Goal: Book appointment/travel/reservation

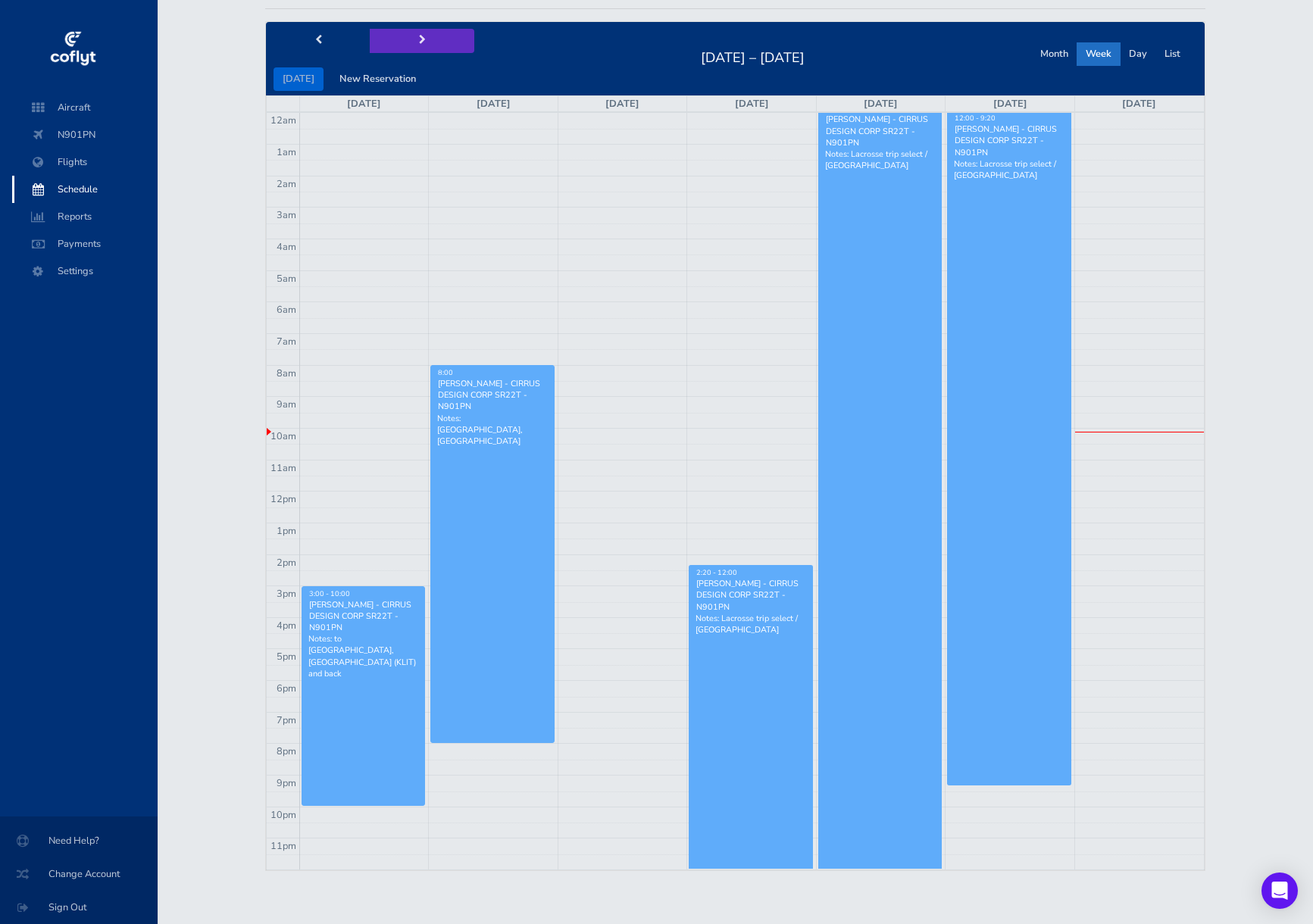
click at [414, 34] on button "next" at bounding box center [422, 41] width 105 height 23
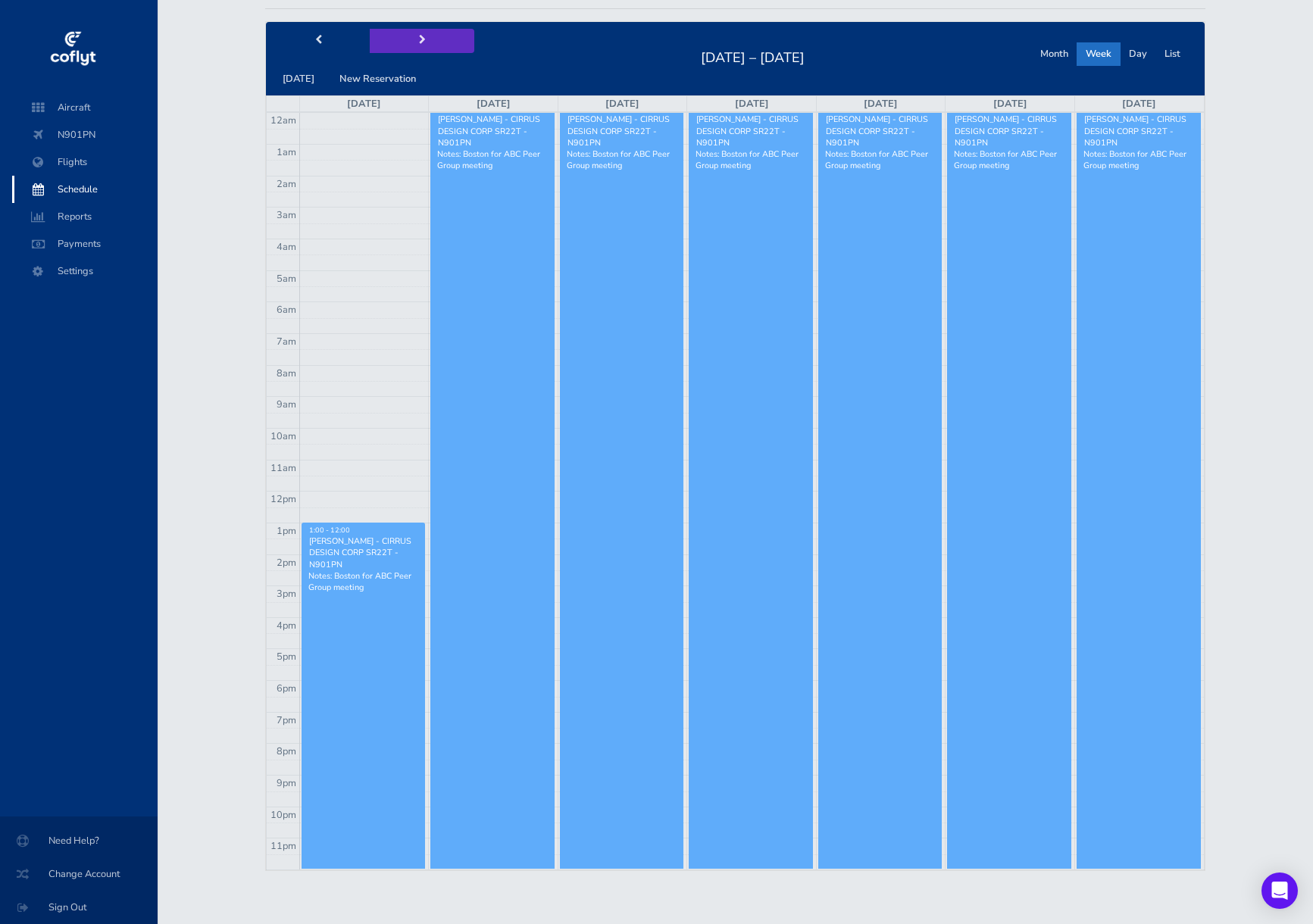
click at [414, 34] on button "next" at bounding box center [422, 41] width 105 height 23
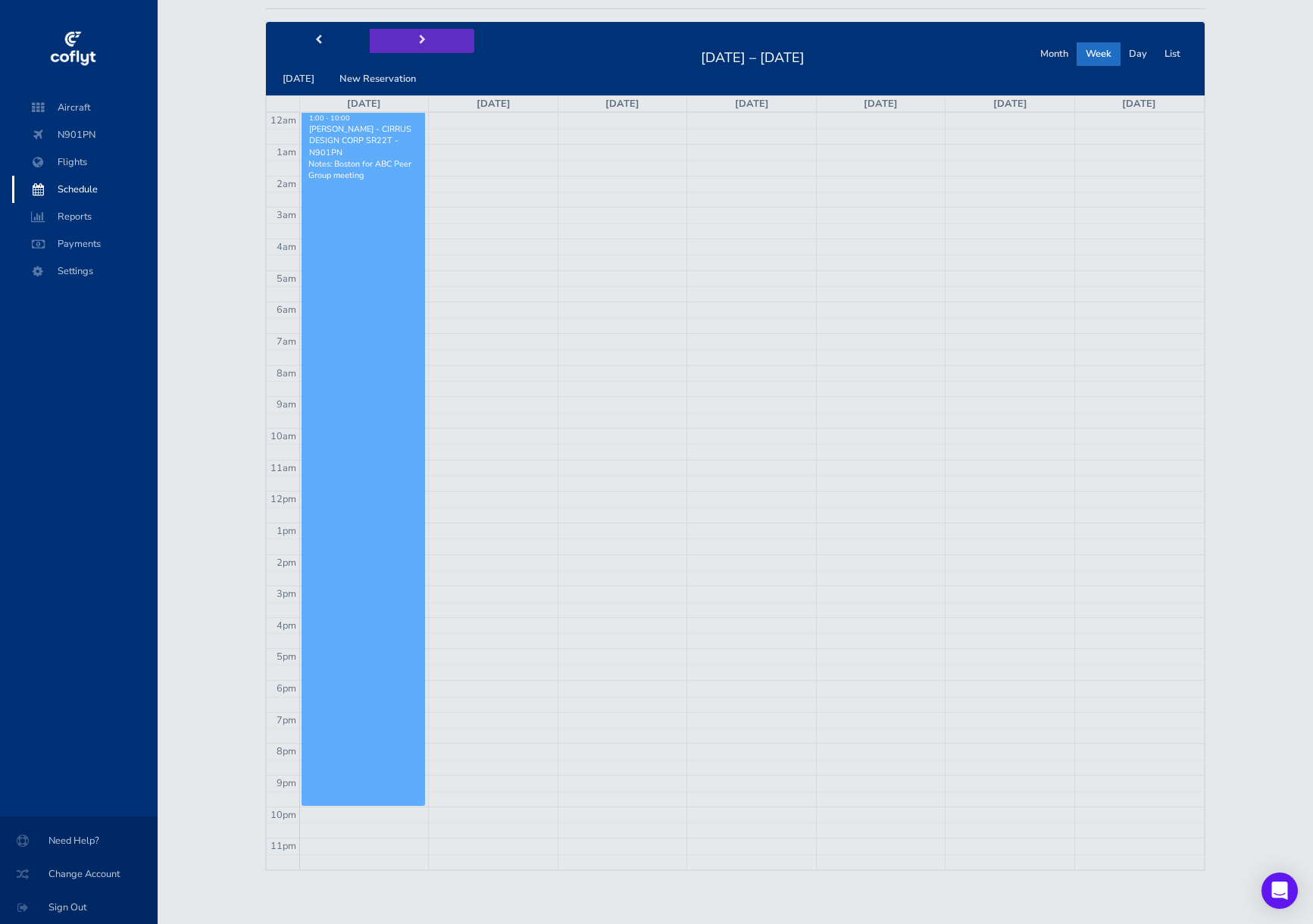
click at [414, 34] on button "next" at bounding box center [422, 41] width 105 height 23
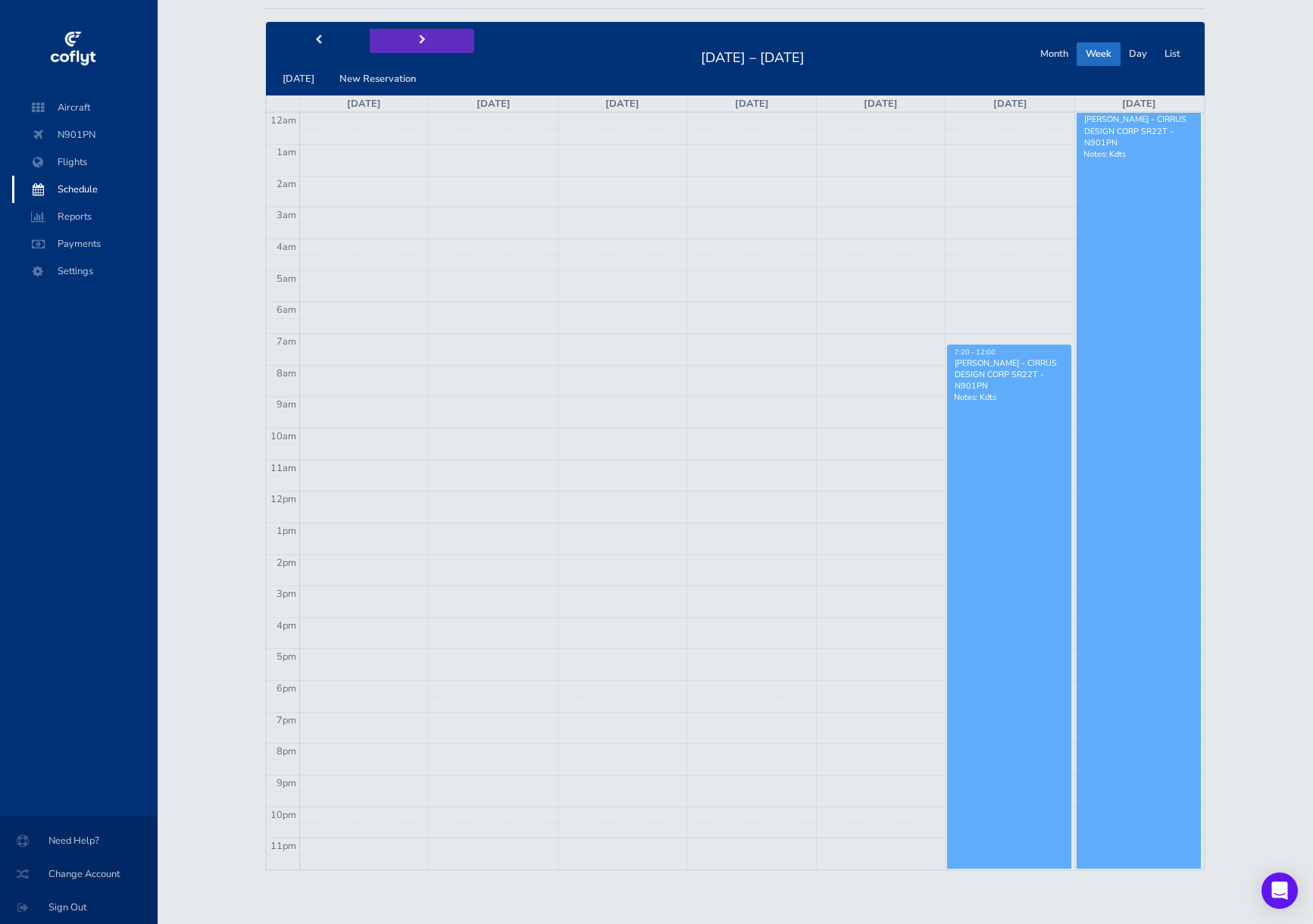
click at [425, 42] on button "next" at bounding box center [422, 41] width 105 height 23
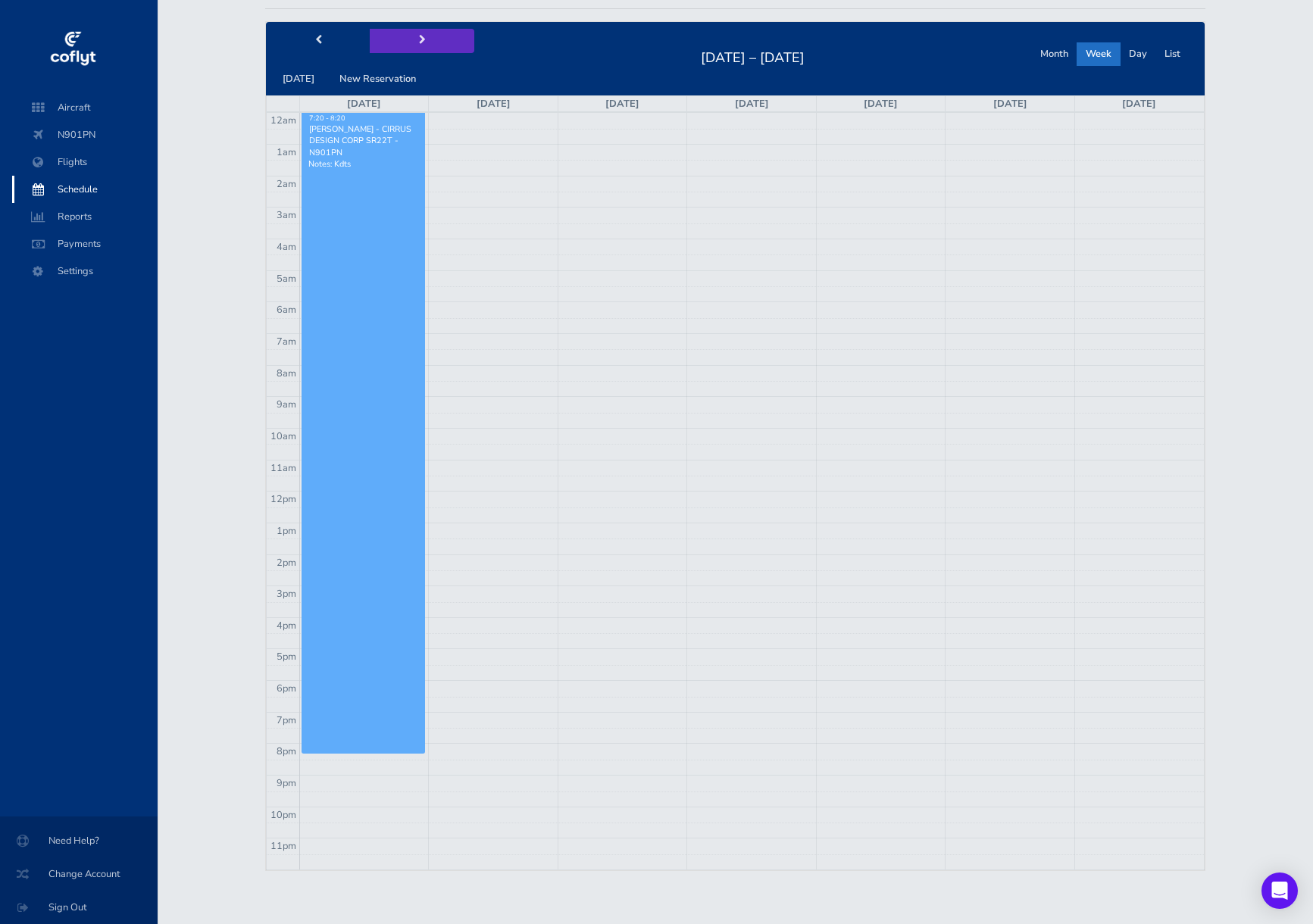
click at [425, 42] on button "next" at bounding box center [422, 41] width 105 height 23
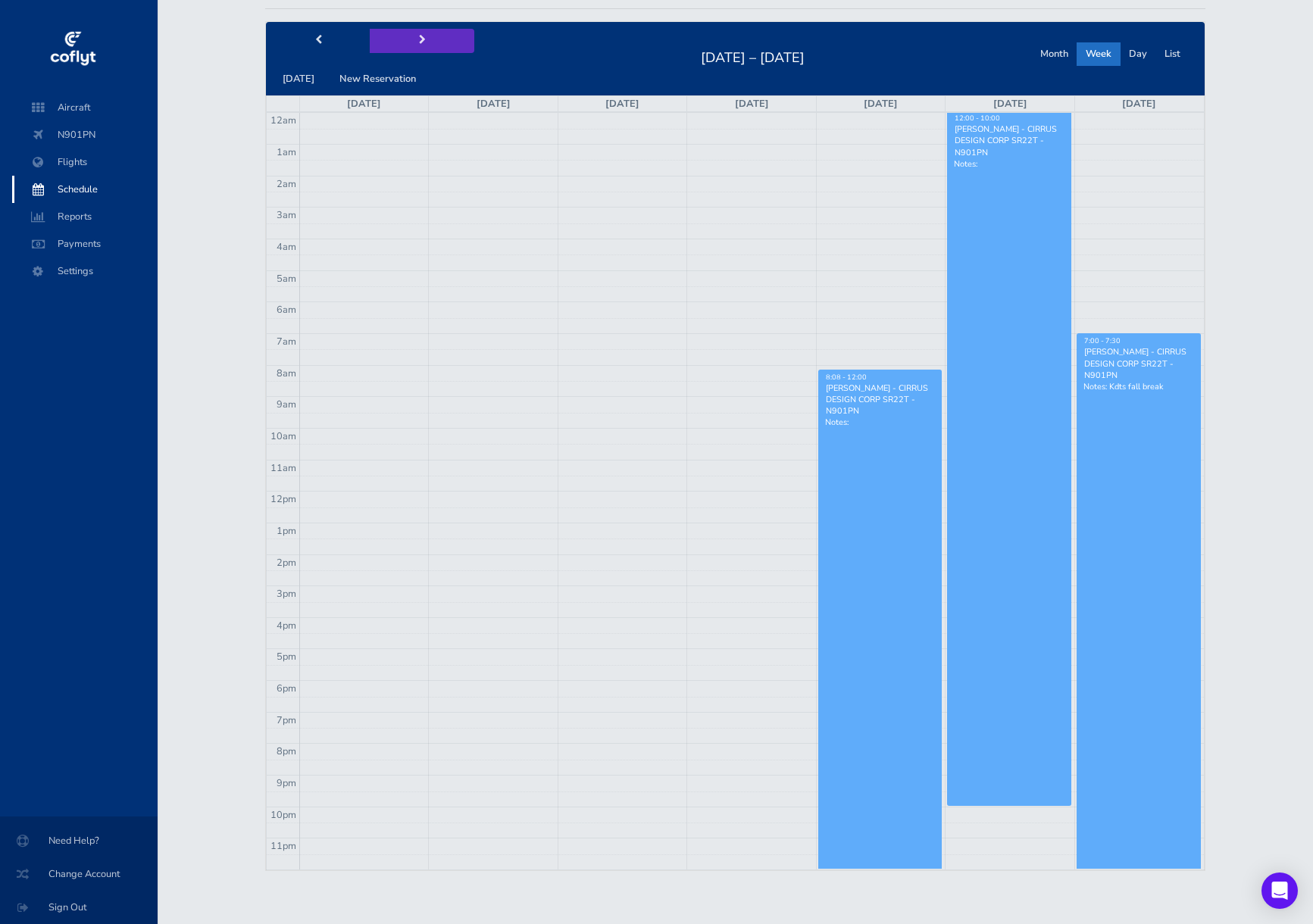
click at [425, 42] on button "next" at bounding box center [422, 41] width 105 height 23
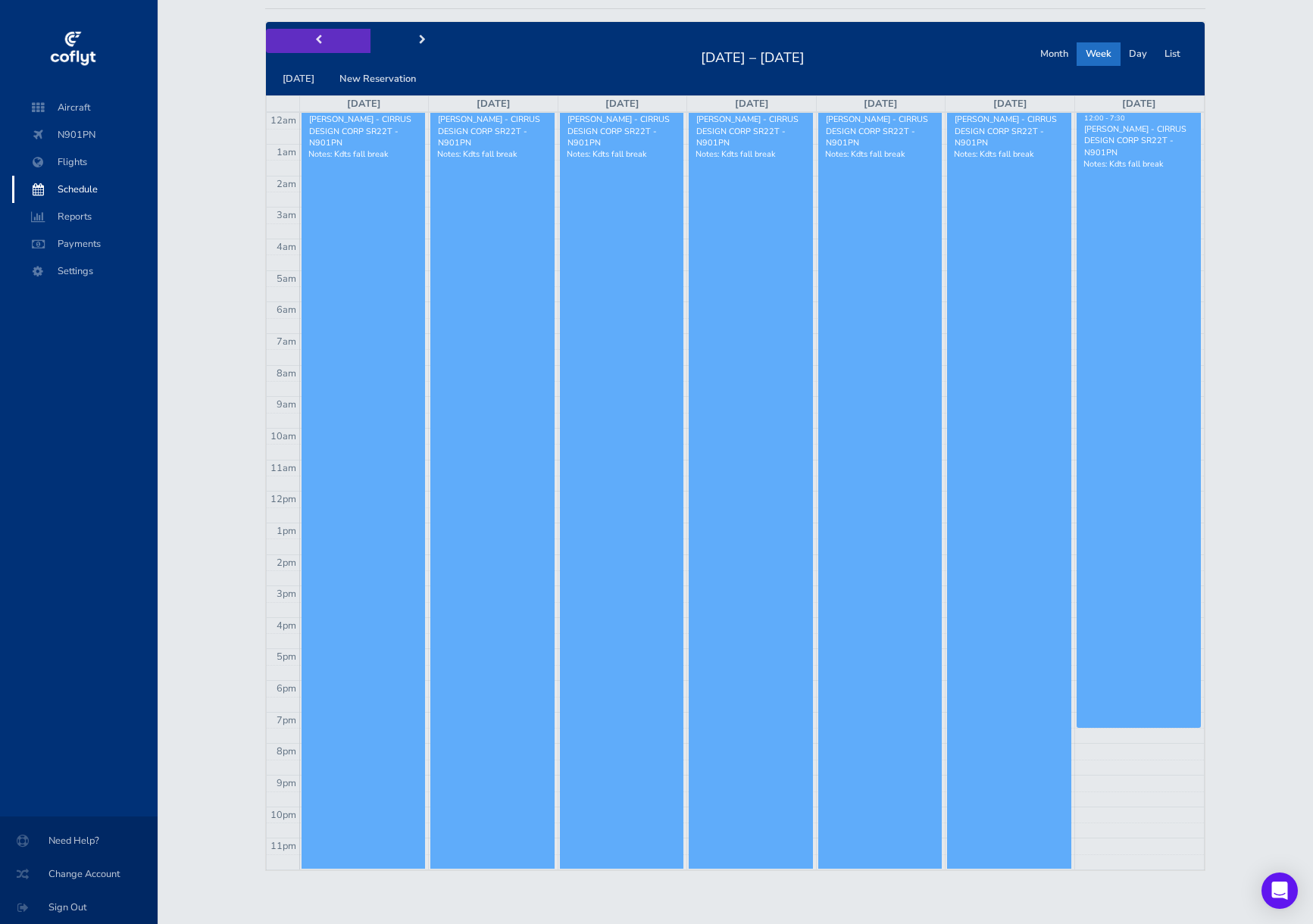
click at [324, 37] on button "prev" at bounding box center [318, 41] width 105 height 23
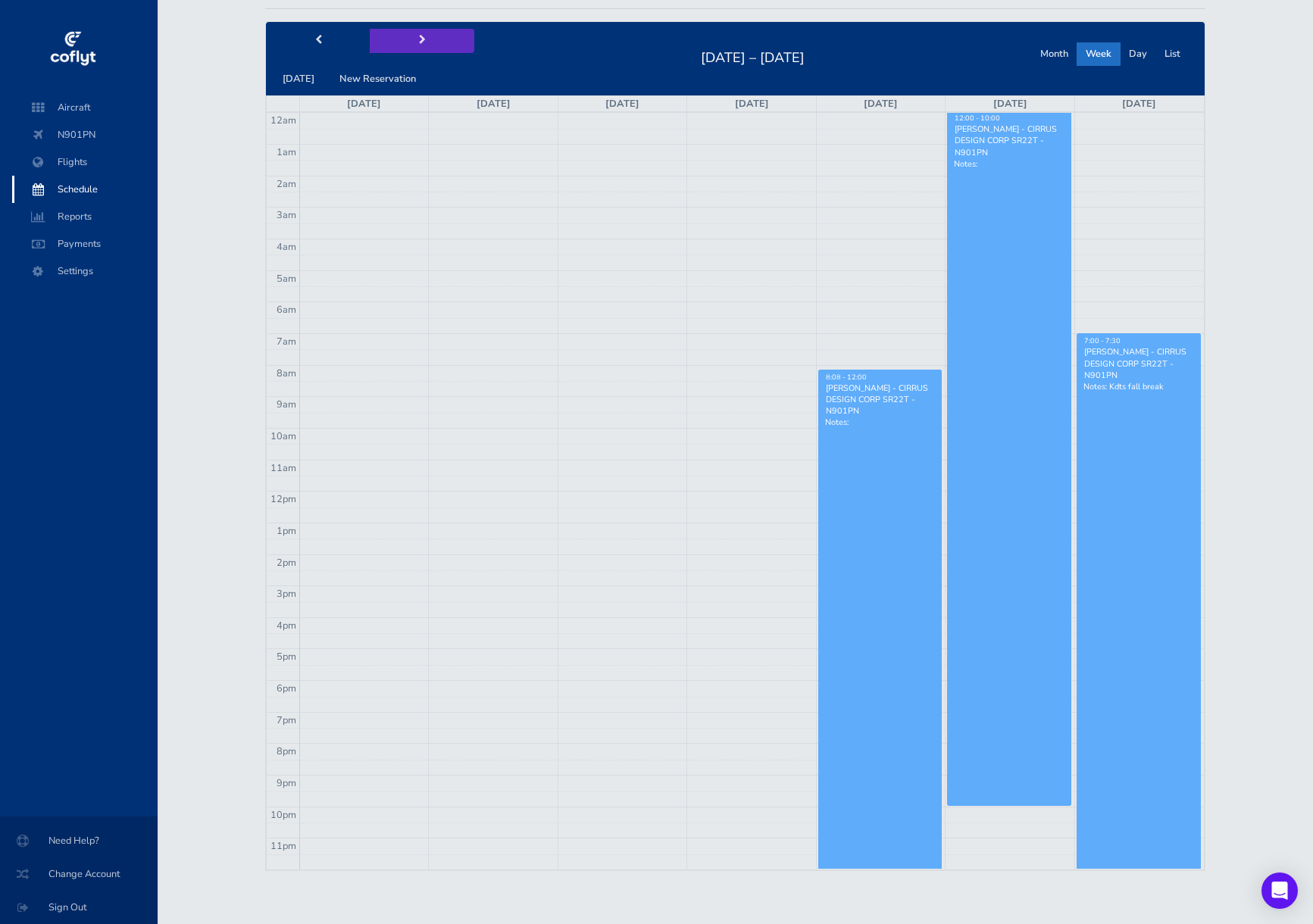
click at [407, 38] on button "next" at bounding box center [422, 41] width 105 height 23
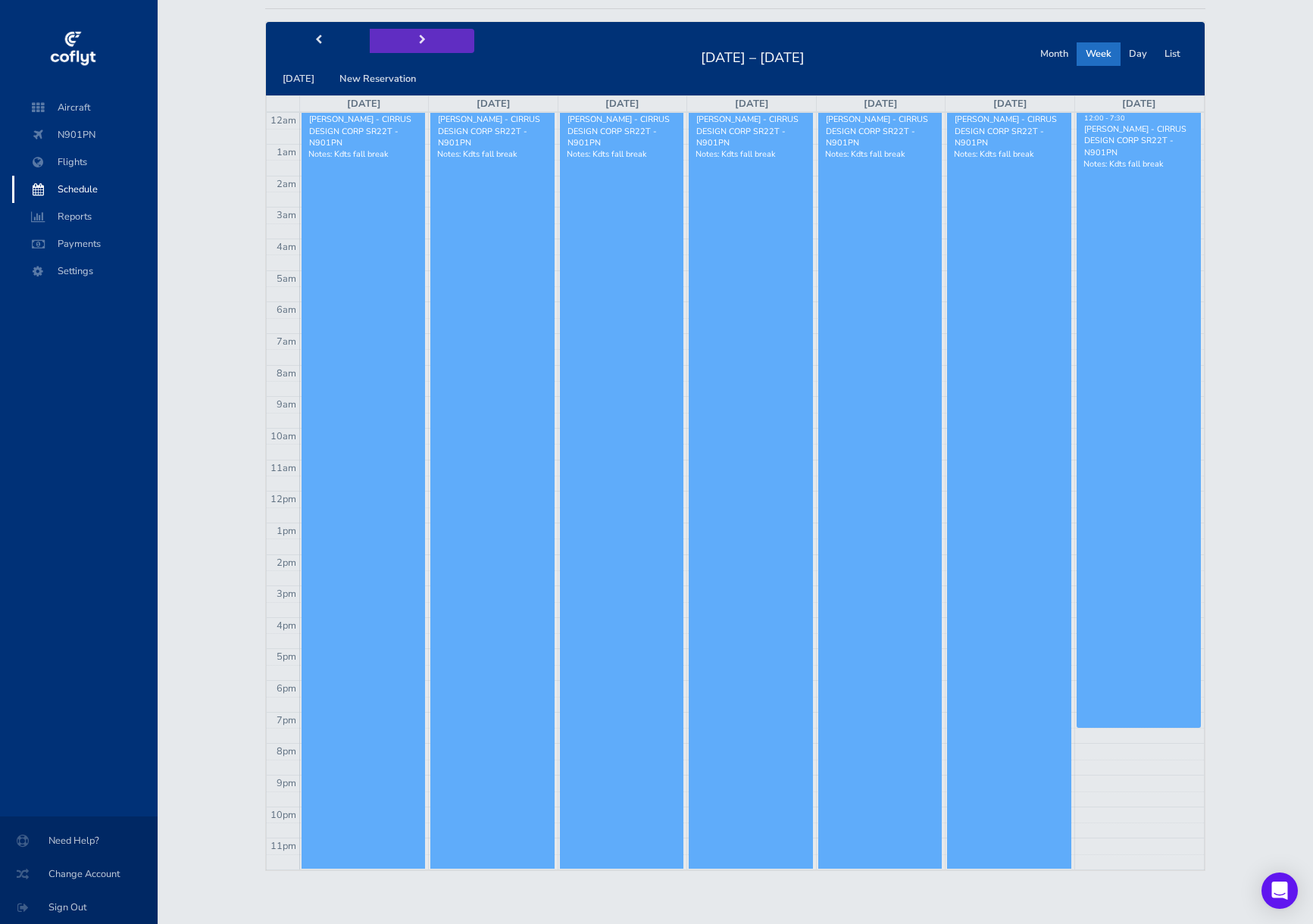
click at [403, 37] on button "next" at bounding box center [422, 41] width 105 height 23
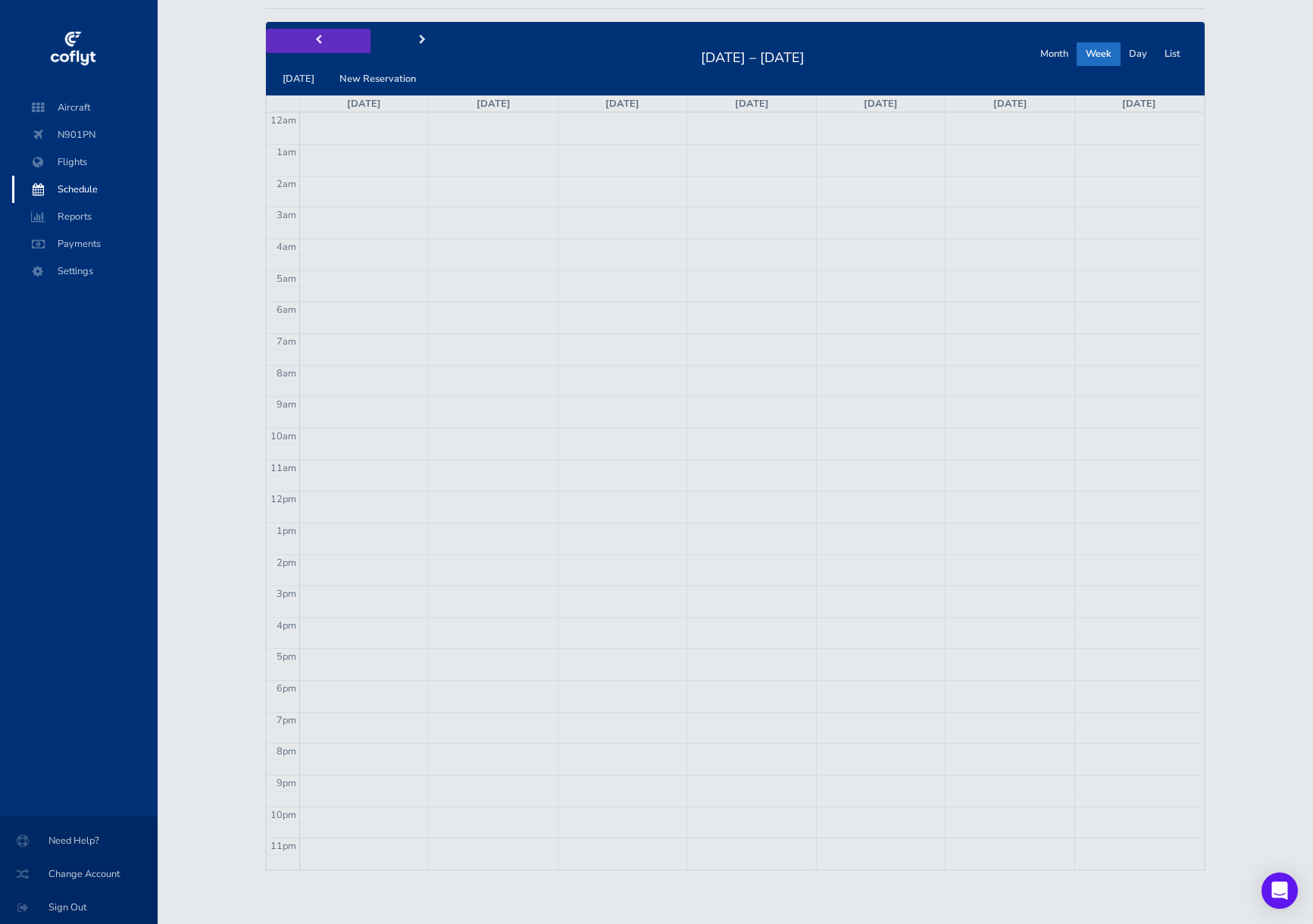
click at [322, 38] on button "prev" at bounding box center [318, 41] width 105 height 23
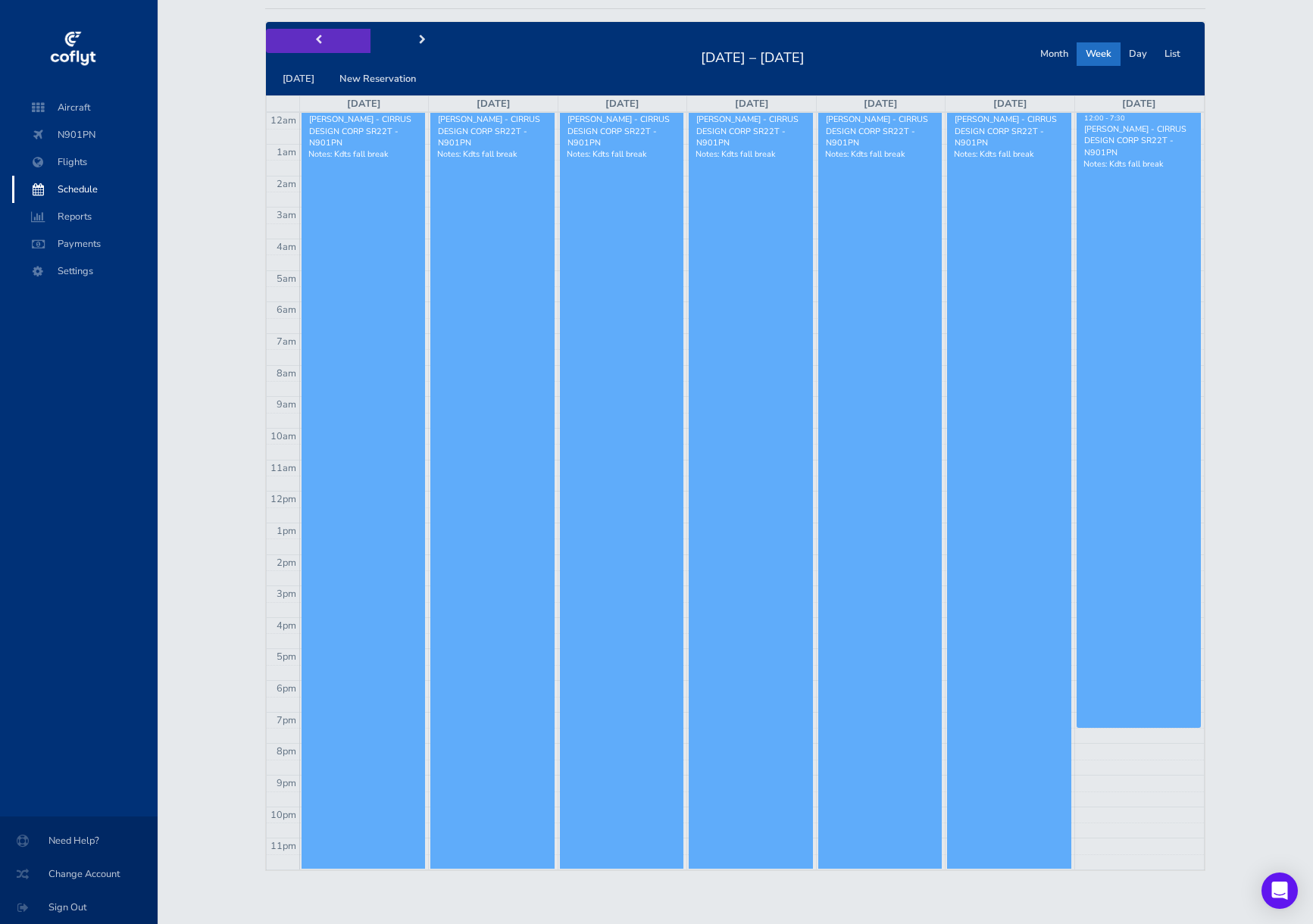
click at [322, 38] on button "prev" at bounding box center [318, 41] width 105 height 23
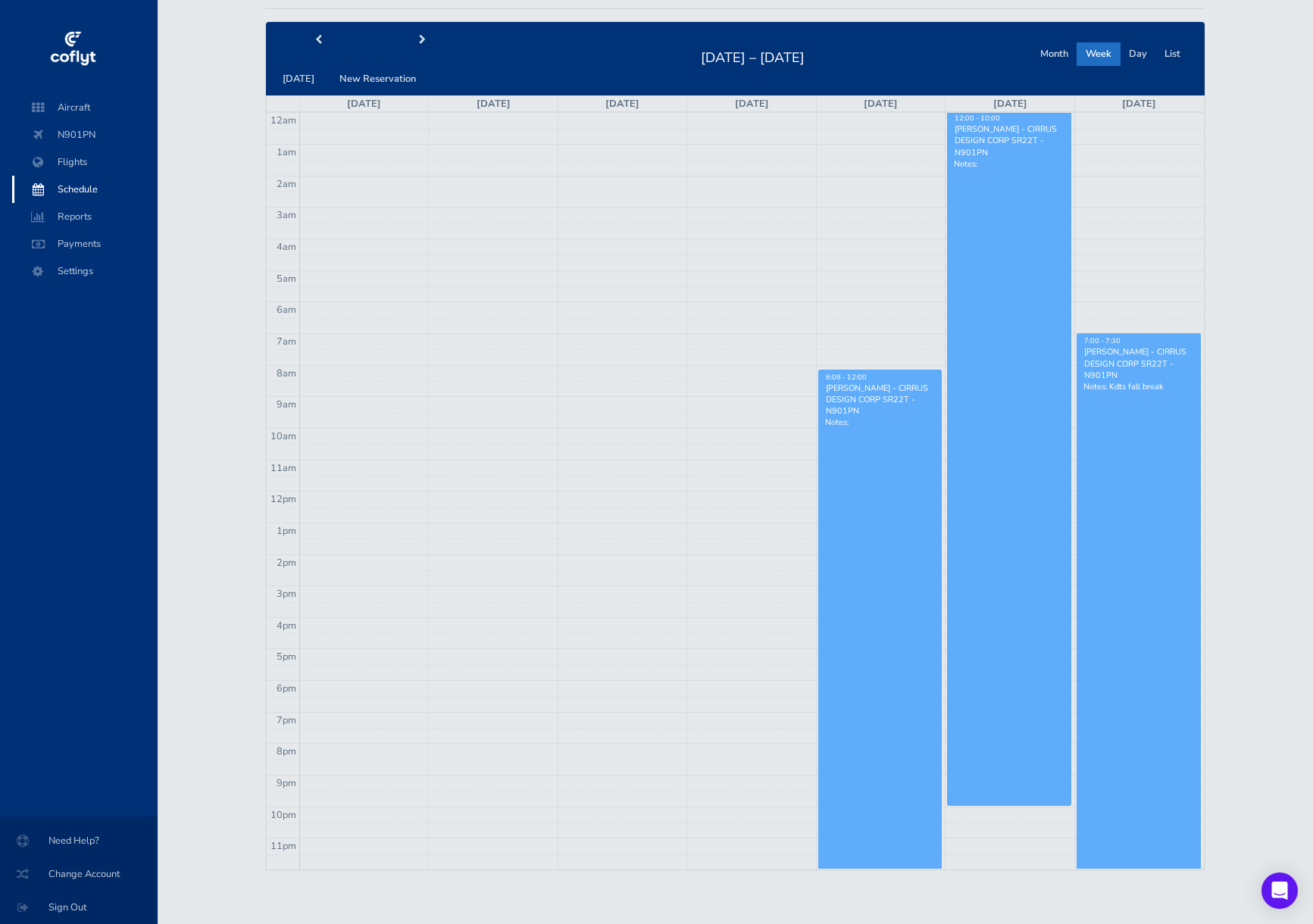
click at [853, 398] on div "Jeremy Howard - CIRRUS DESIGN CORP SR22T - N901PN" at bounding box center [880, 400] width 110 height 35
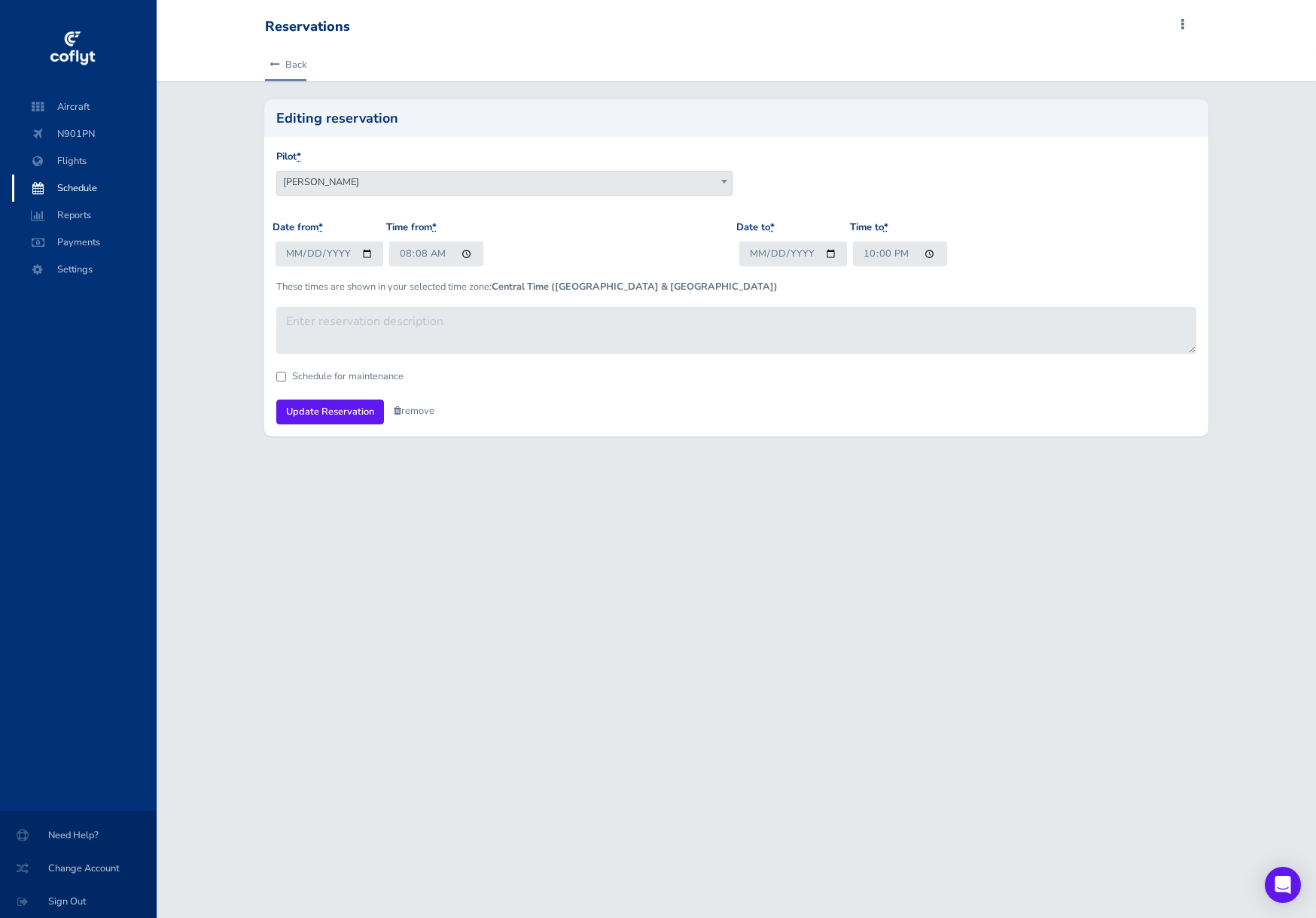
click at [294, 60] on link "Back" at bounding box center [285, 65] width 41 height 33
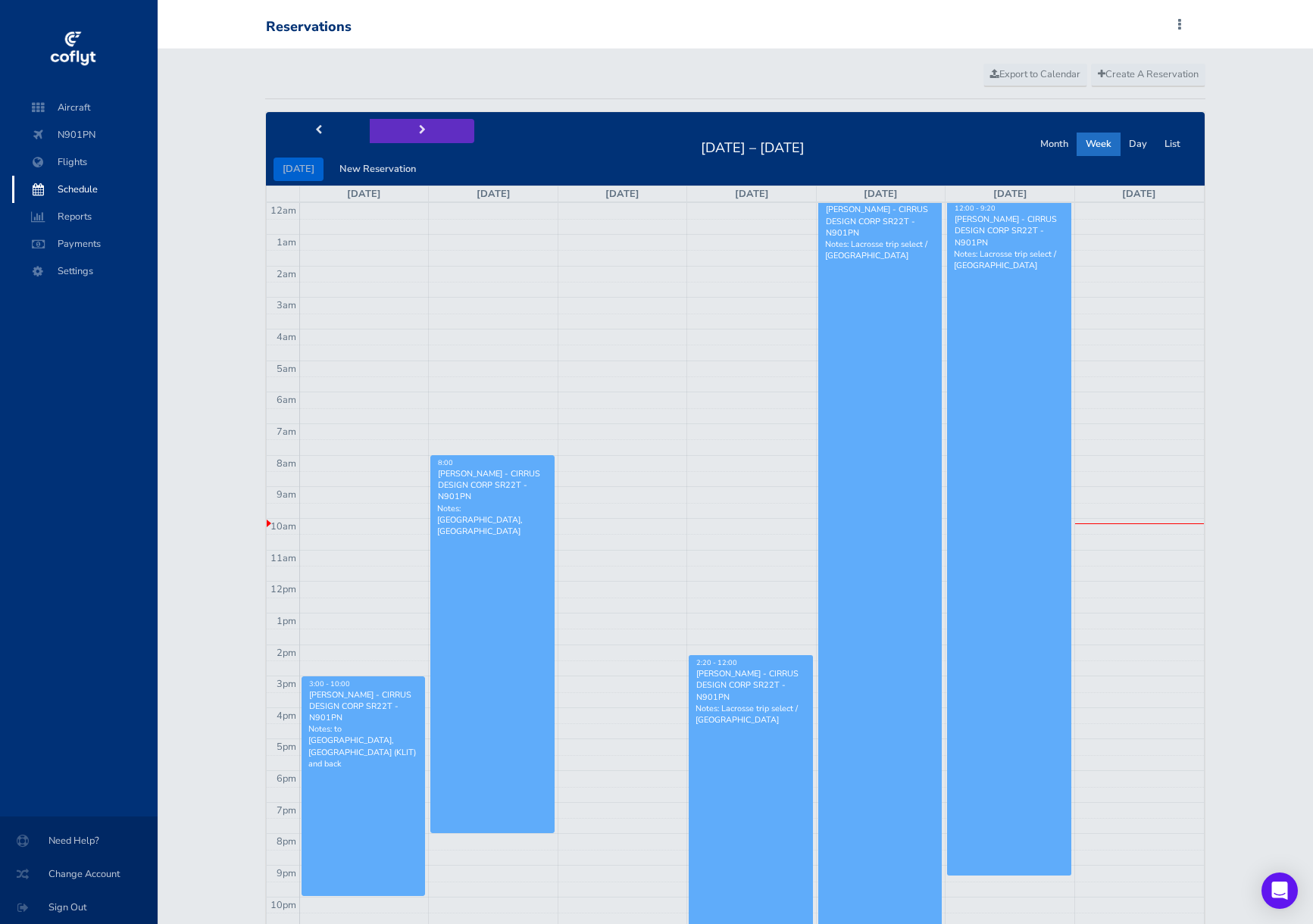
click at [410, 131] on button "next" at bounding box center [422, 131] width 105 height 23
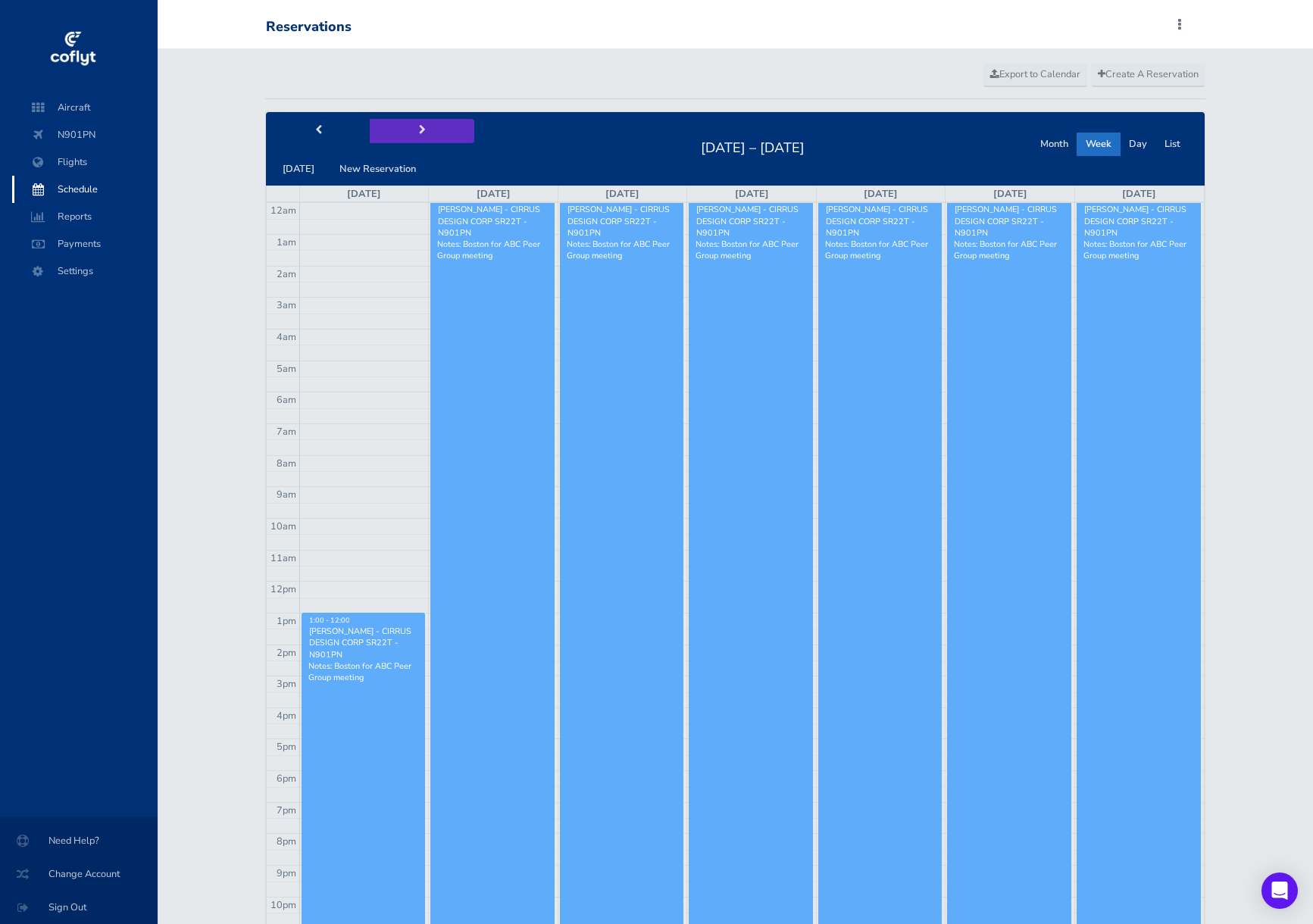
click at [410, 131] on button "next" at bounding box center [422, 131] width 105 height 23
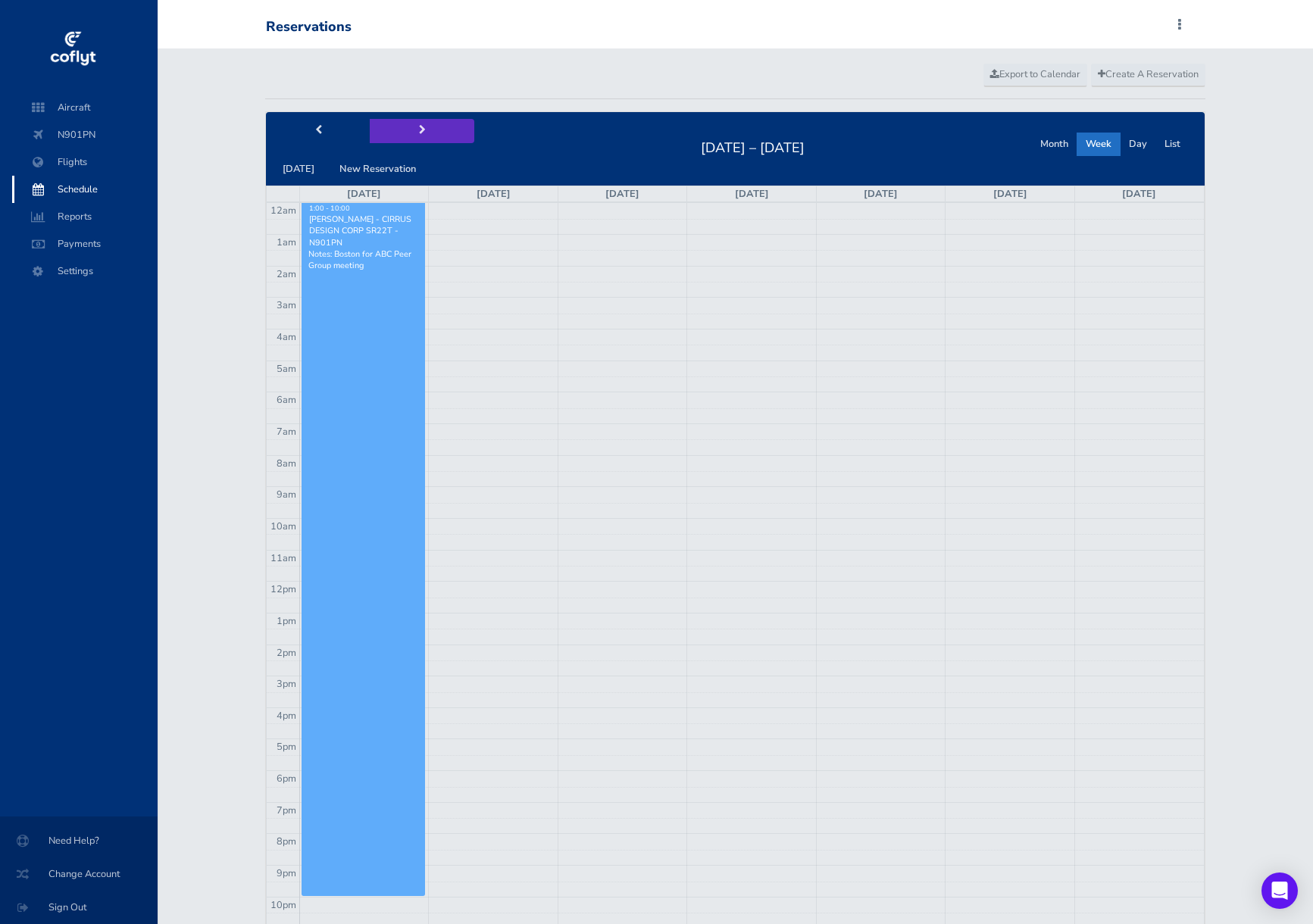
click at [410, 131] on button "next" at bounding box center [422, 131] width 105 height 23
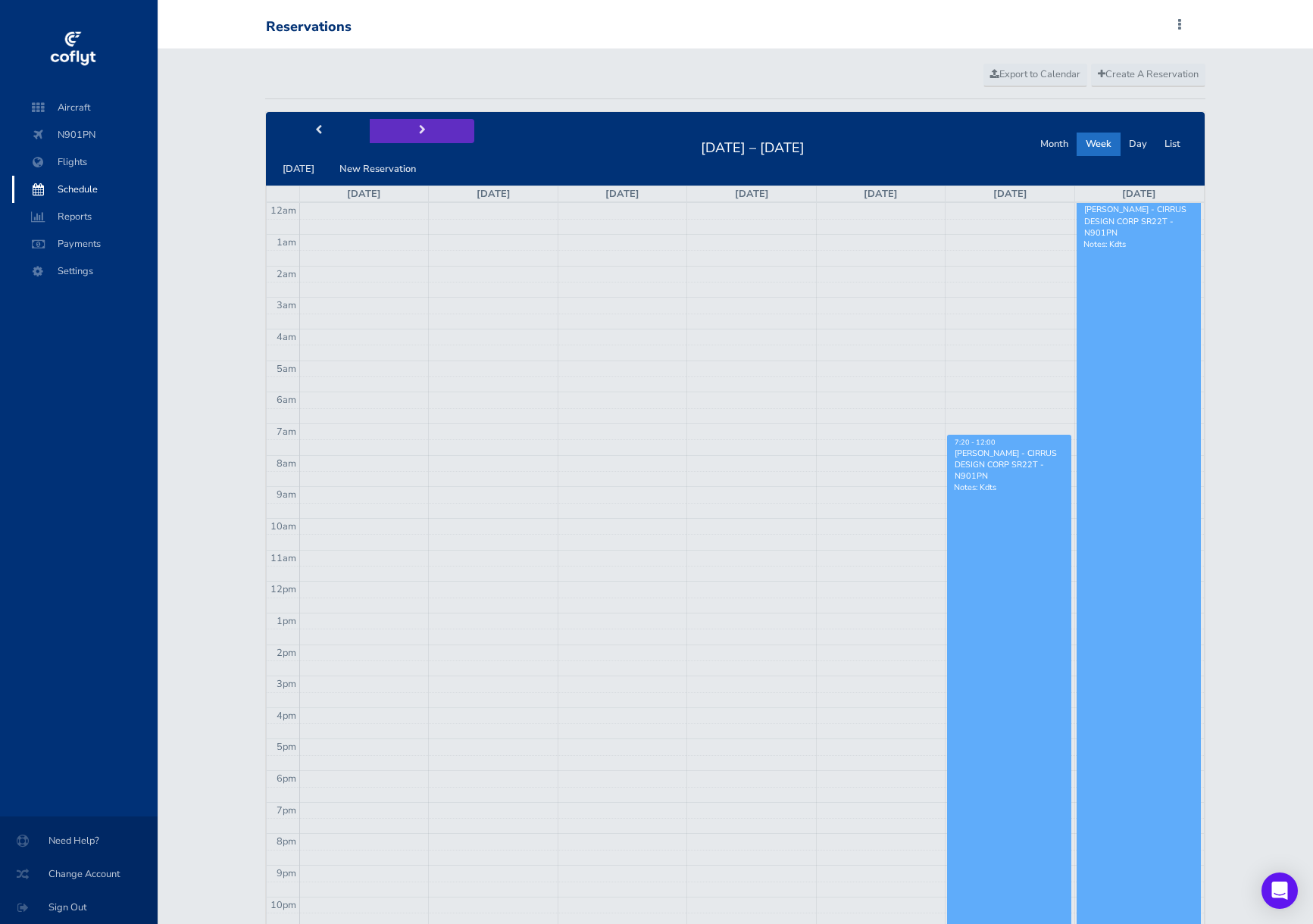
click at [410, 131] on button "next" at bounding box center [422, 131] width 105 height 23
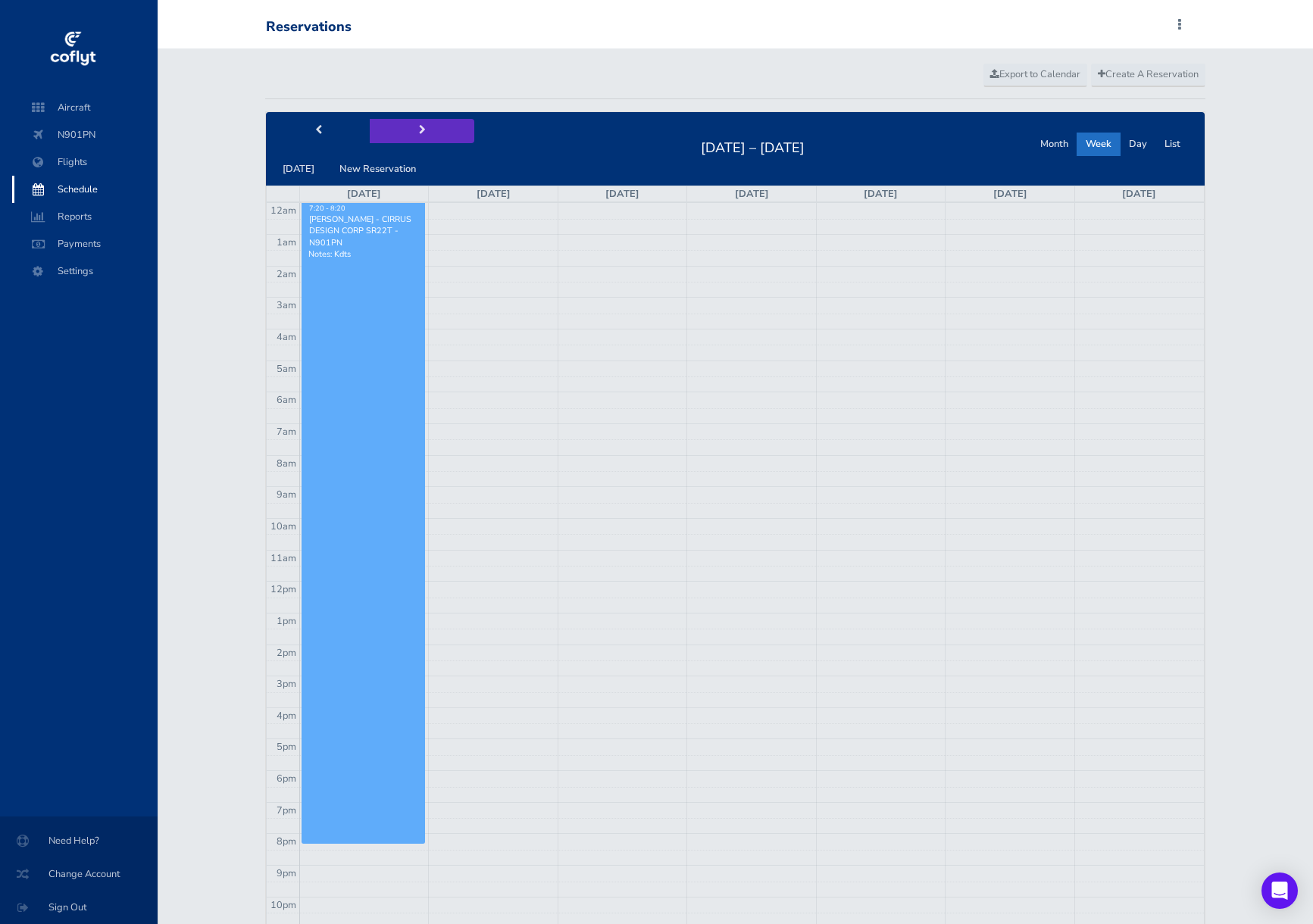
click at [410, 131] on button "next" at bounding box center [422, 131] width 105 height 23
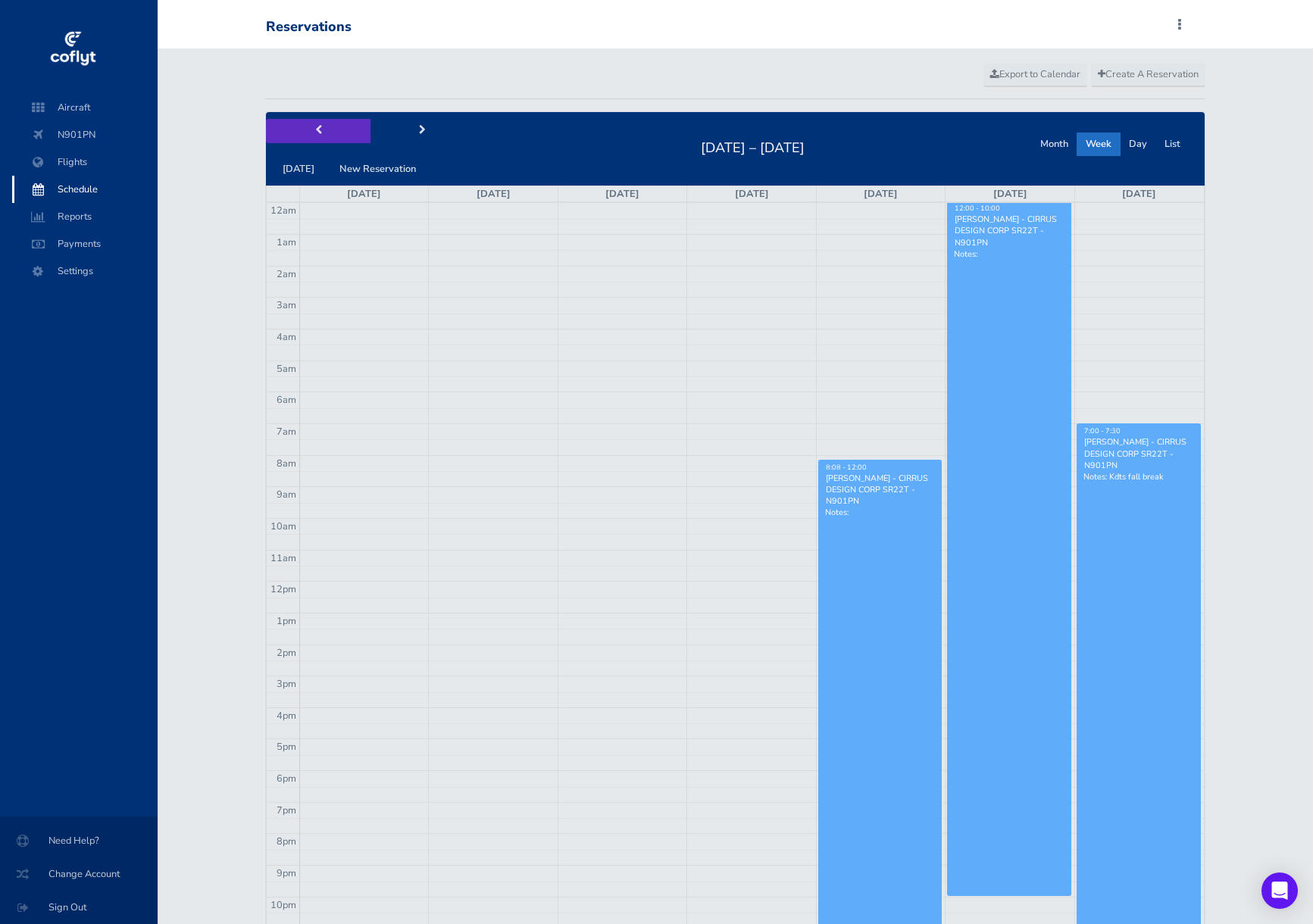
click at [316, 129] on span "prev" at bounding box center [319, 131] width 7 height 10
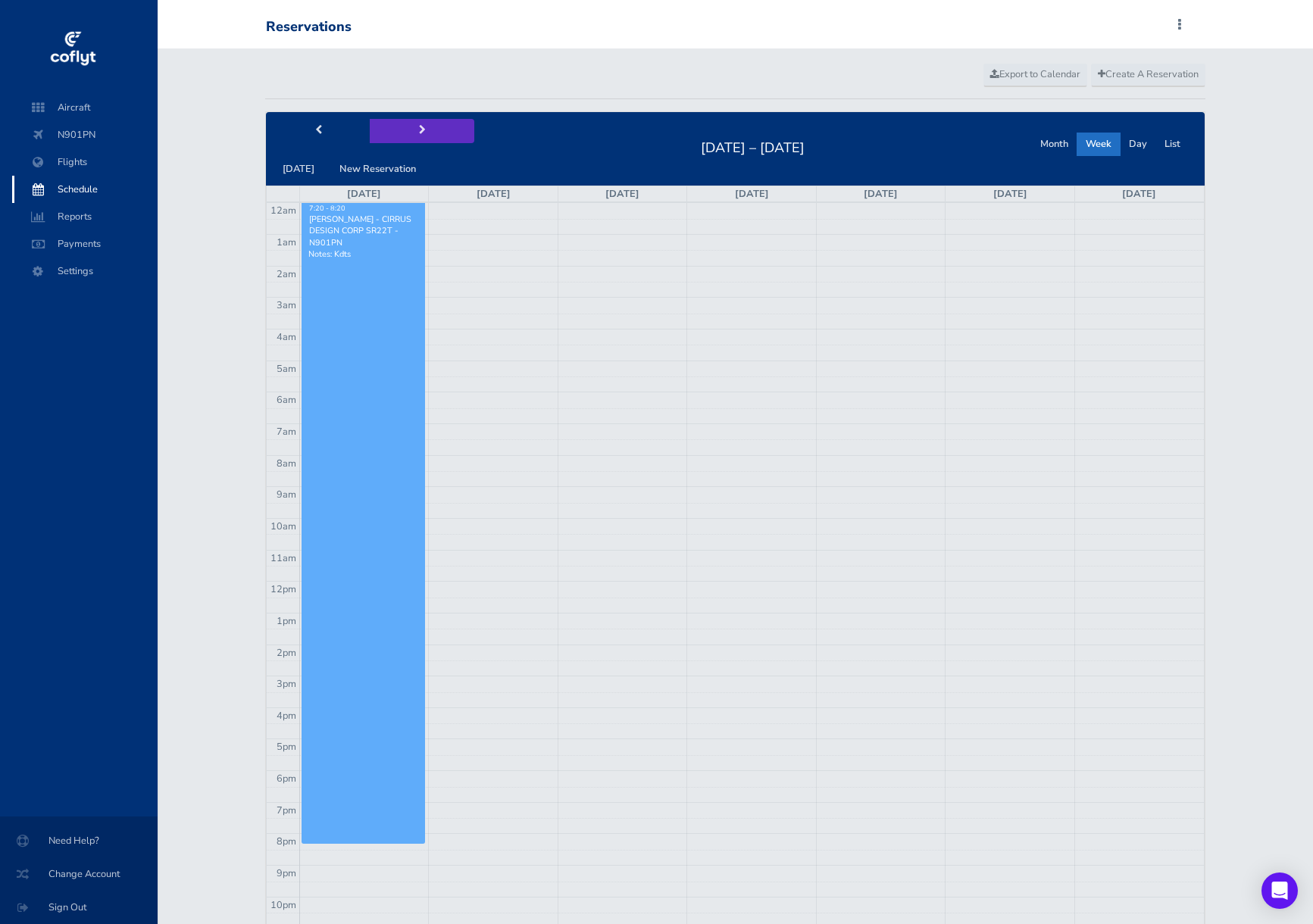
click at [419, 131] on span "next" at bounding box center [422, 131] width 7 height 10
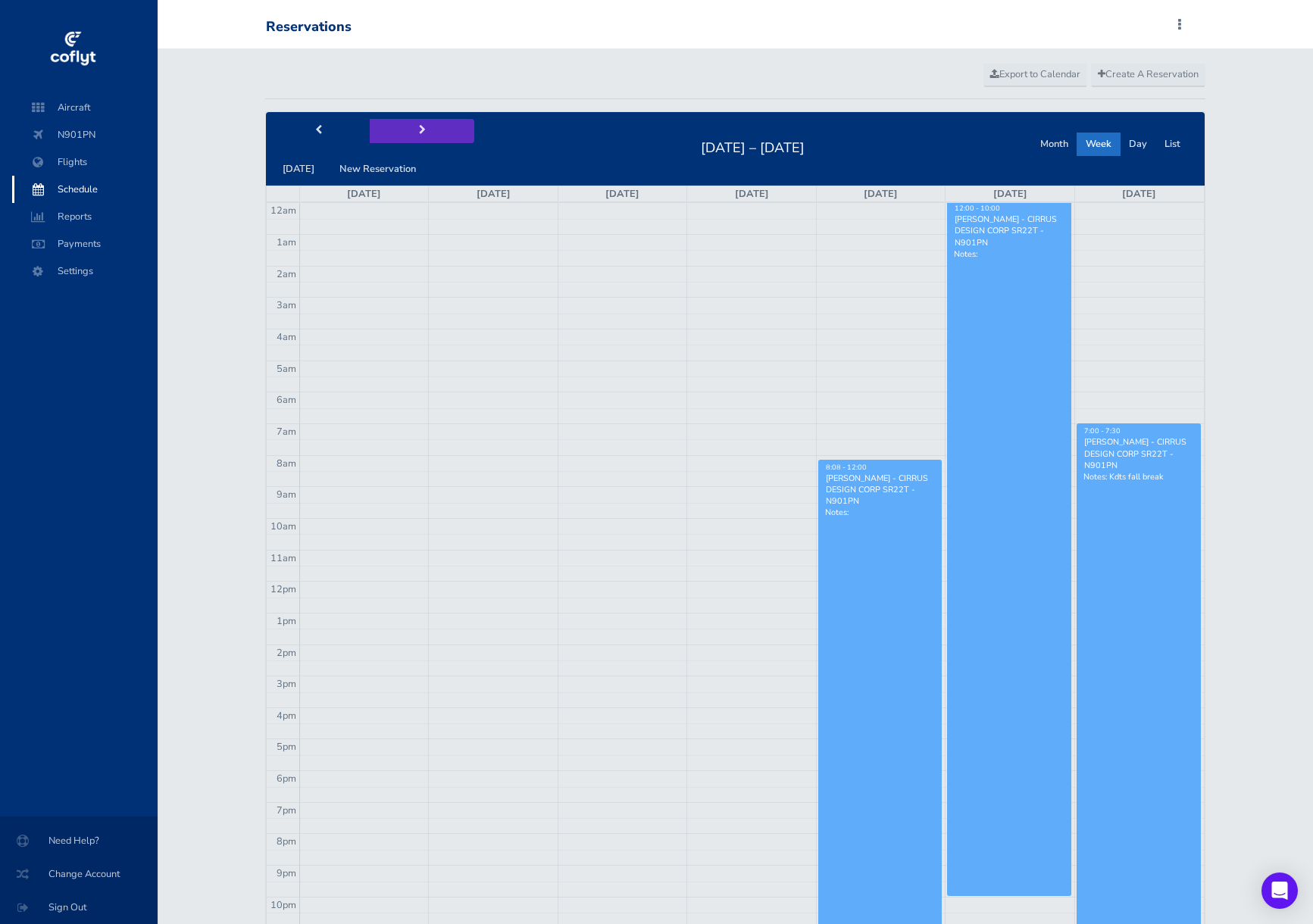
click at [419, 131] on span "next" at bounding box center [422, 131] width 7 height 10
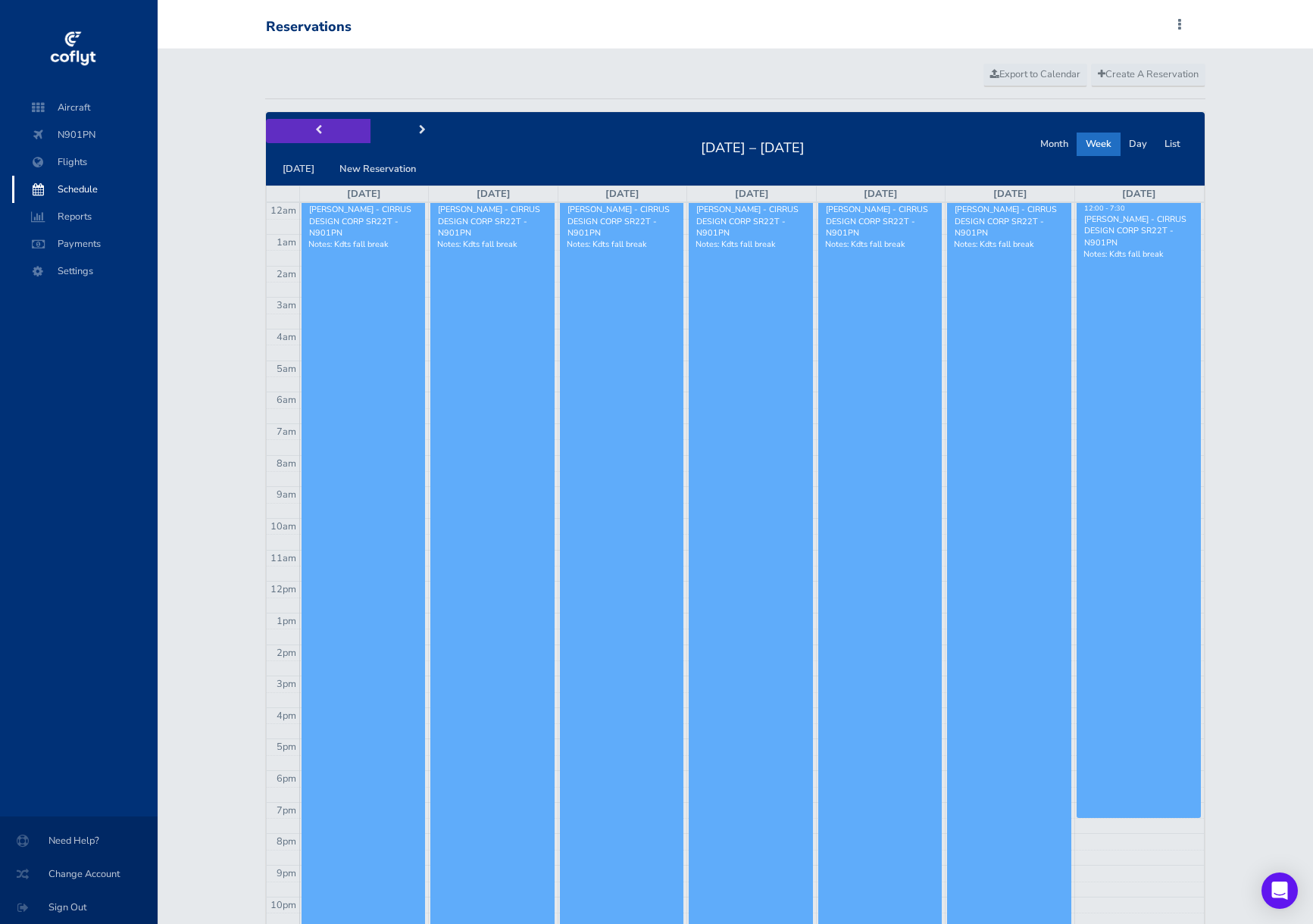
click at [320, 132] on span "prev" at bounding box center [319, 131] width 7 height 10
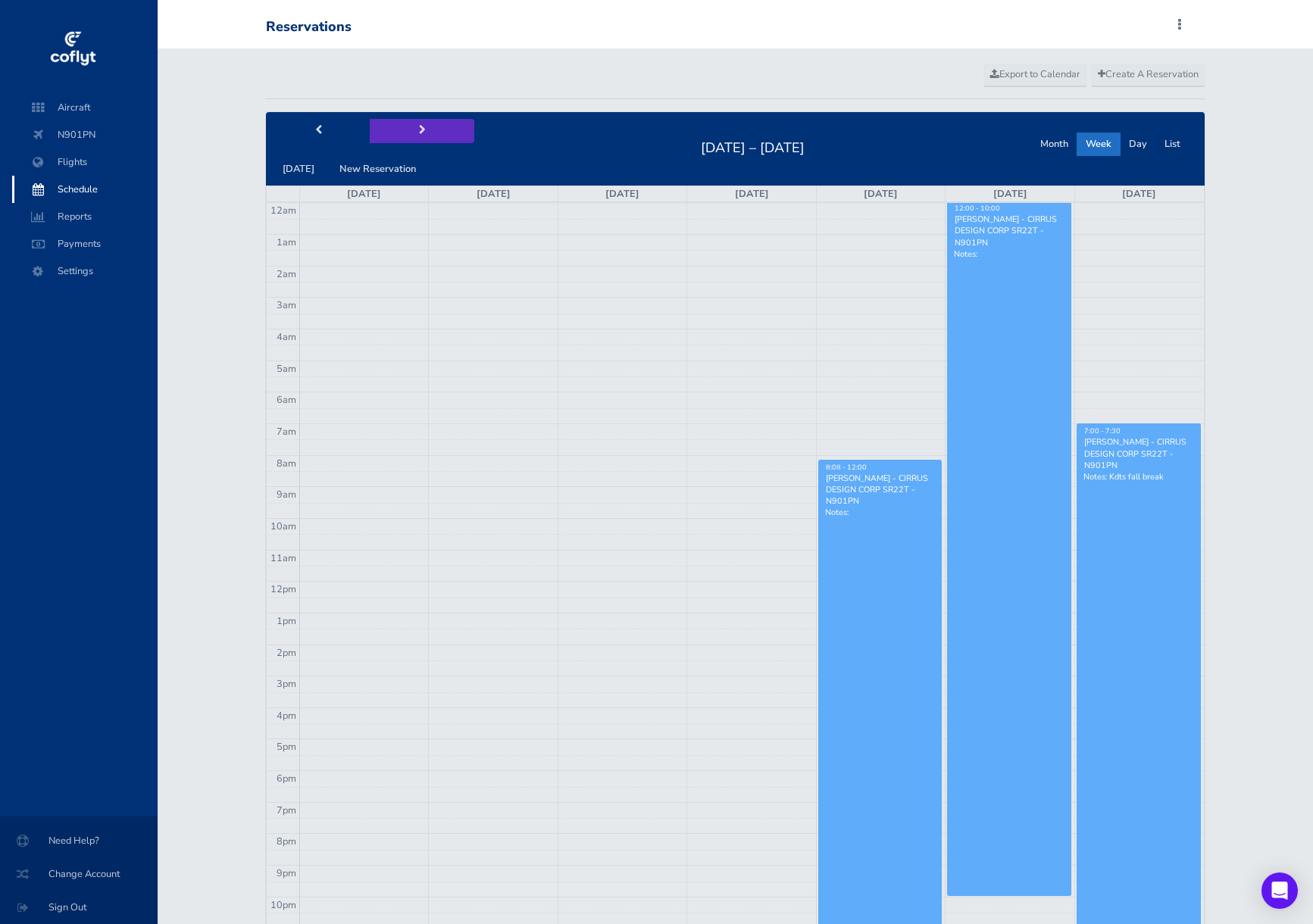
click at [410, 129] on button "next" at bounding box center [422, 131] width 105 height 23
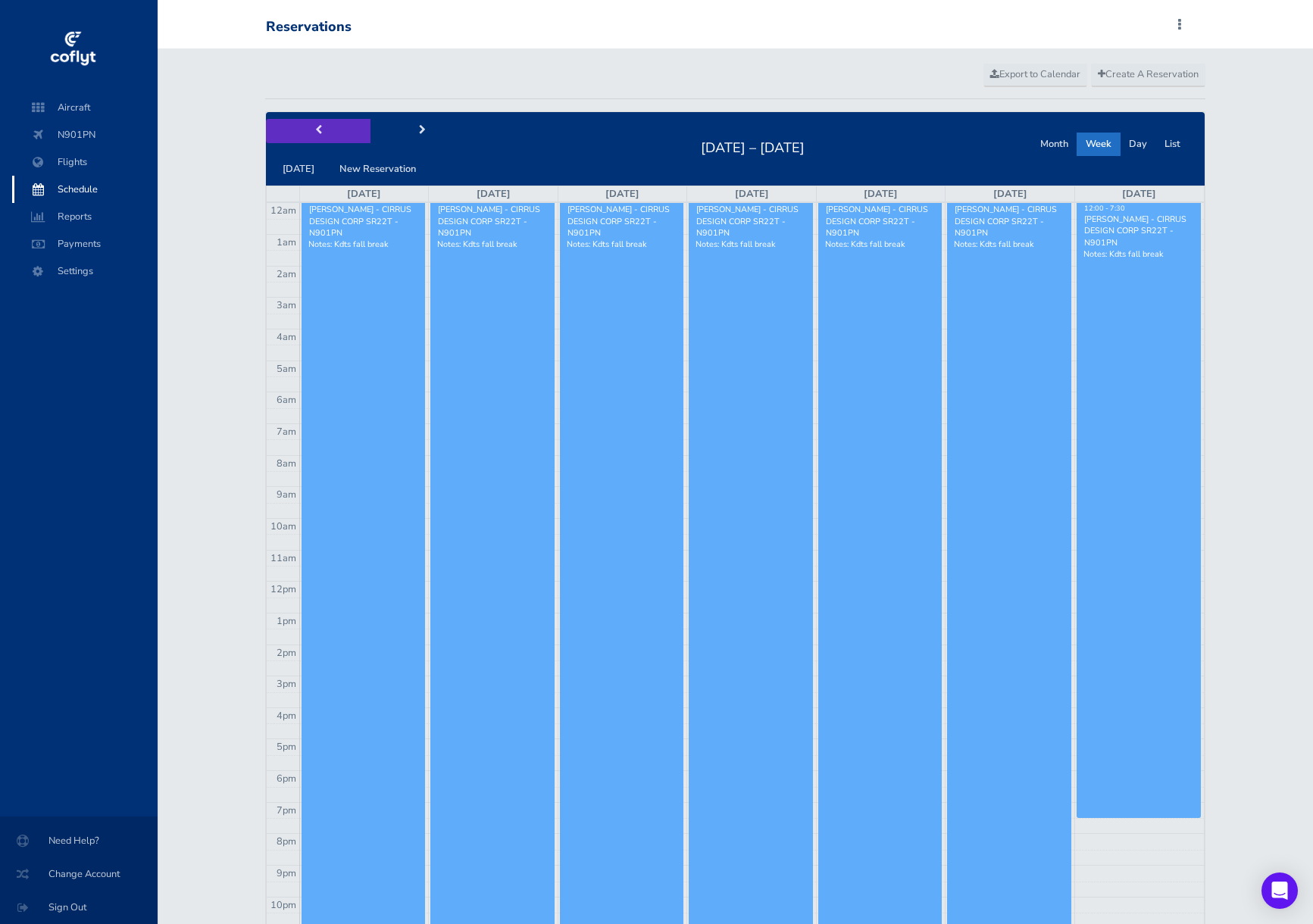
click at [312, 131] on button "prev" at bounding box center [318, 131] width 105 height 23
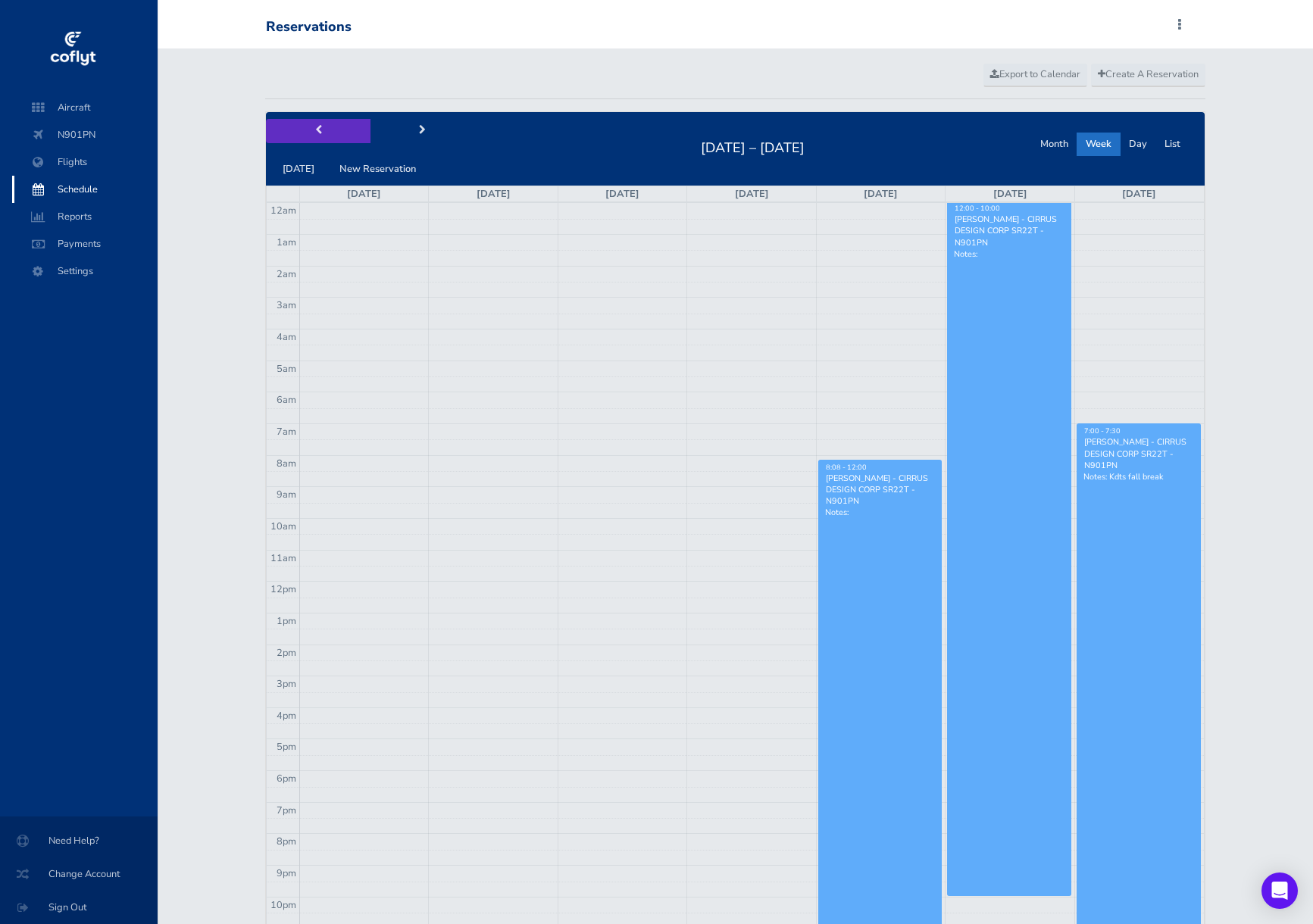
click at [329, 136] on button "prev" at bounding box center [318, 131] width 105 height 23
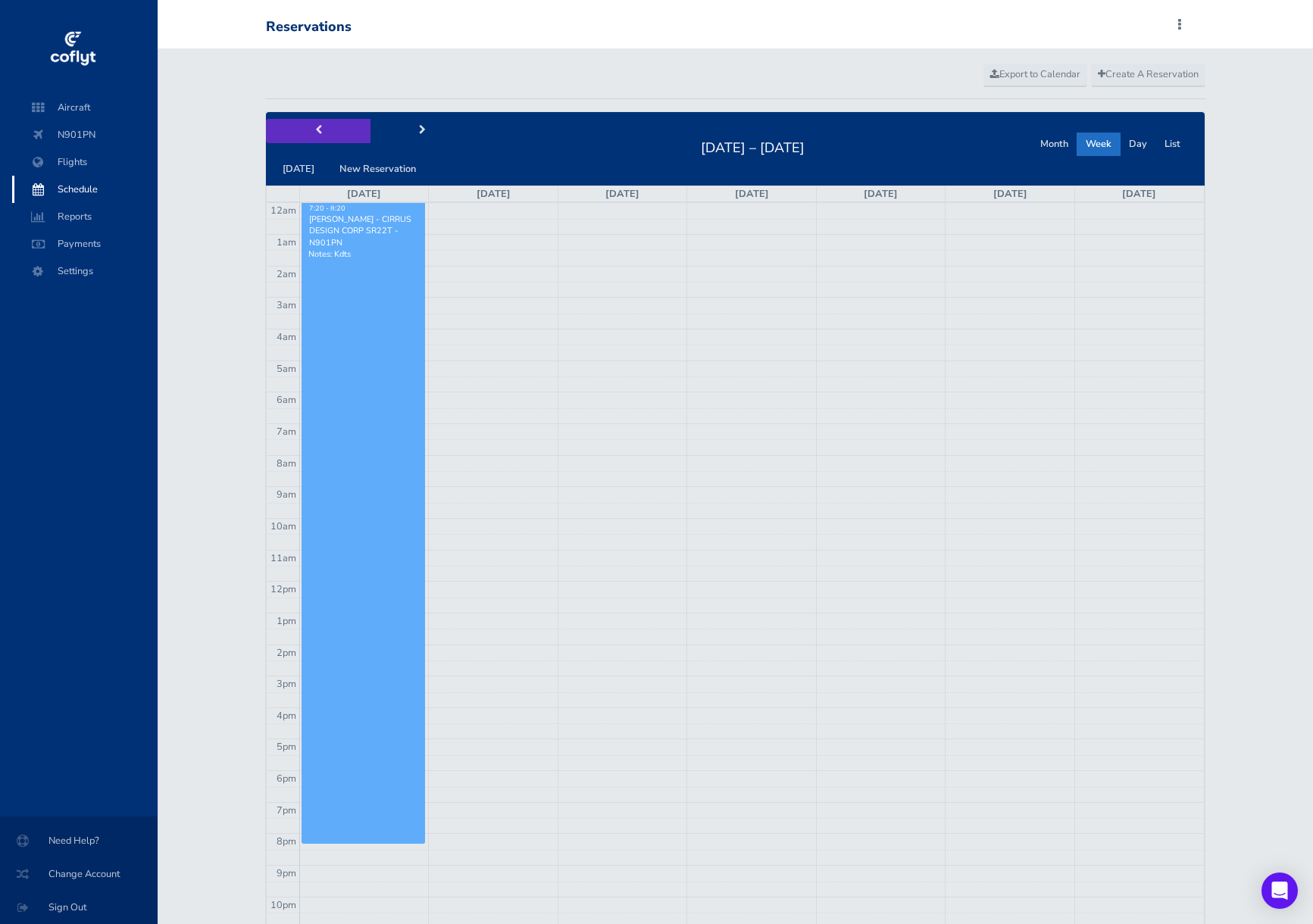
click at [329, 136] on button "prev" at bounding box center [318, 131] width 105 height 23
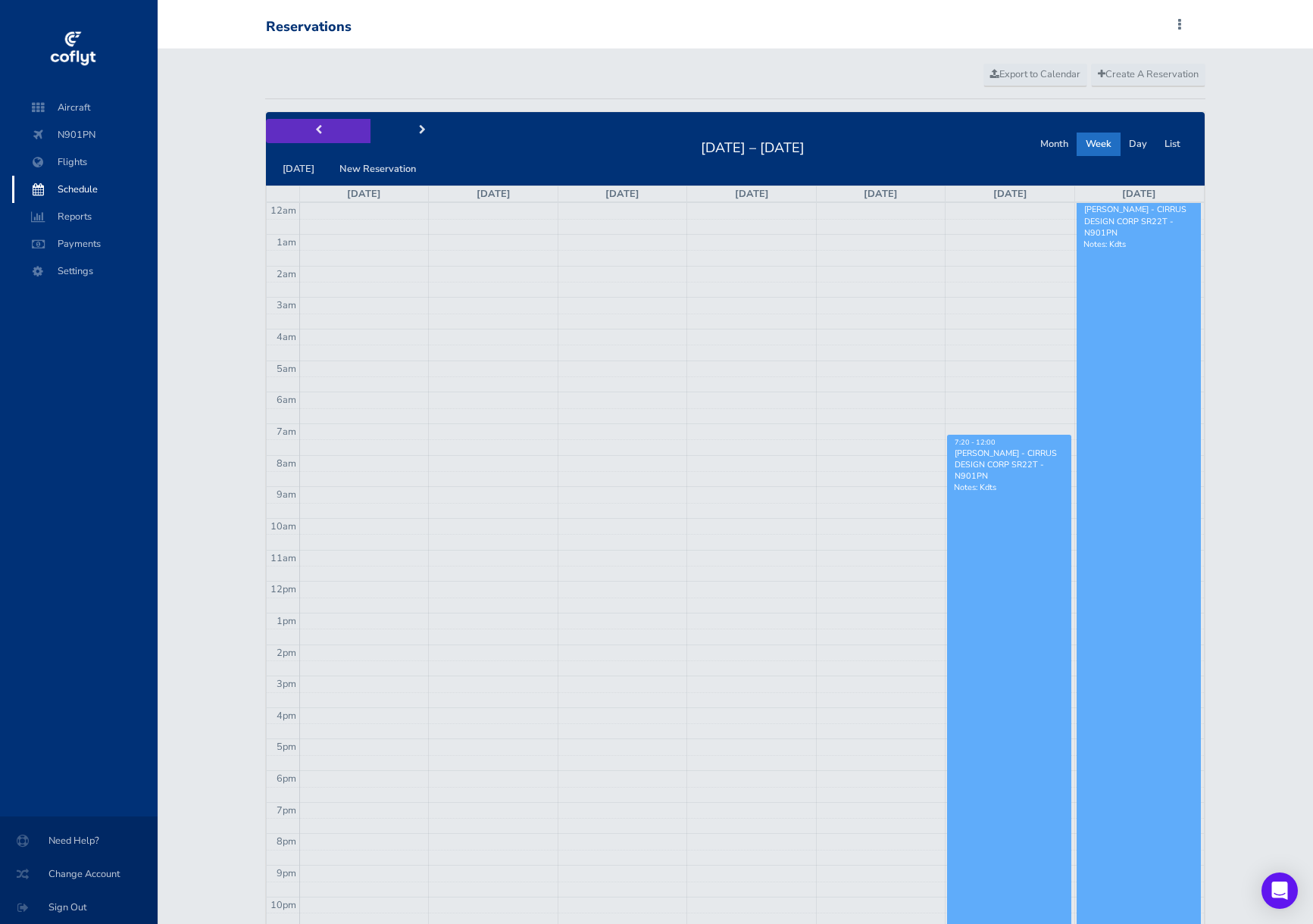
click at [329, 136] on button "prev" at bounding box center [318, 131] width 105 height 23
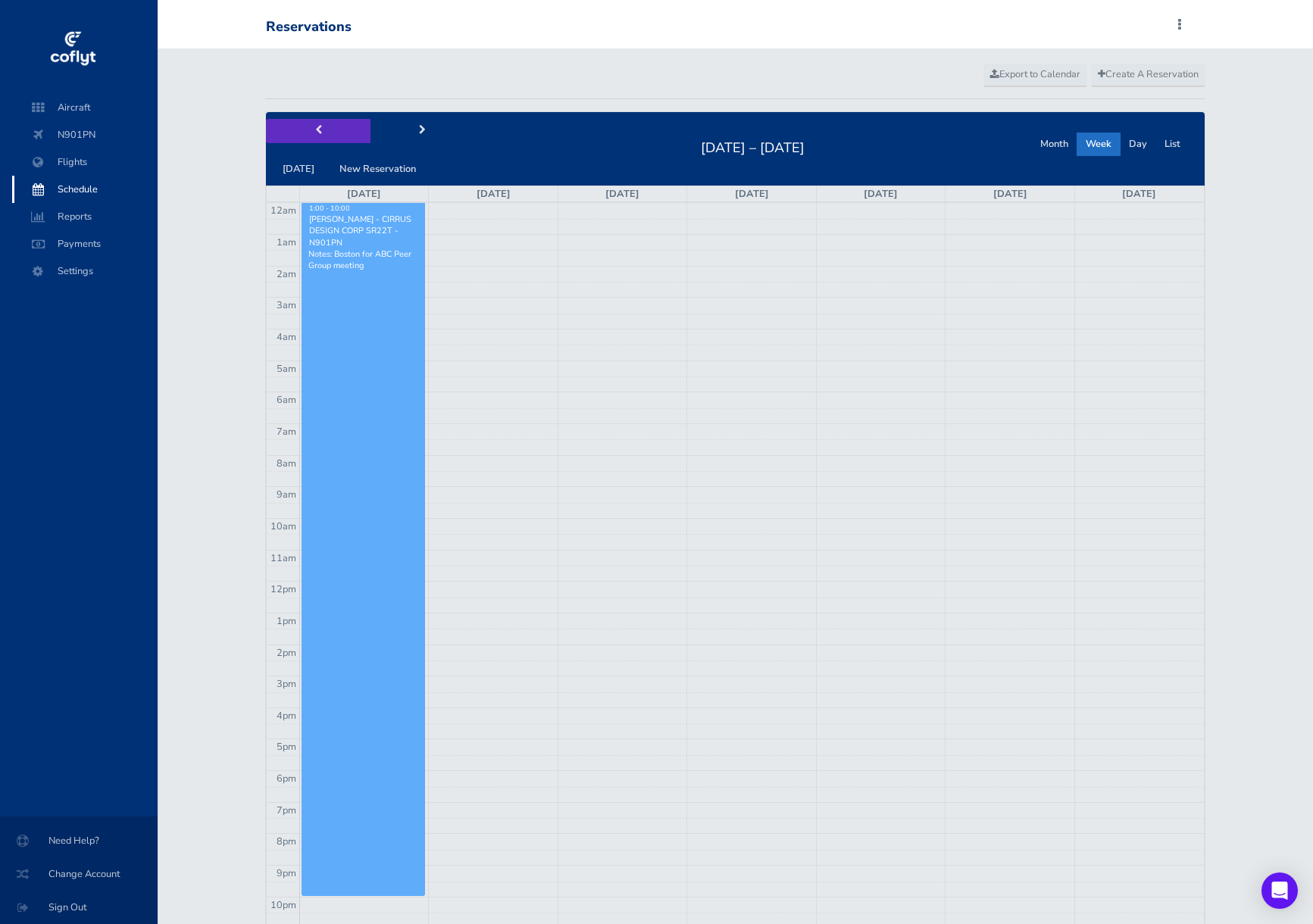
click at [320, 132] on span "prev" at bounding box center [319, 131] width 7 height 10
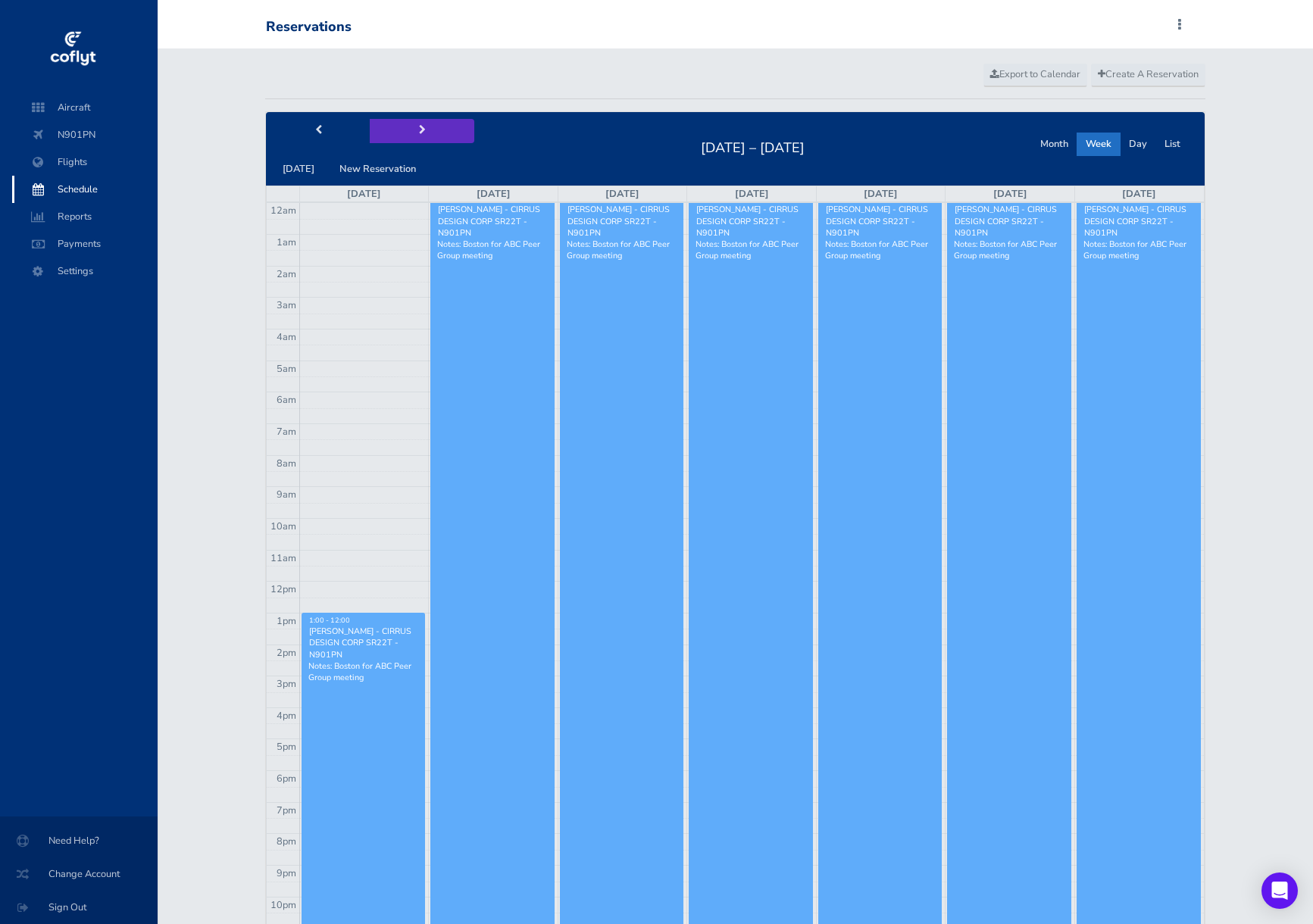
click at [406, 131] on button "next" at bounding box center [422, 131] width 105 height 23
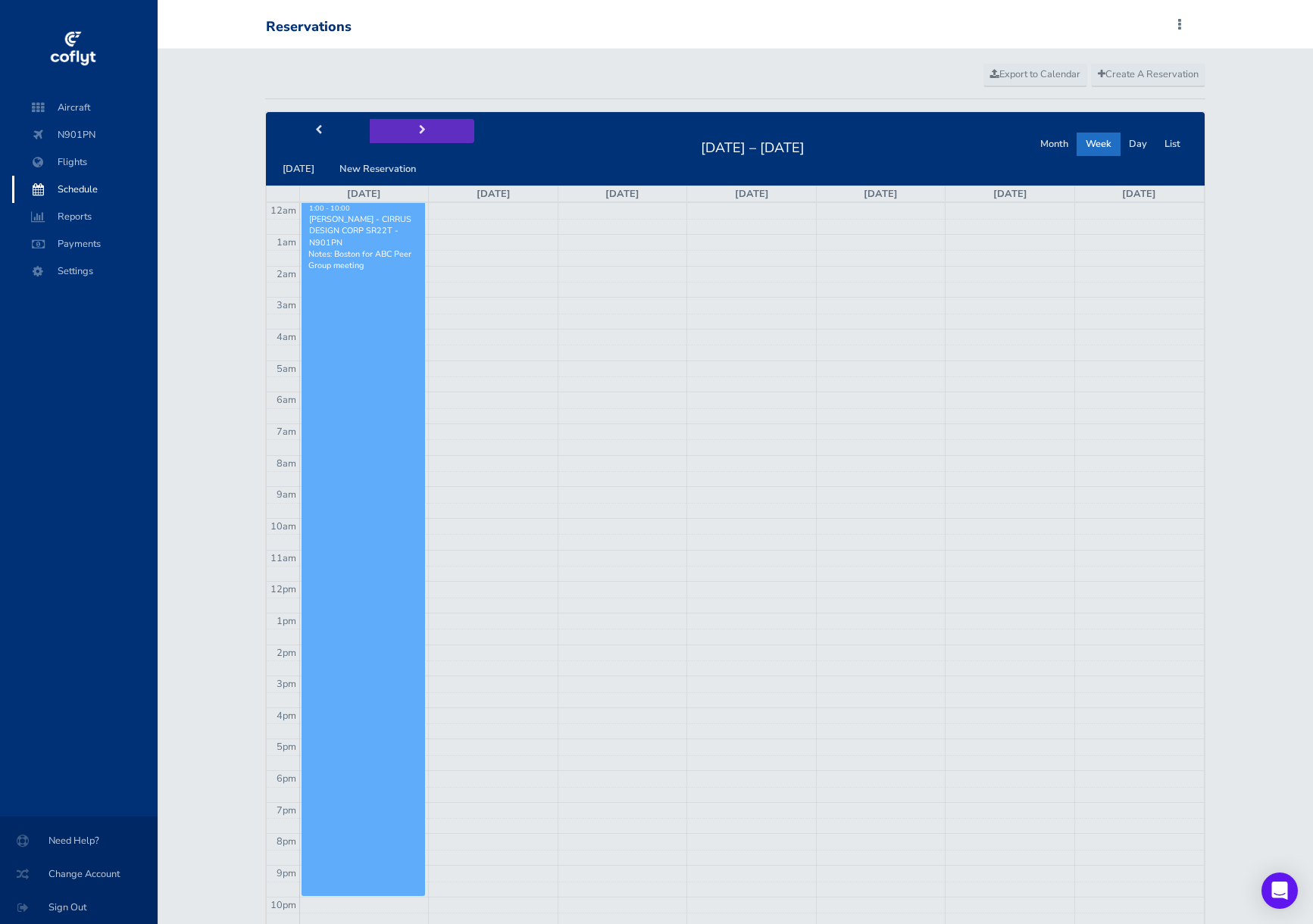
click at [406, 131] on button "next" at bounding box center [422, 131] width 105 height 23
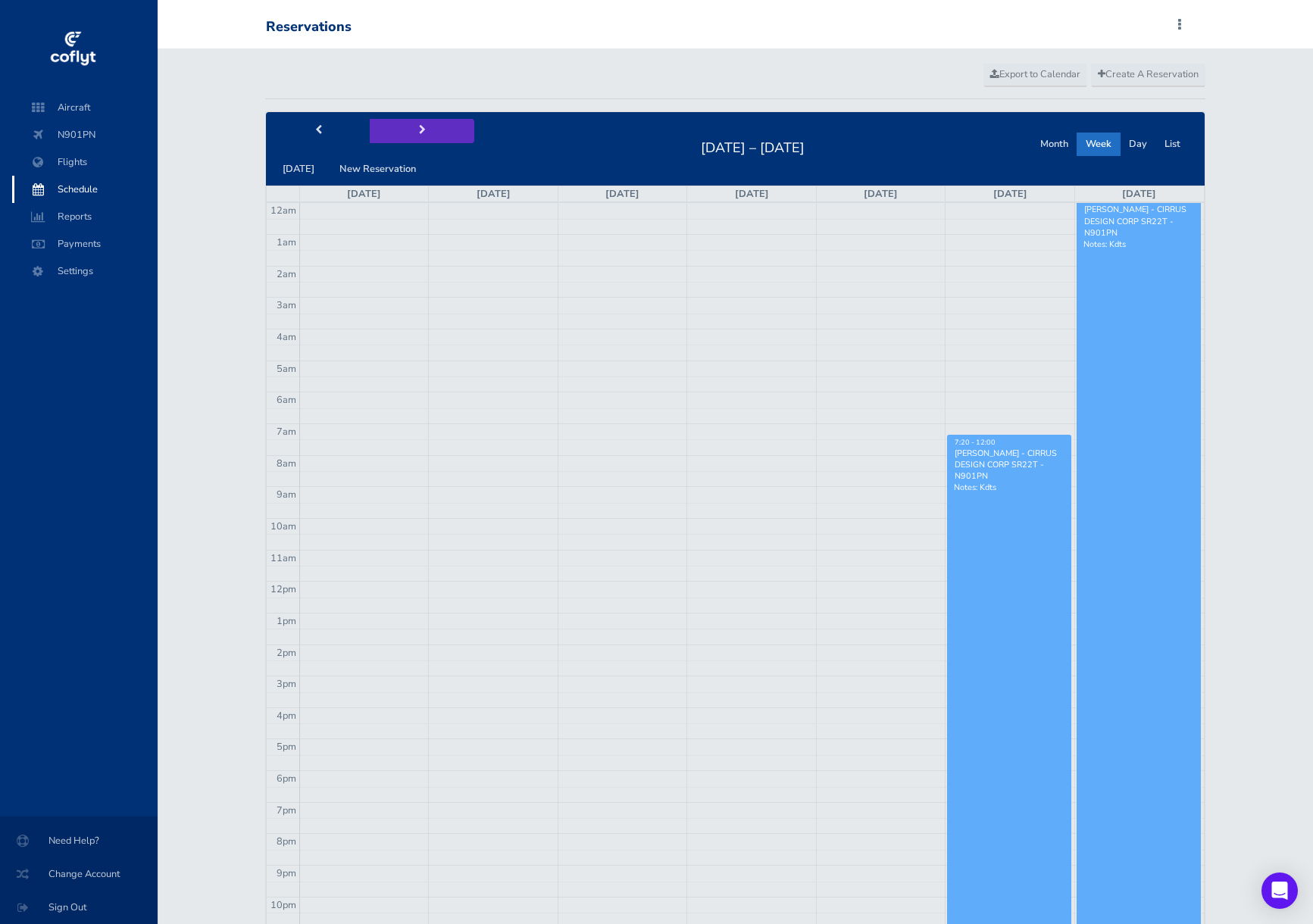
click at [406, 131] on button "next" at bounding box center [422, 131] width 105 height 23
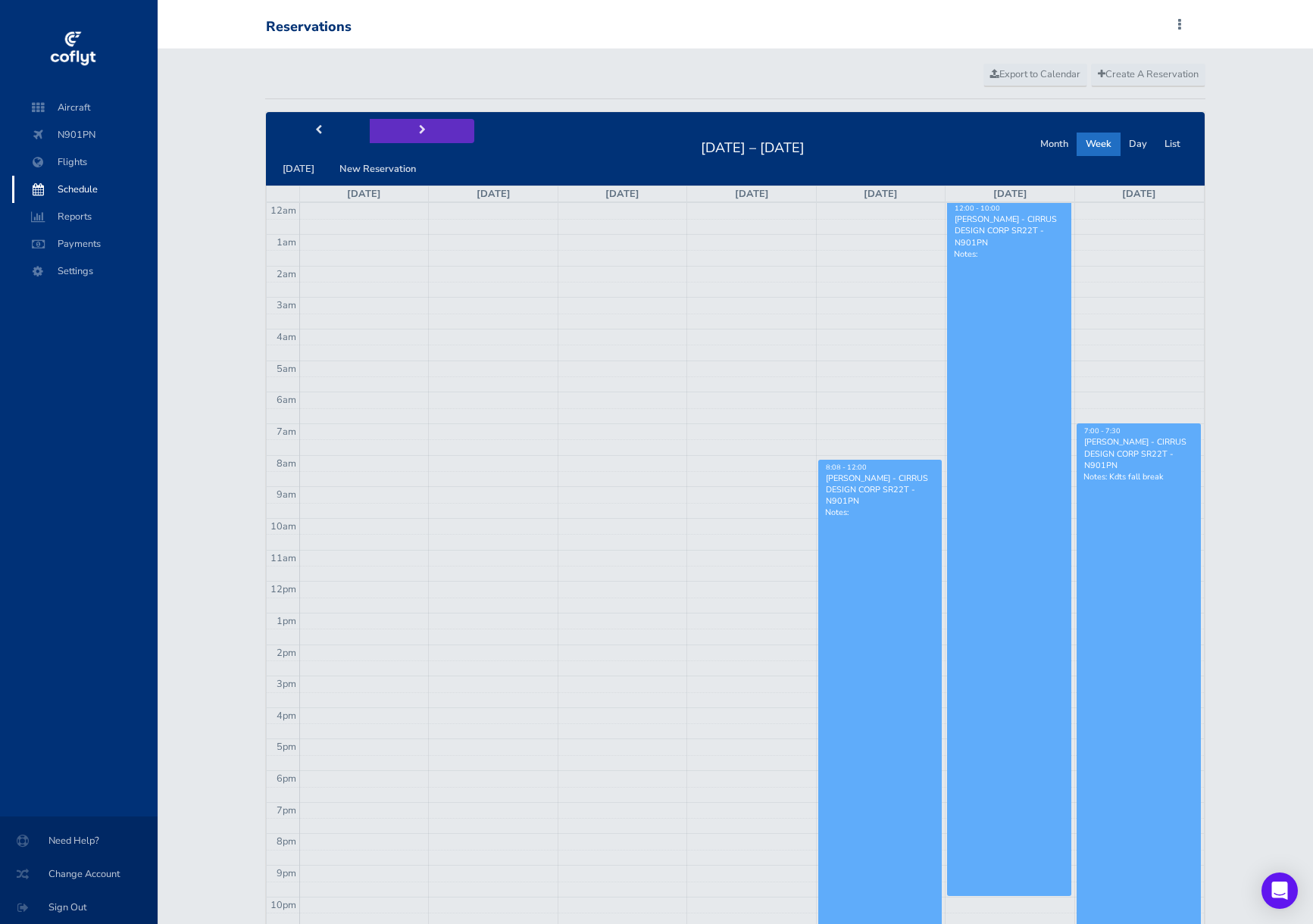
click at [406, 131] on button "next" at bounding box center [422, 131] width 105 height 23
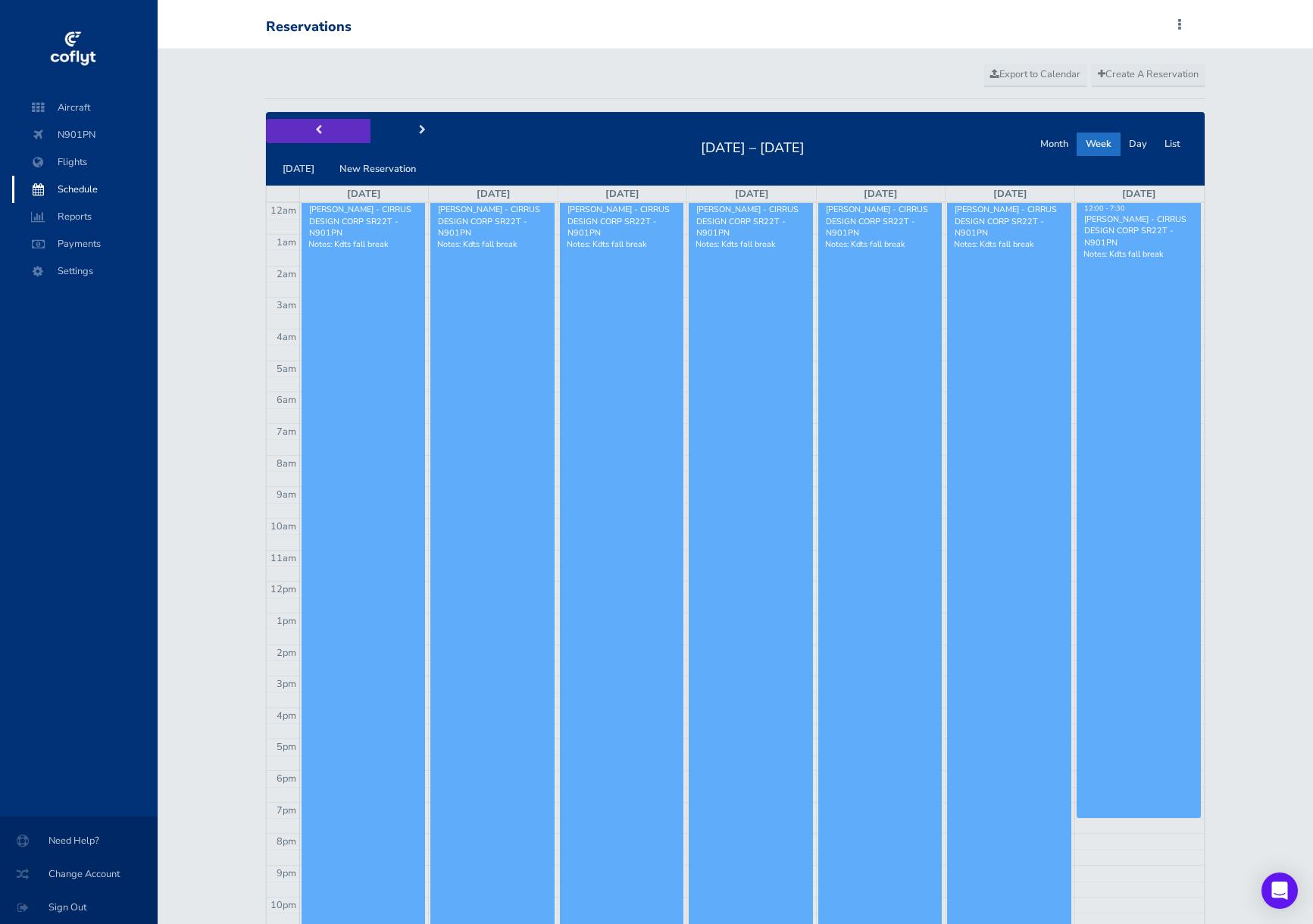
click at [327, 135] on button "prev" at bounding box center [318, 131] width 105 height 23
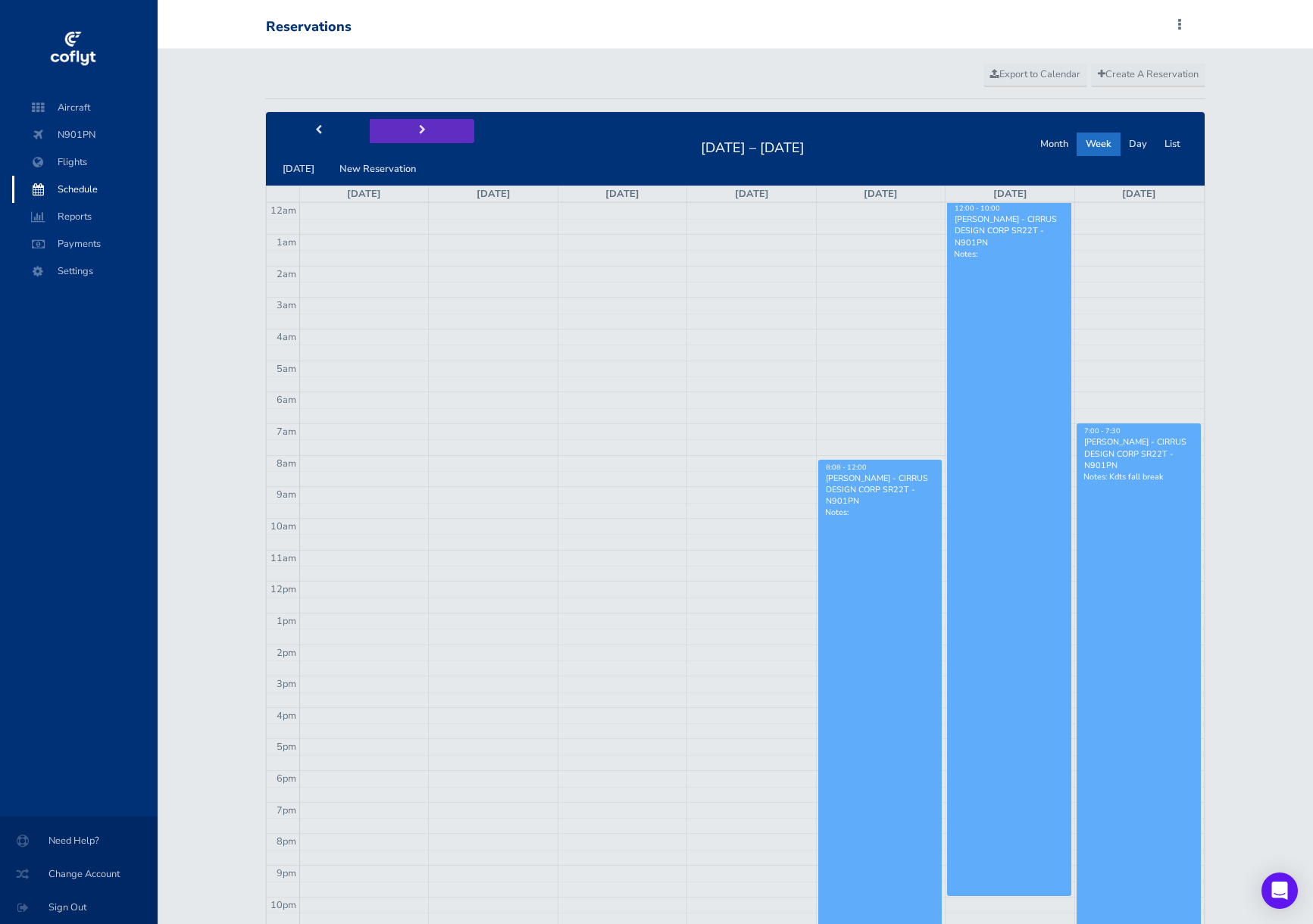
click at [435, 139] on button "next" at bounding box center [422, 131] width 105 height 23
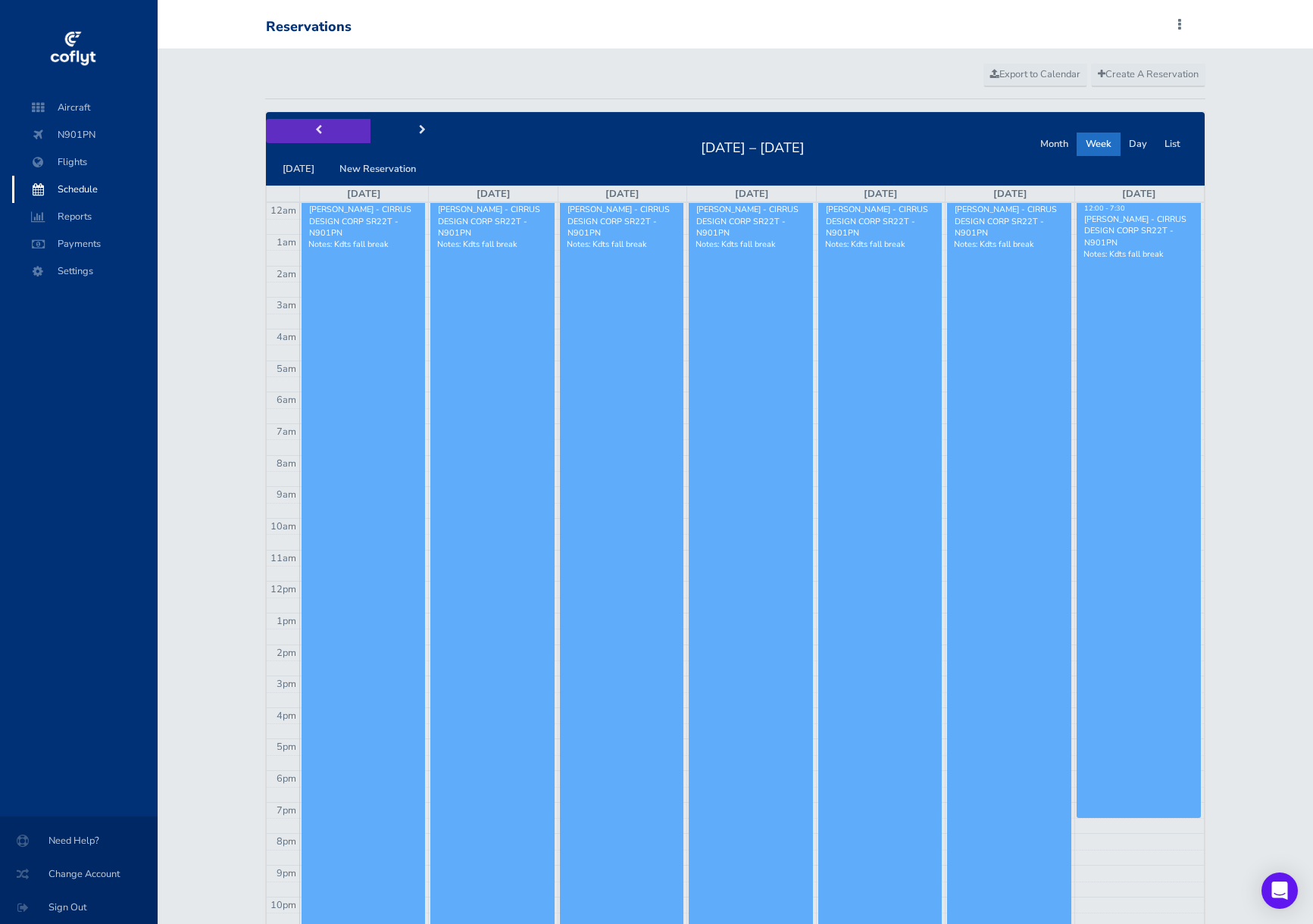
click at [323, 134] on button "prev" at bounding box center [318, 131] width 105 height 23
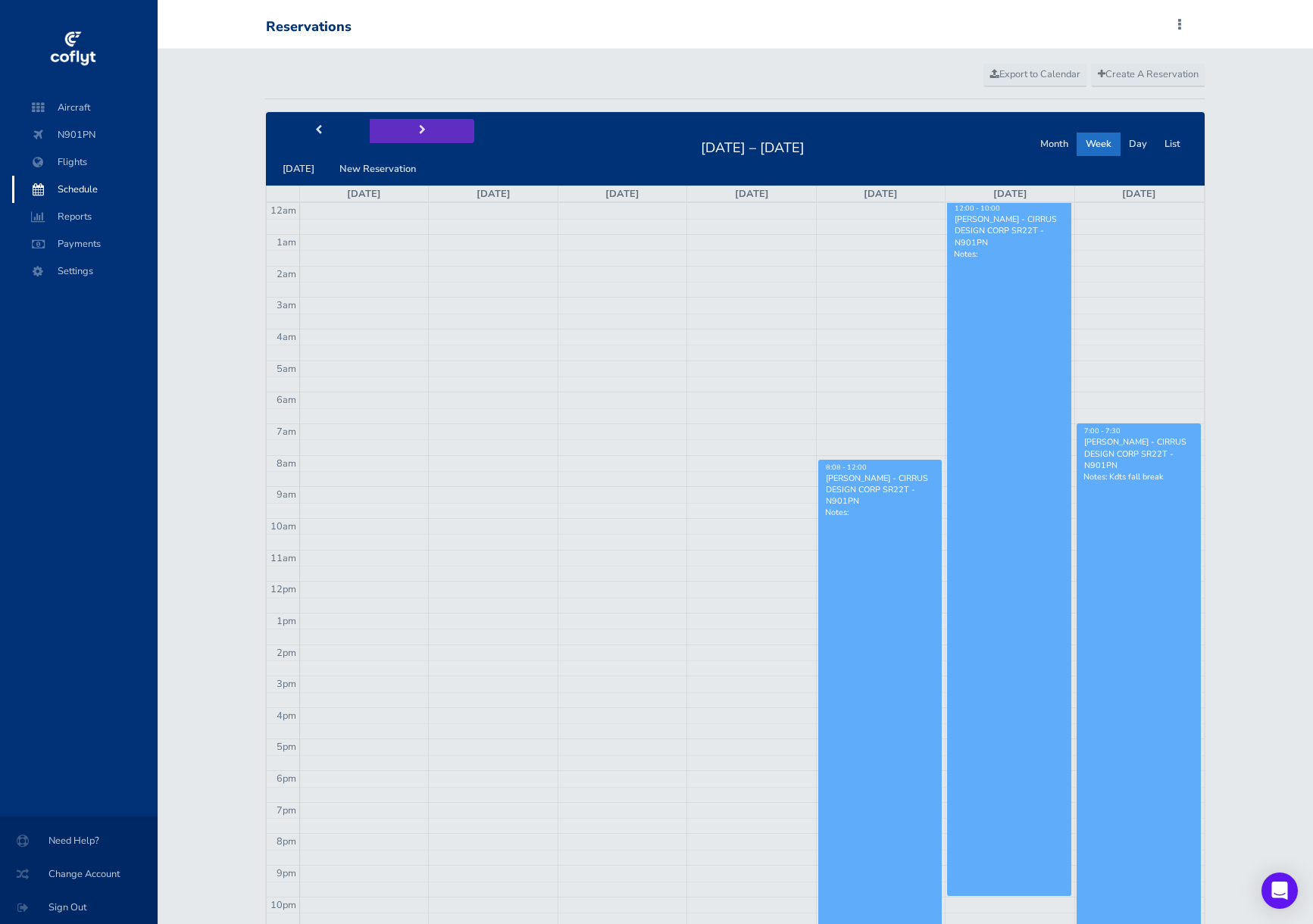
click at [435, 139] on button "next" at bounding box center [422, 131] width 105 height 23
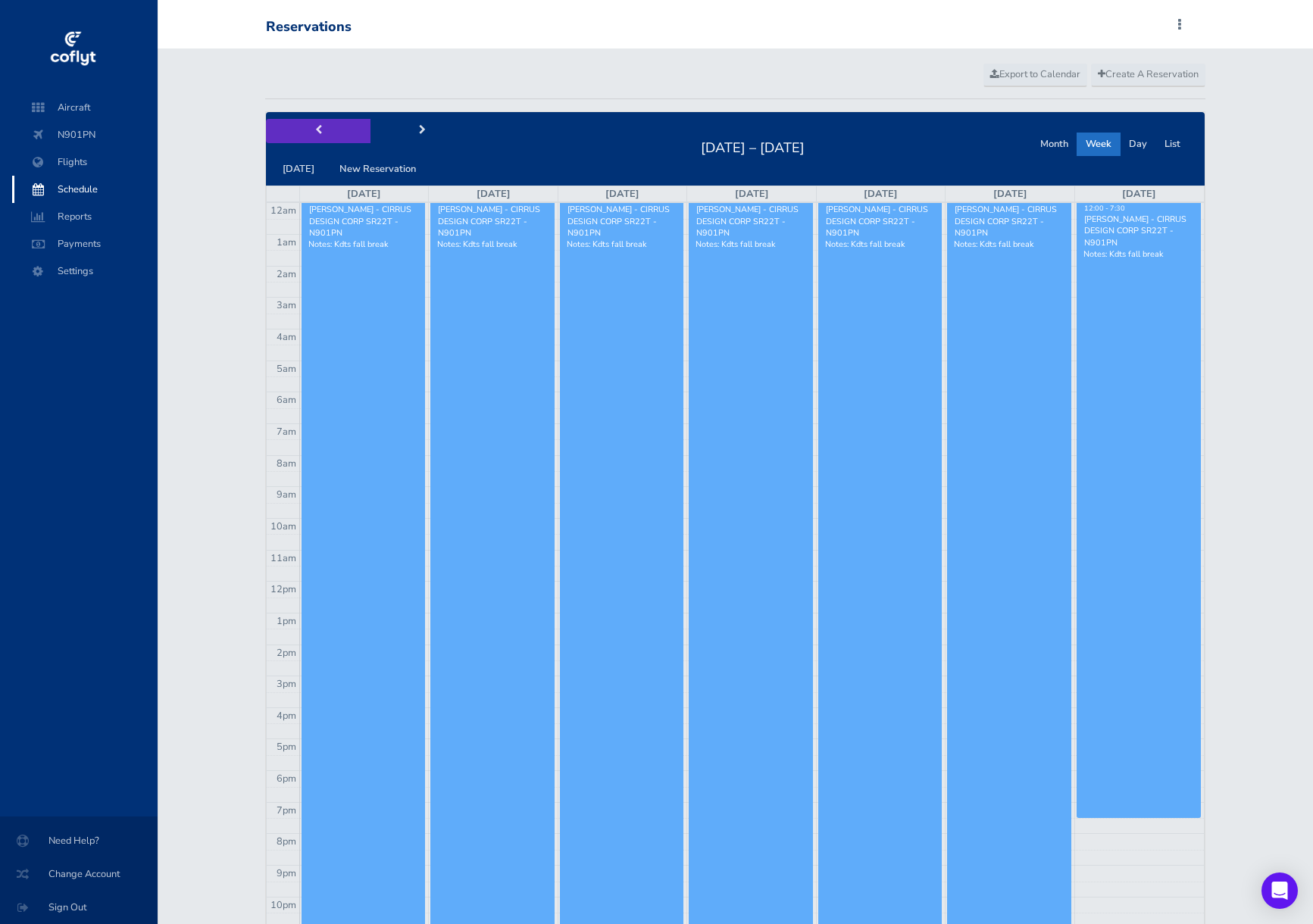
click at [310, 138] on button "prev" at bounding box center [318, 131] width 105 height 23
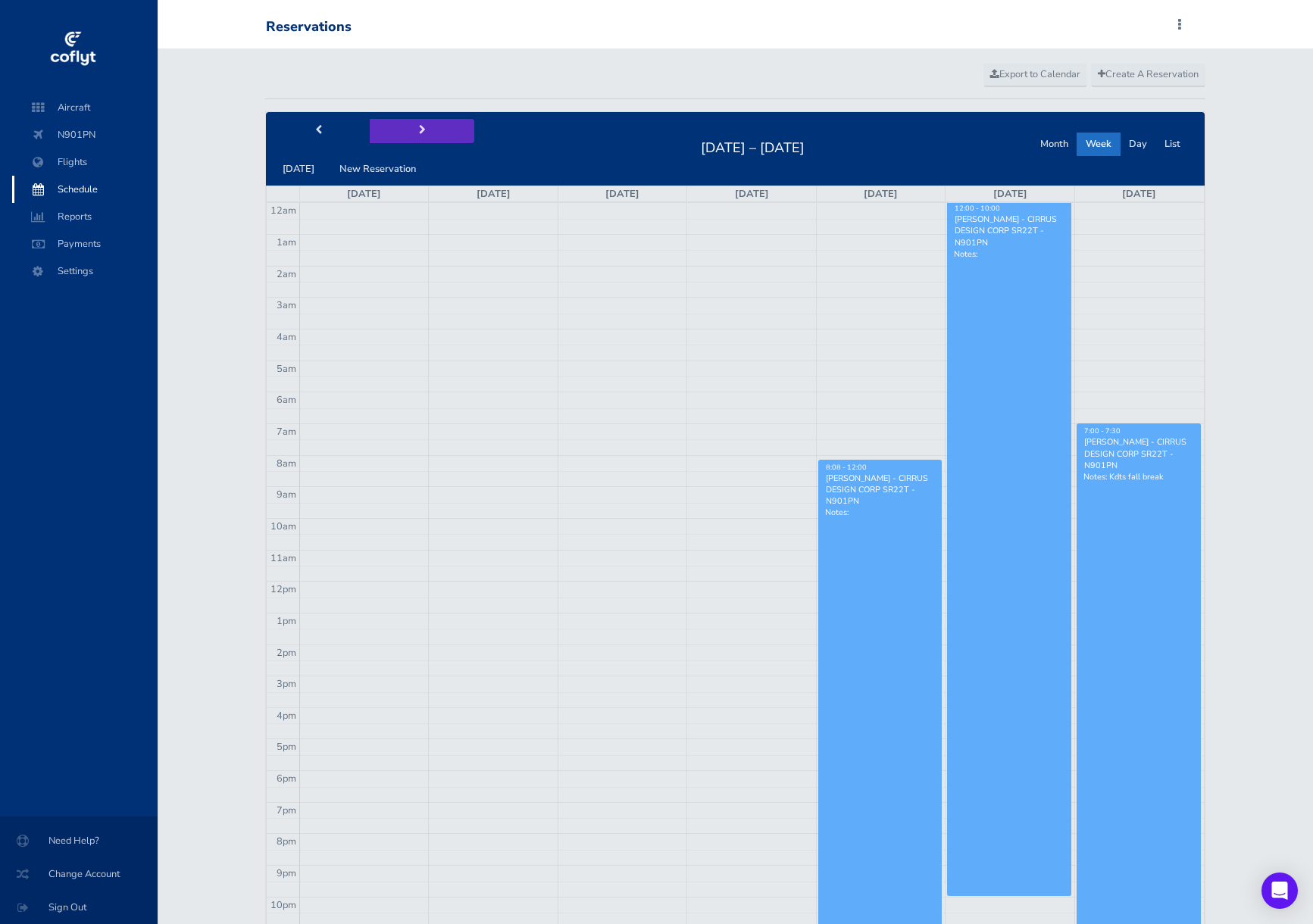
click at [410, 137] on button "next" at bounding box center [422, 131] width 105 height 23
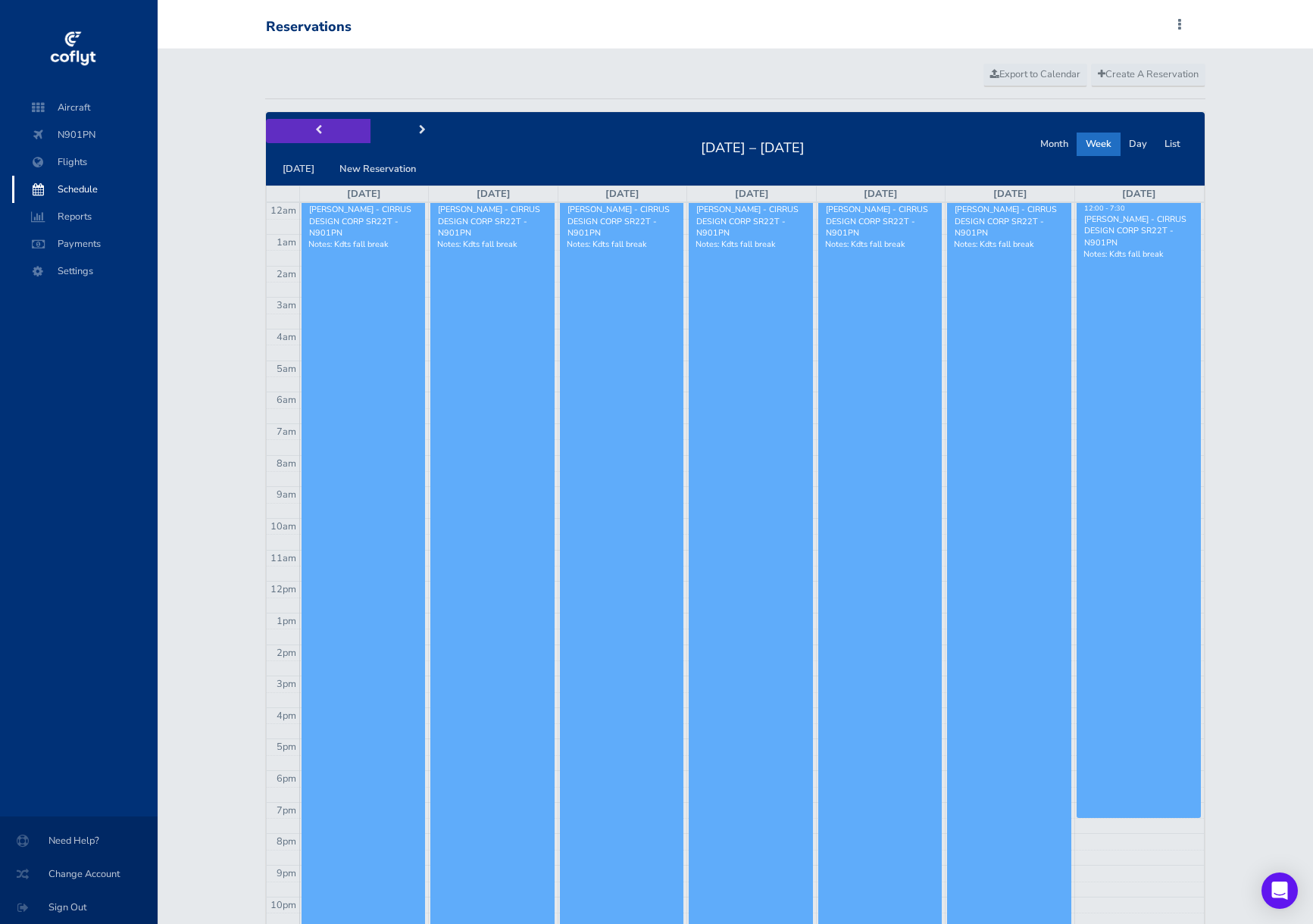
click at [324, 127] on button "prev" at bounding box center [318, 131] width 105 height 23
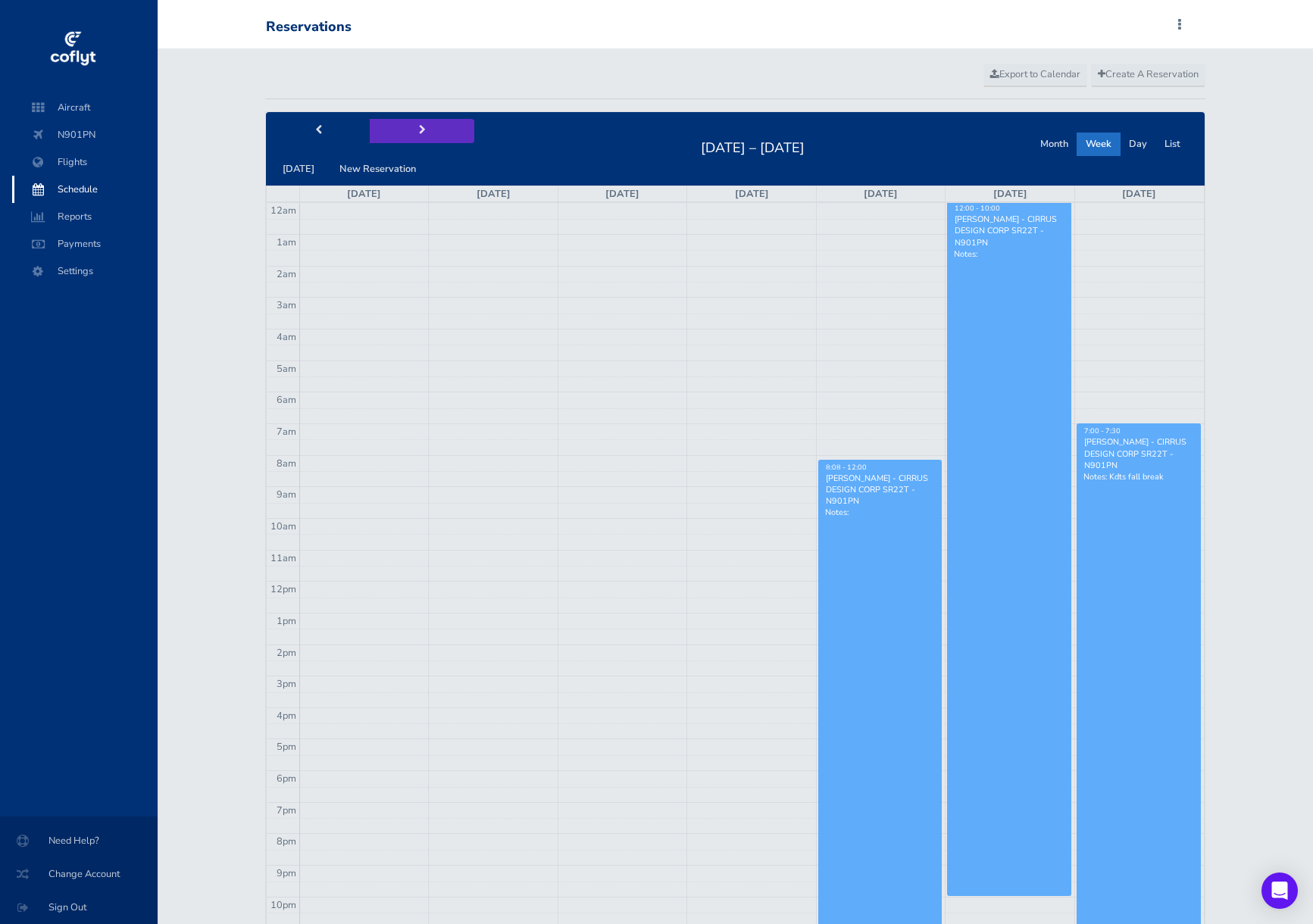
click at [410, 127] on button "next" at bounding box center [422, 131] width 105 height 23
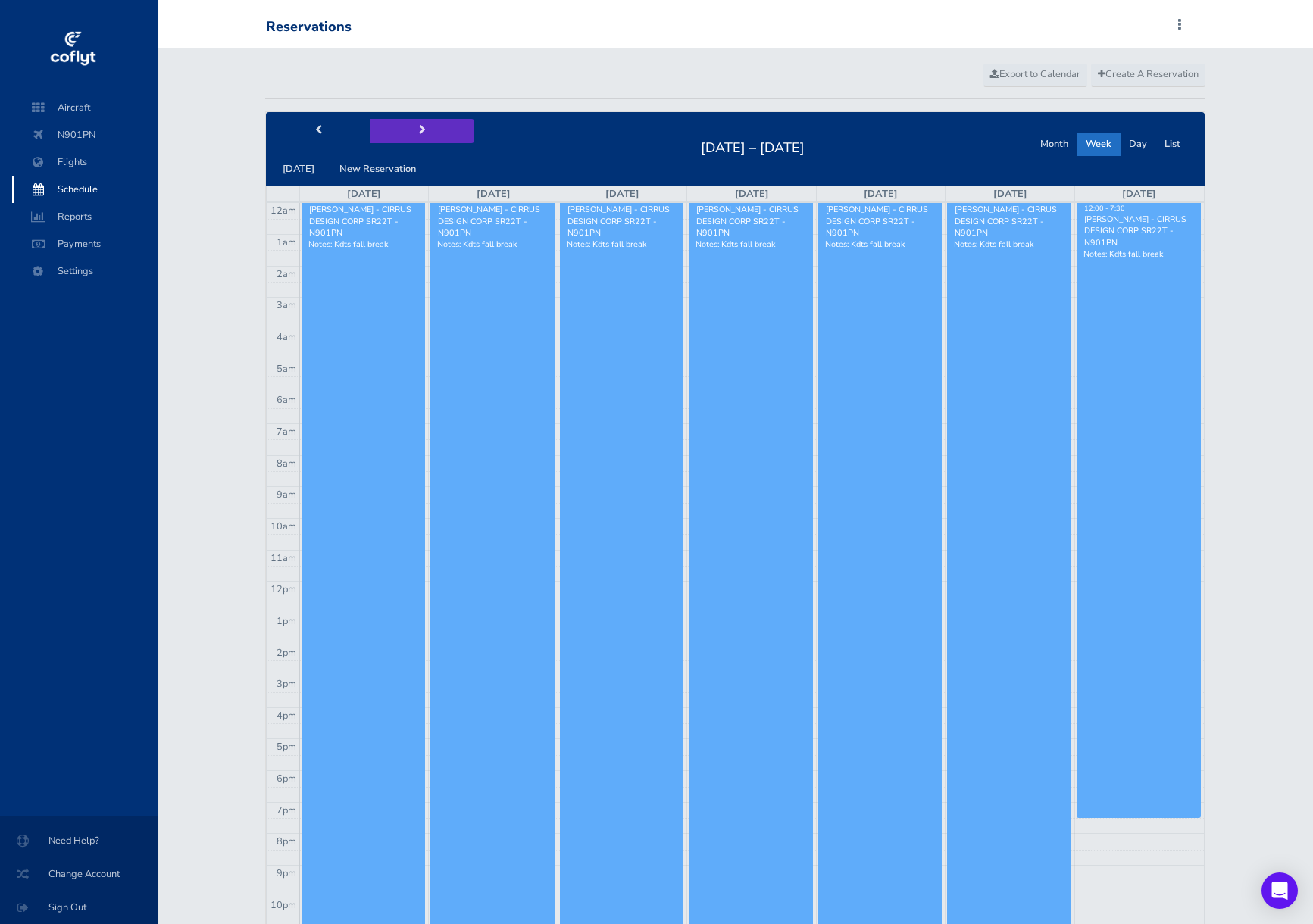
click at [410, 127] on button "next" at bounding box center [422, 131] width 105 height 23
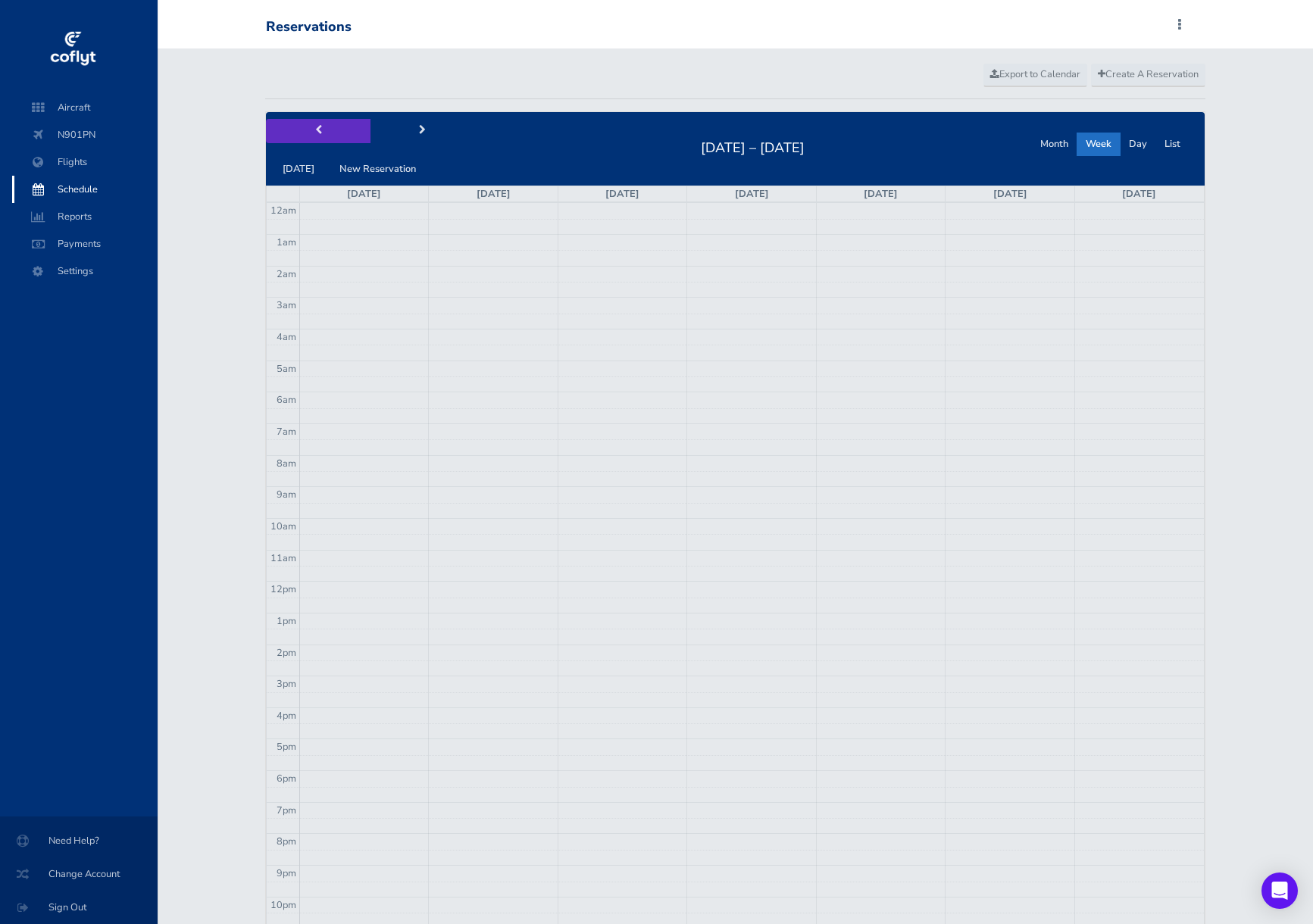
click at [307, 128] on button "prev" at bounding box center [318, 131] width 105 height 23
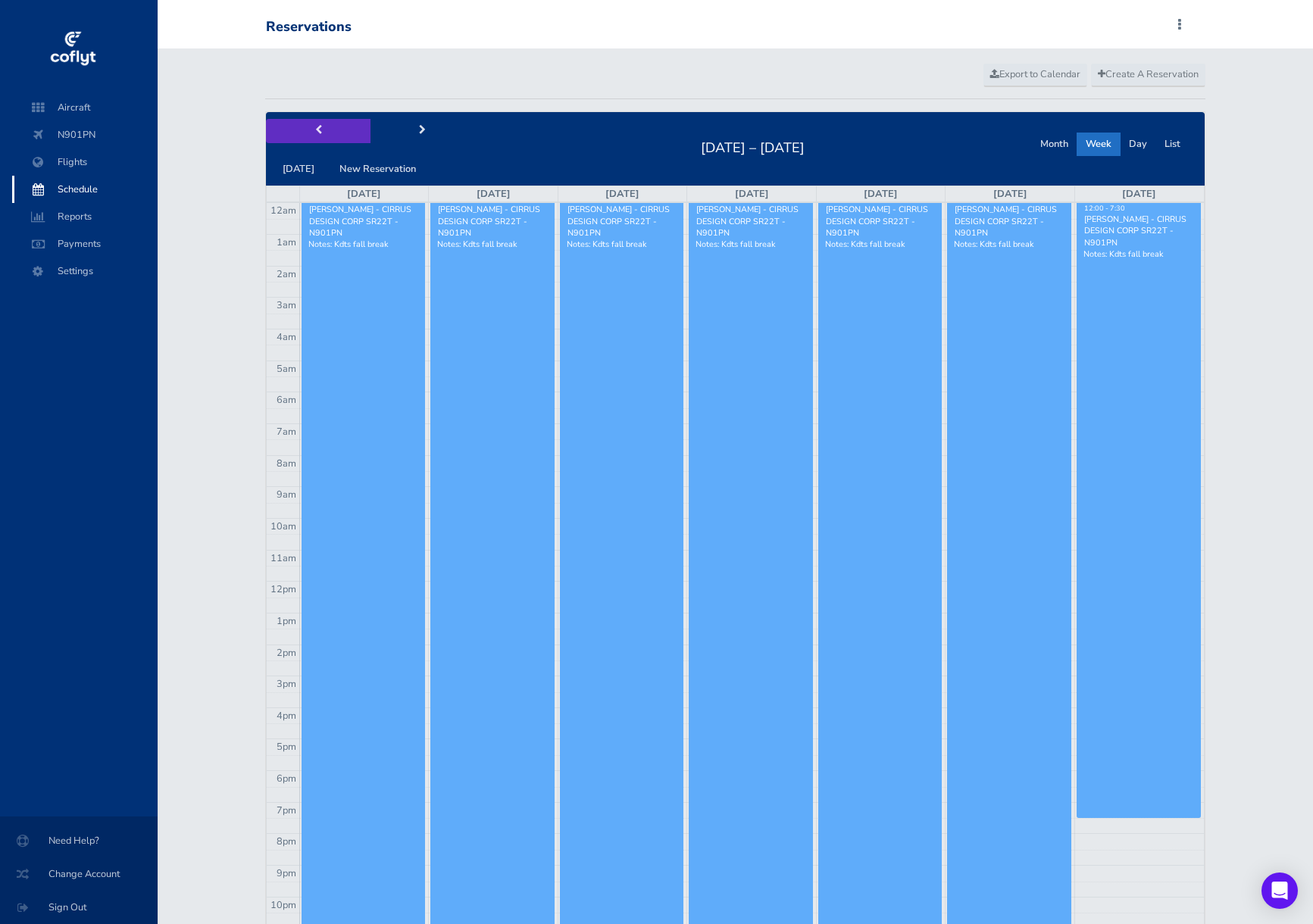
click at [337, 137] on button "prev" at bounding box center [318, 131] width 105 height 23
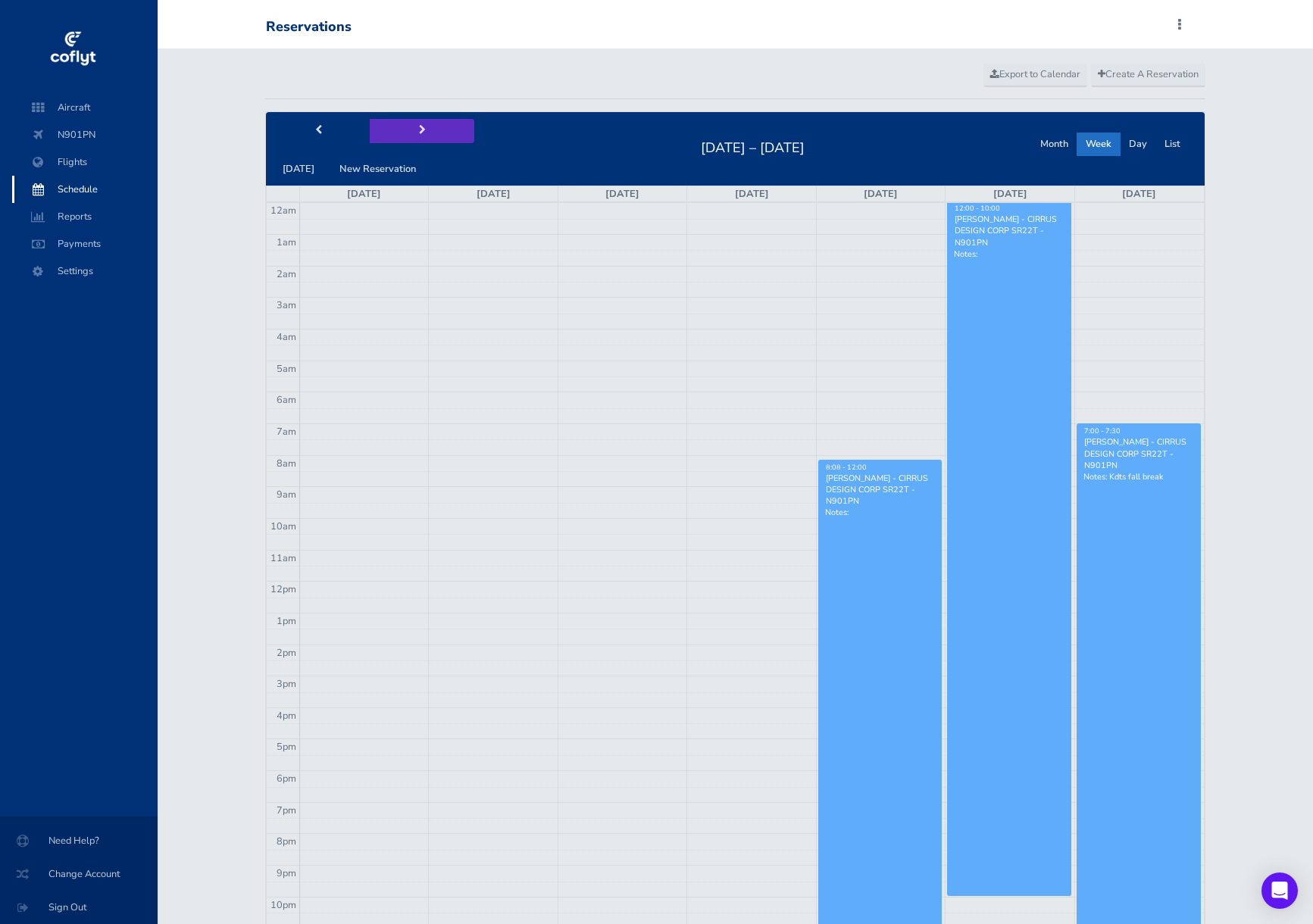
click at [426, 135] on button "next" at bounding box center [422, 131] width 105 height 23
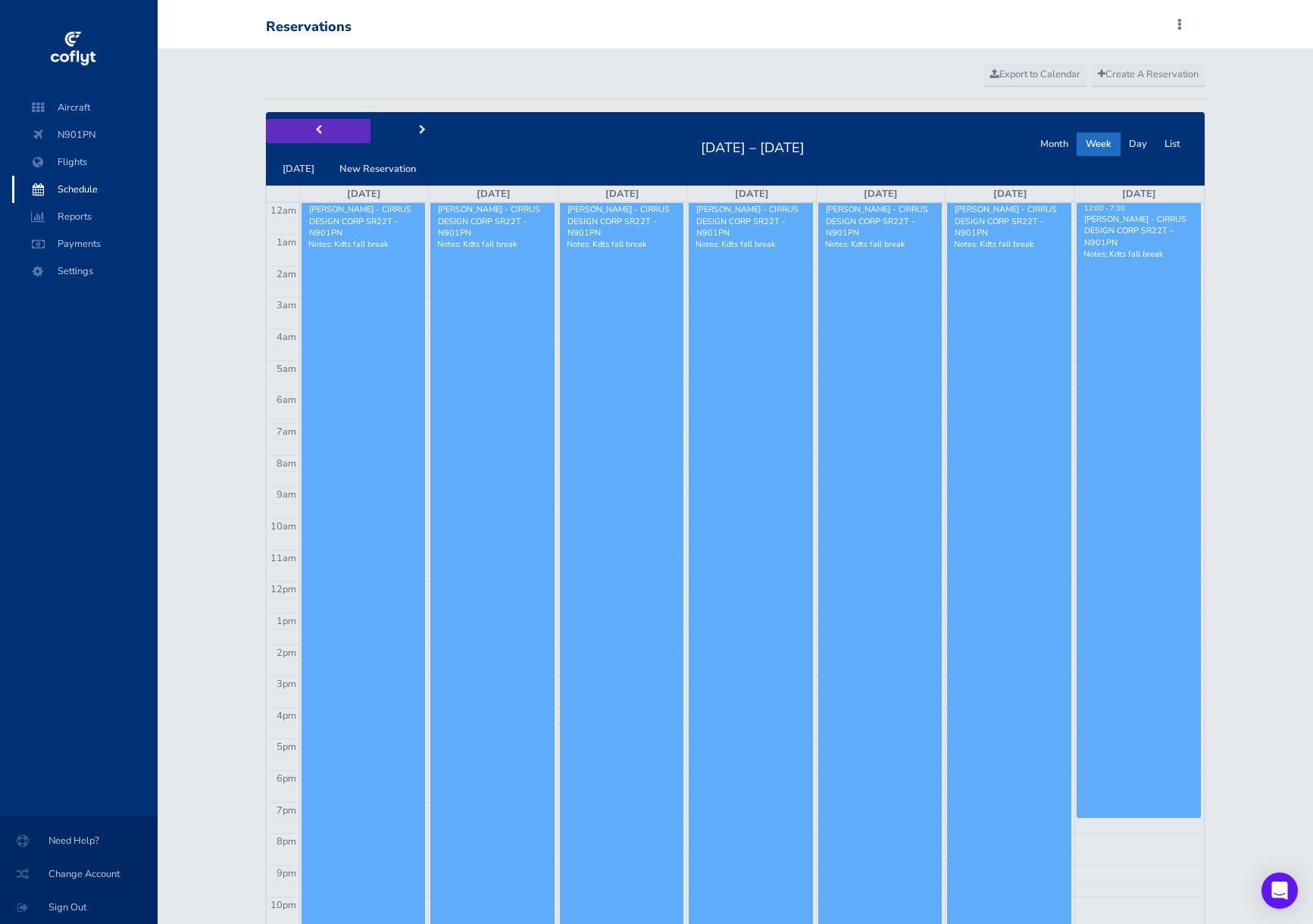
click at [312, 127] on button "prev" at bounding box center [318, 131] width 105 height 23
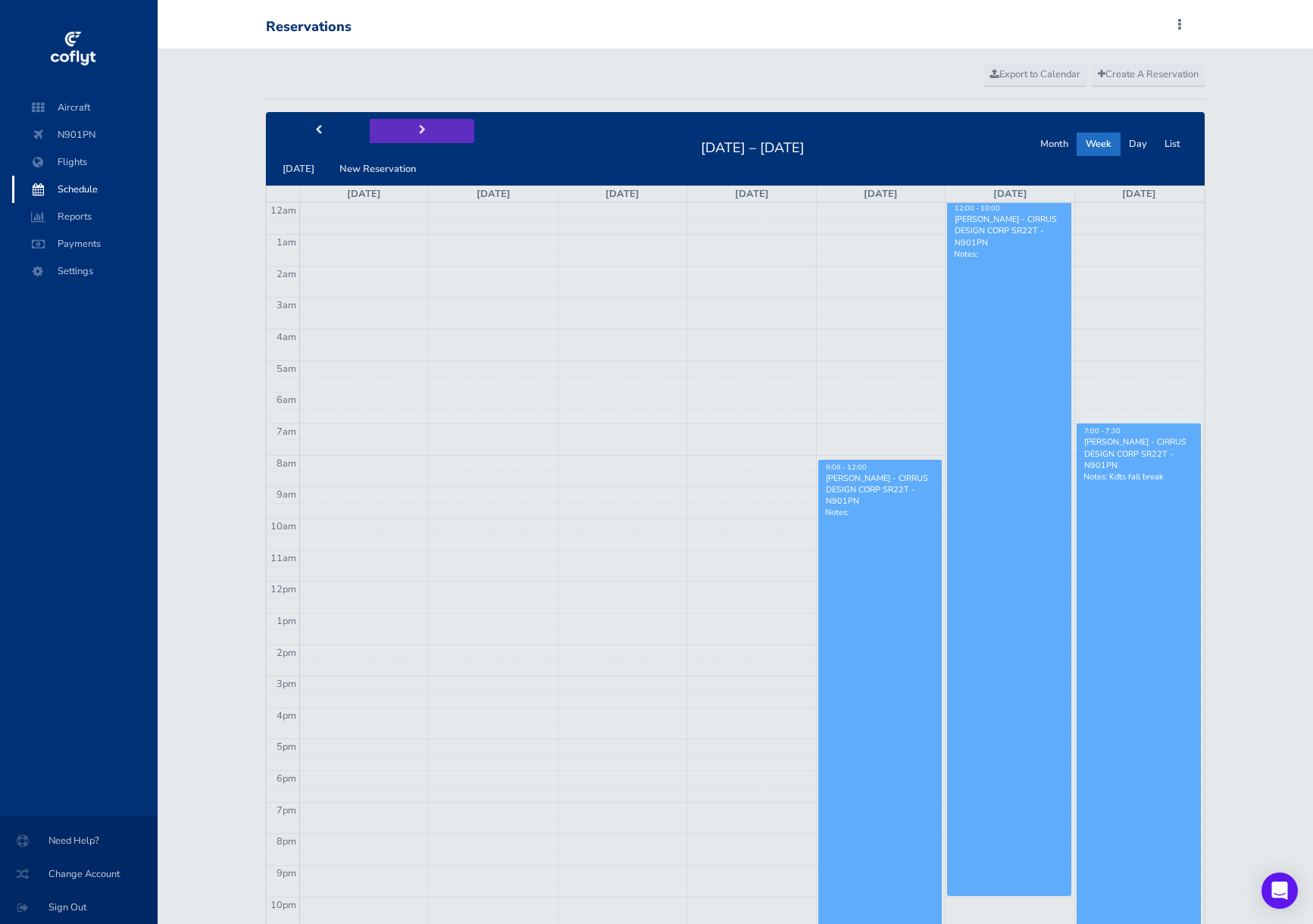
click at [419, 128] on span "next" at bounding box center [422, 131] width 7 height 10
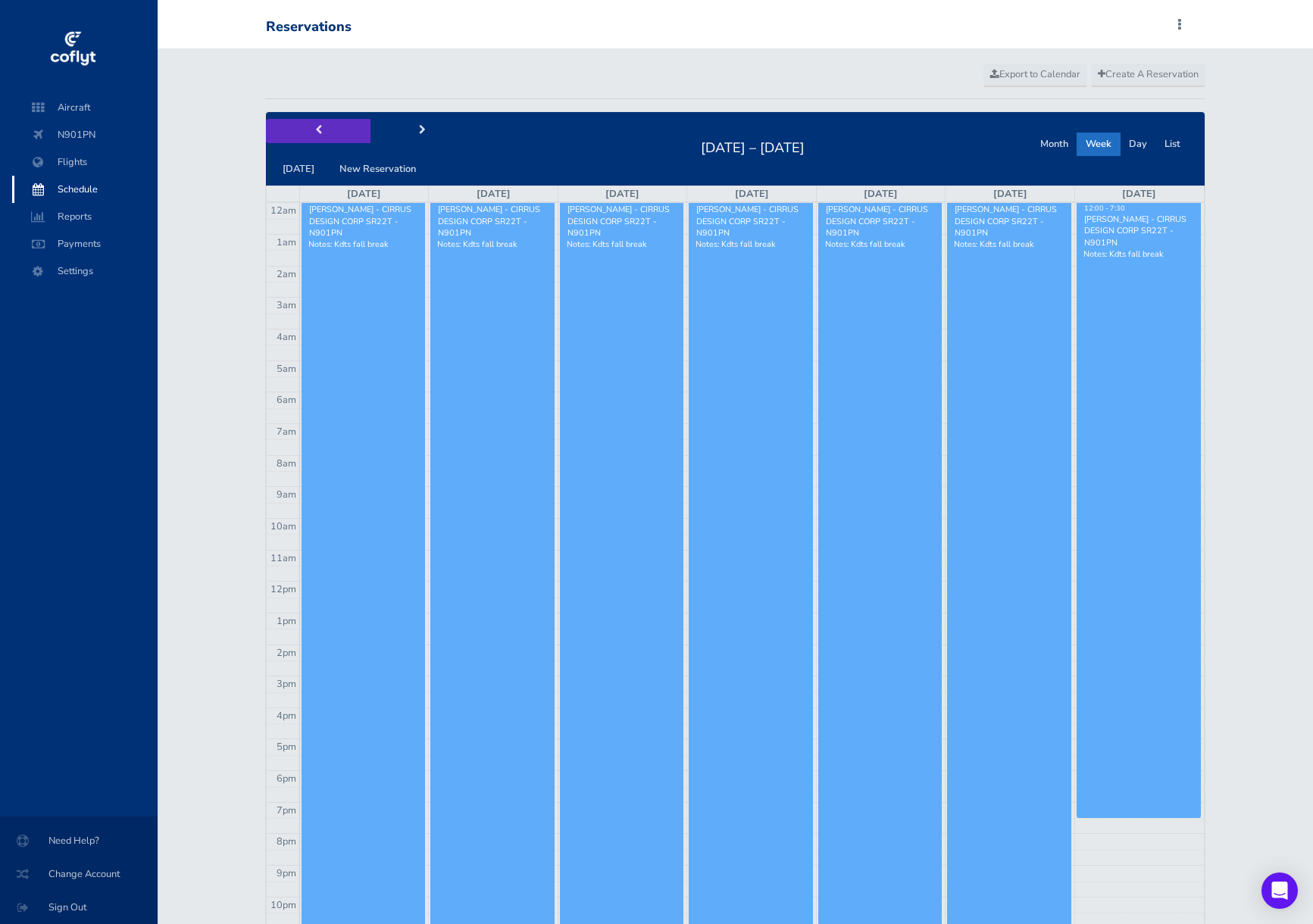
click at [316, 137] on button "prev" at bounding box center [318, 131] width 105 height 23
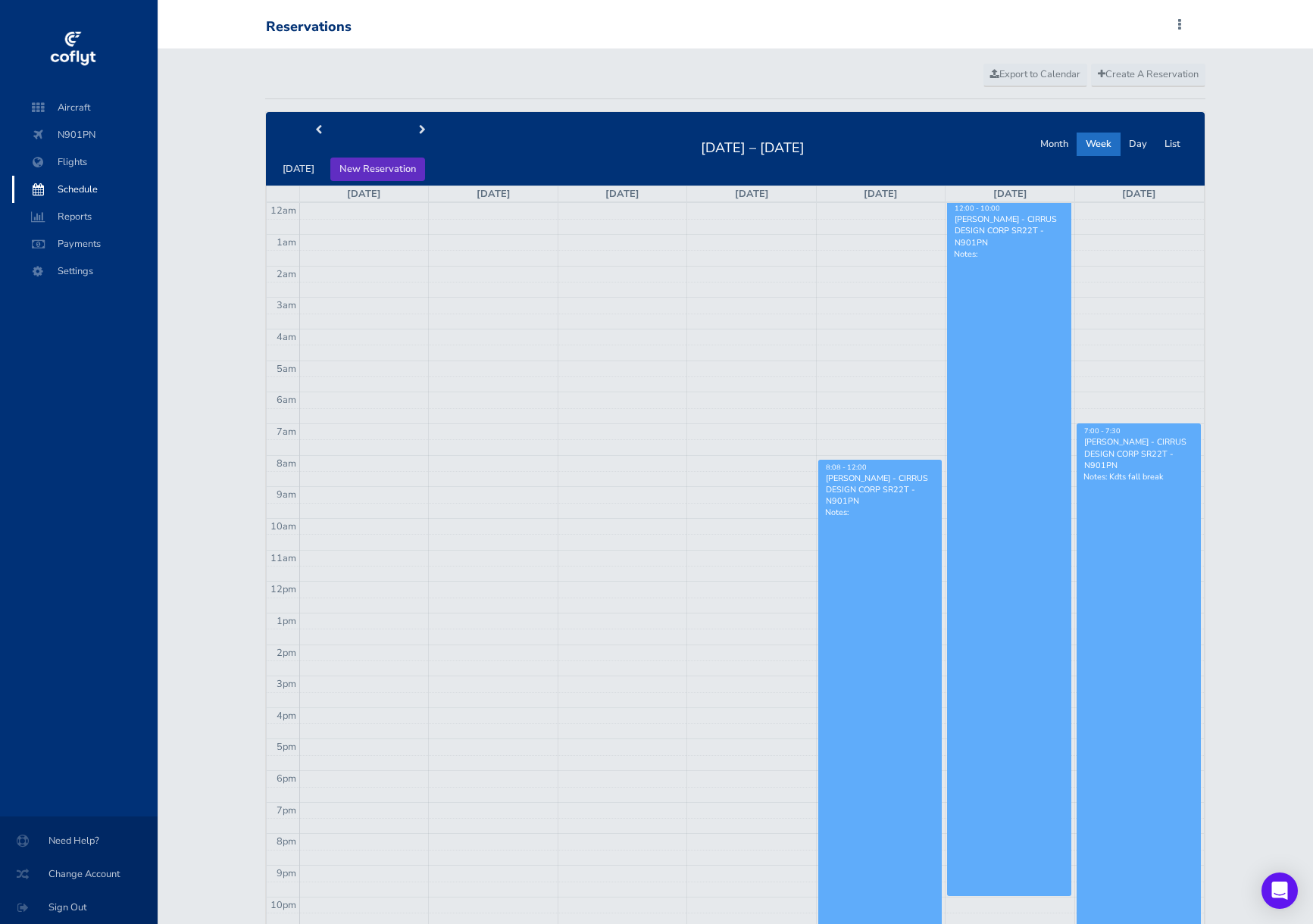
click at [364, 162] on button "New Reservation" at bounding box center [378, 169] width 95 height 23
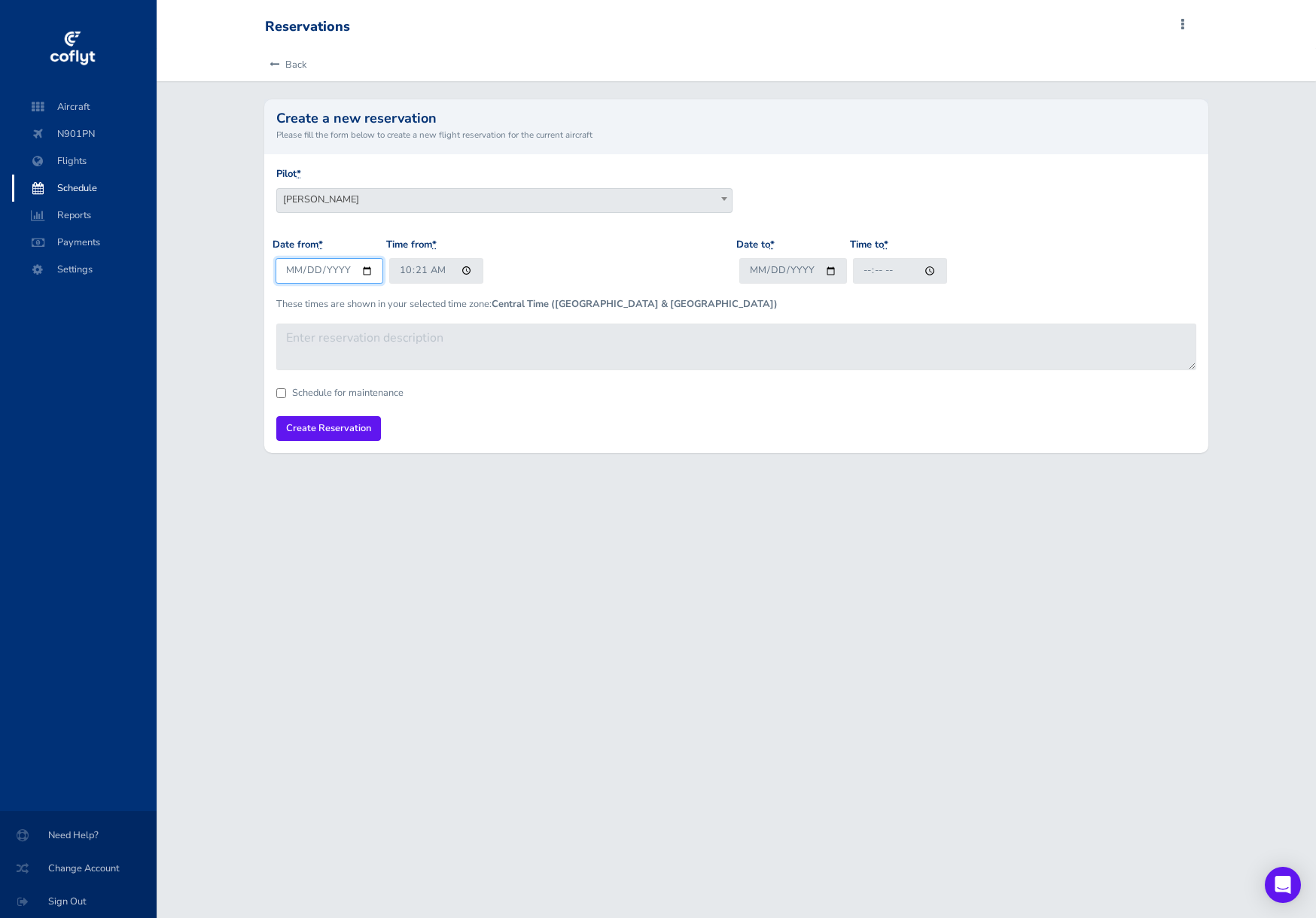
click at [364, 270] on input "2025-08-30" at bounding box center [329, 270] width 108 height 25
type input "2025-09-29"
click at [829, 270] on input "Date to *" at bounding box center [793, 270] width 108 height 25
type input "2025-09-29"
click at [404, 271] on input "10:21" at bounding box center [436, 270] width 94 height 25
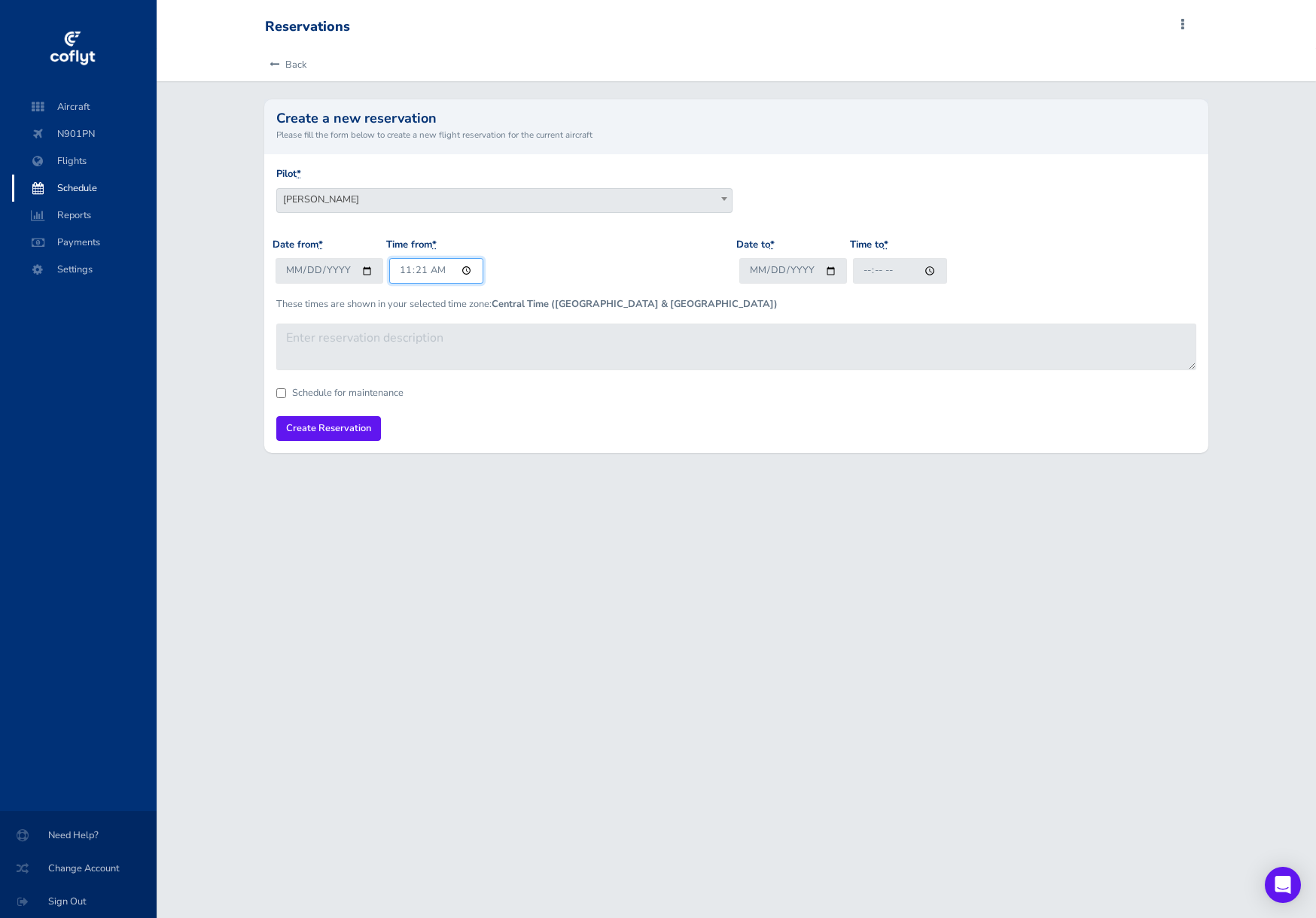
type input "11:00"
click at [864, 268] on input "Time to *" at bounding box center [900, 270] width 94 height 25
type input "20:00"
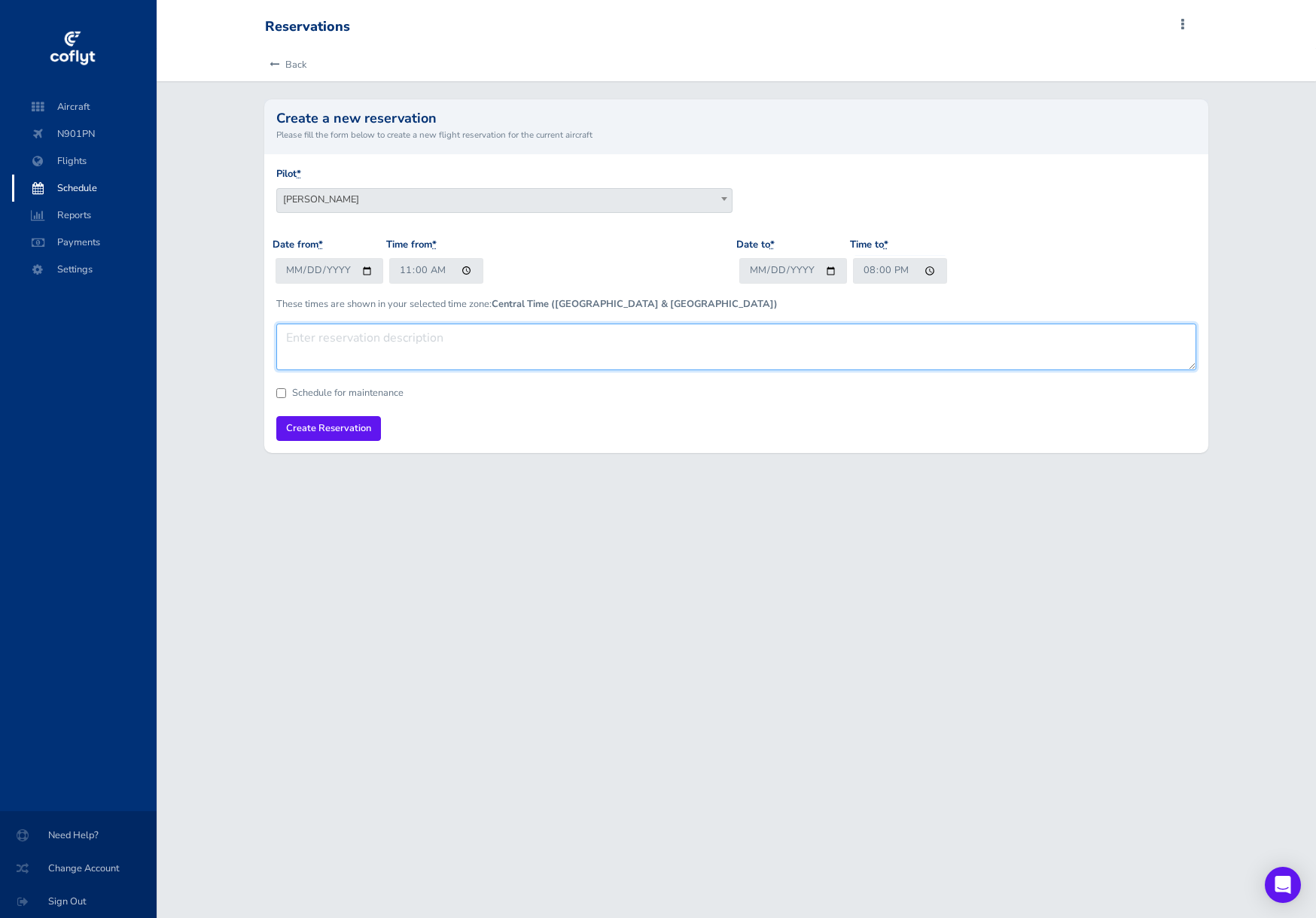
click at [307, 343] on textarea at bounding box center [735, 347] width 919 height 46
type textarea "Potentially use 901PN to go to JKA to free up 422RJ"
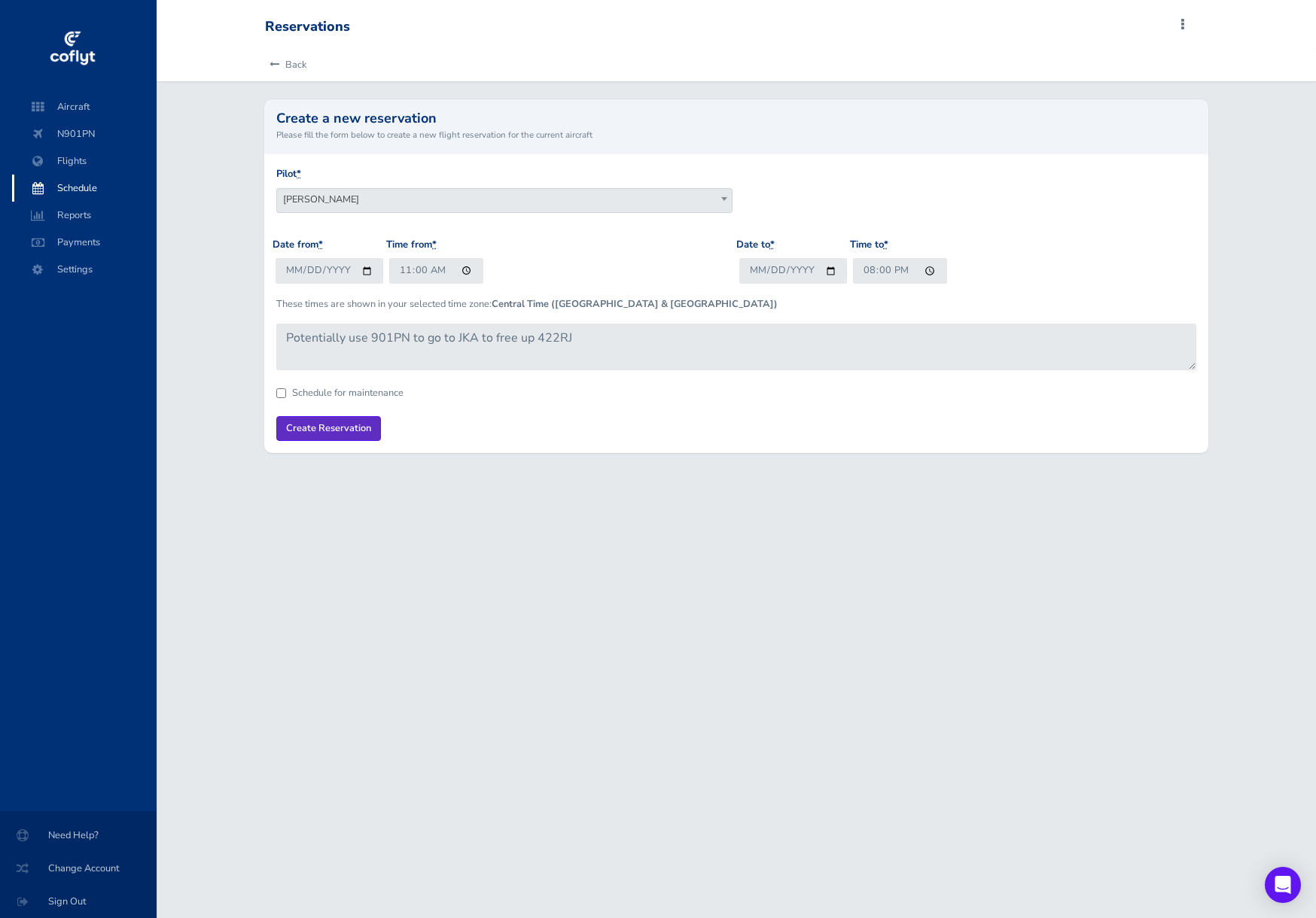
click at [335, 430] on input "Create Reservation" at bounding box center [328, 428] width 104 height 25
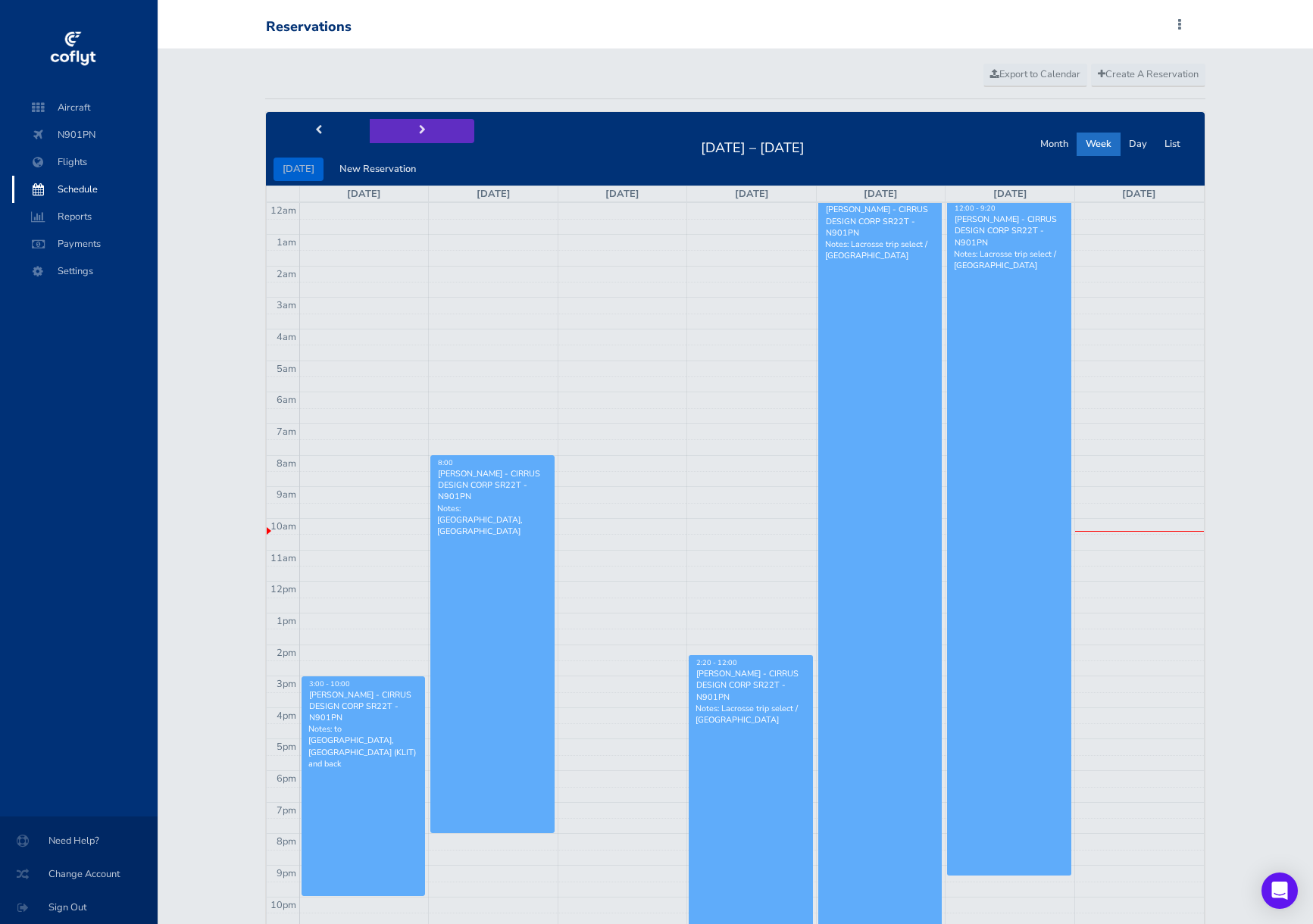
click at [449, 131] on button "next" at bounding box center [422, 131] width 105 height 23
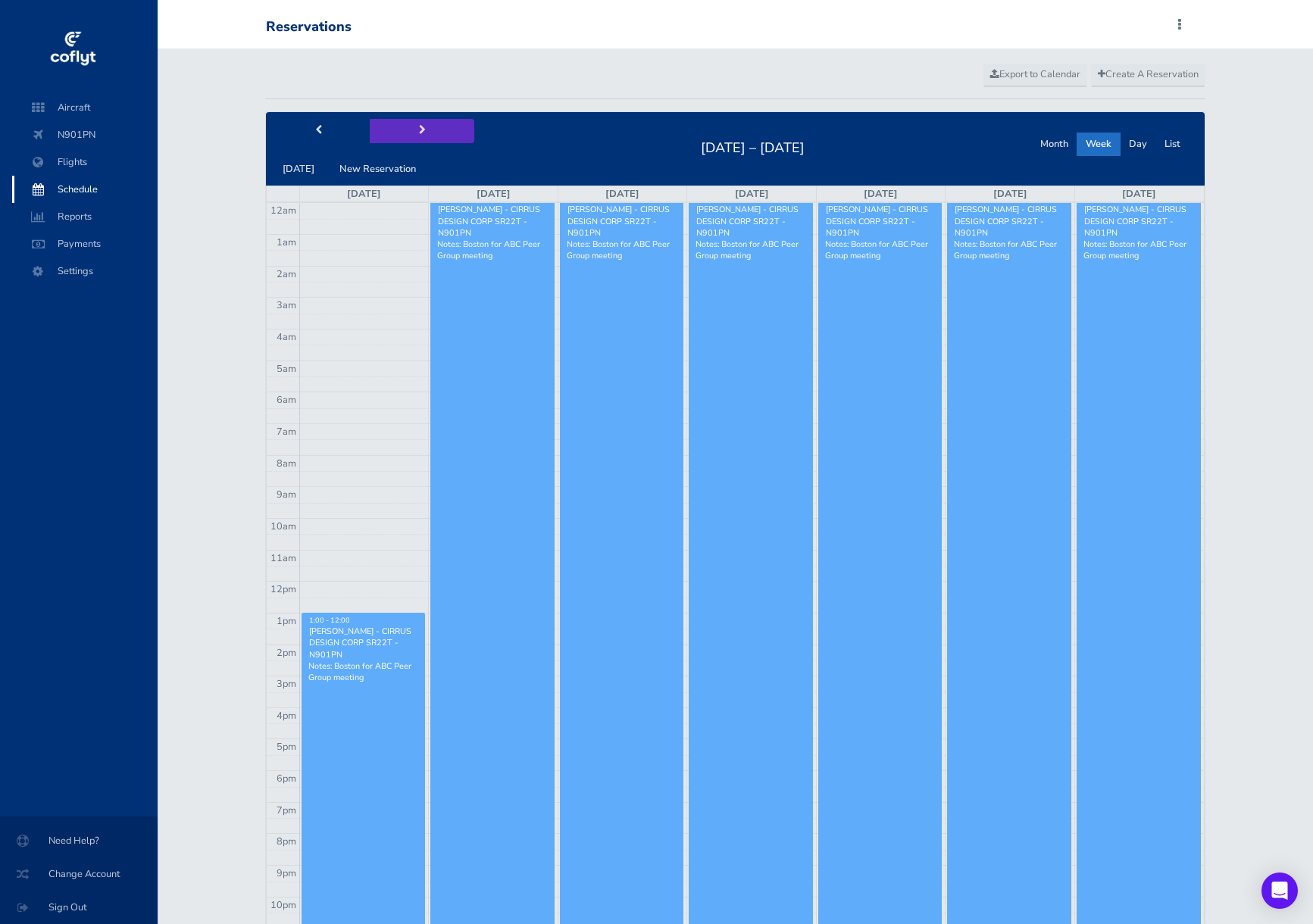
click at [449, 131] on button "next" at bounding box center [422, 131] width 105 height 23
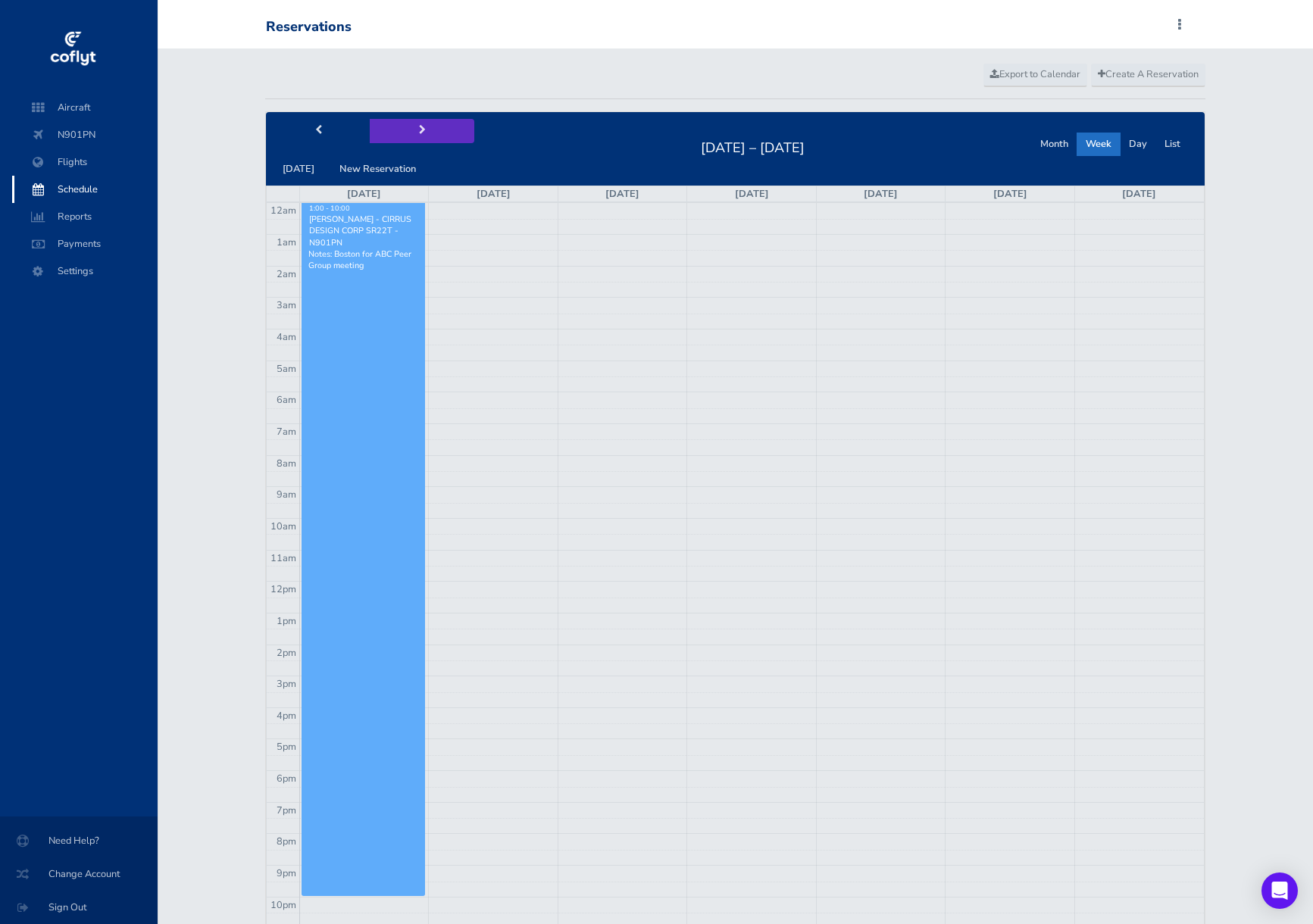
click at [430, 127] on button "next" at bounding box center [422, 131] width 105 height 23
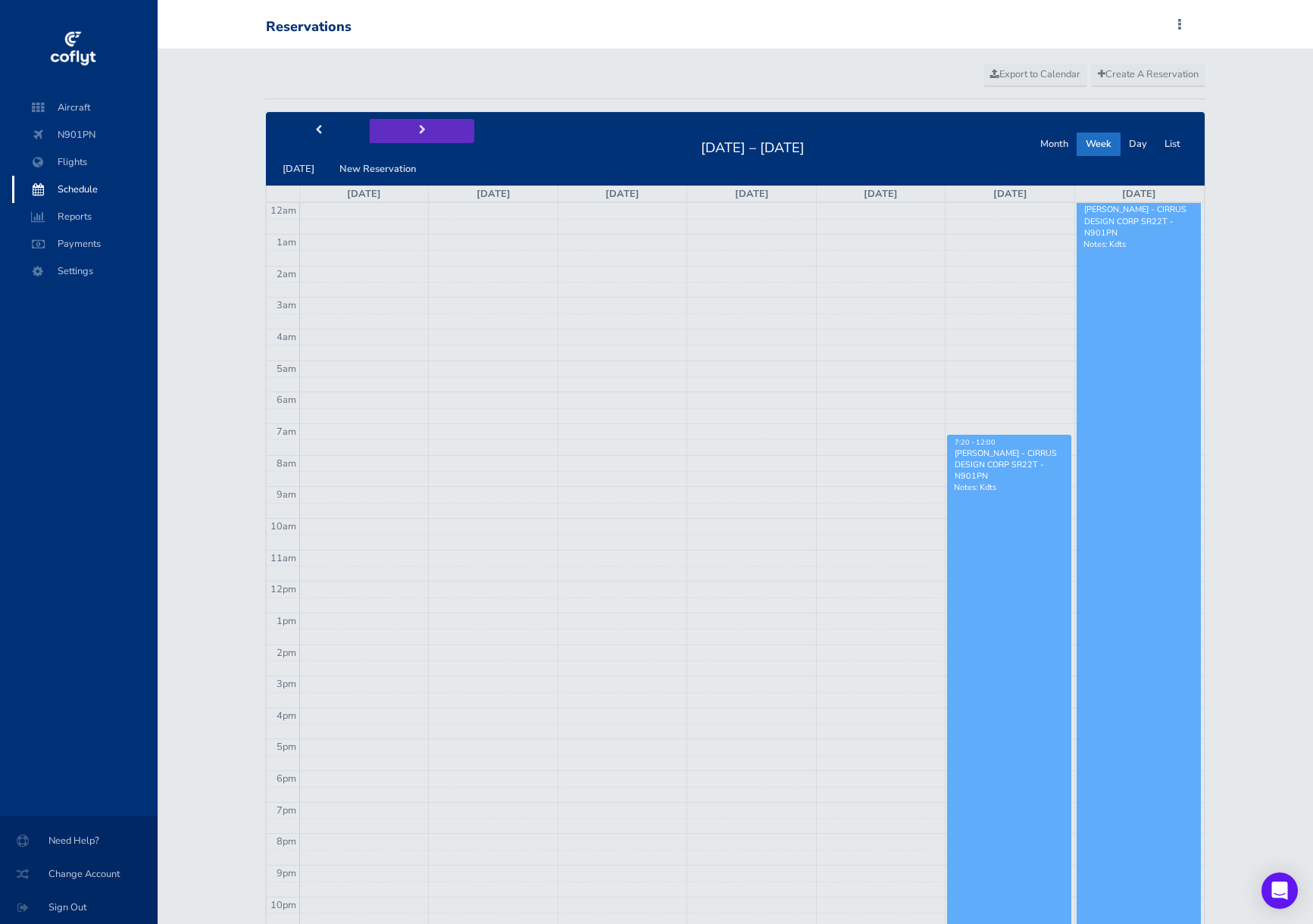
click at [424, 127] on button "next" at bounding box center [422, 131] width 105 height 23
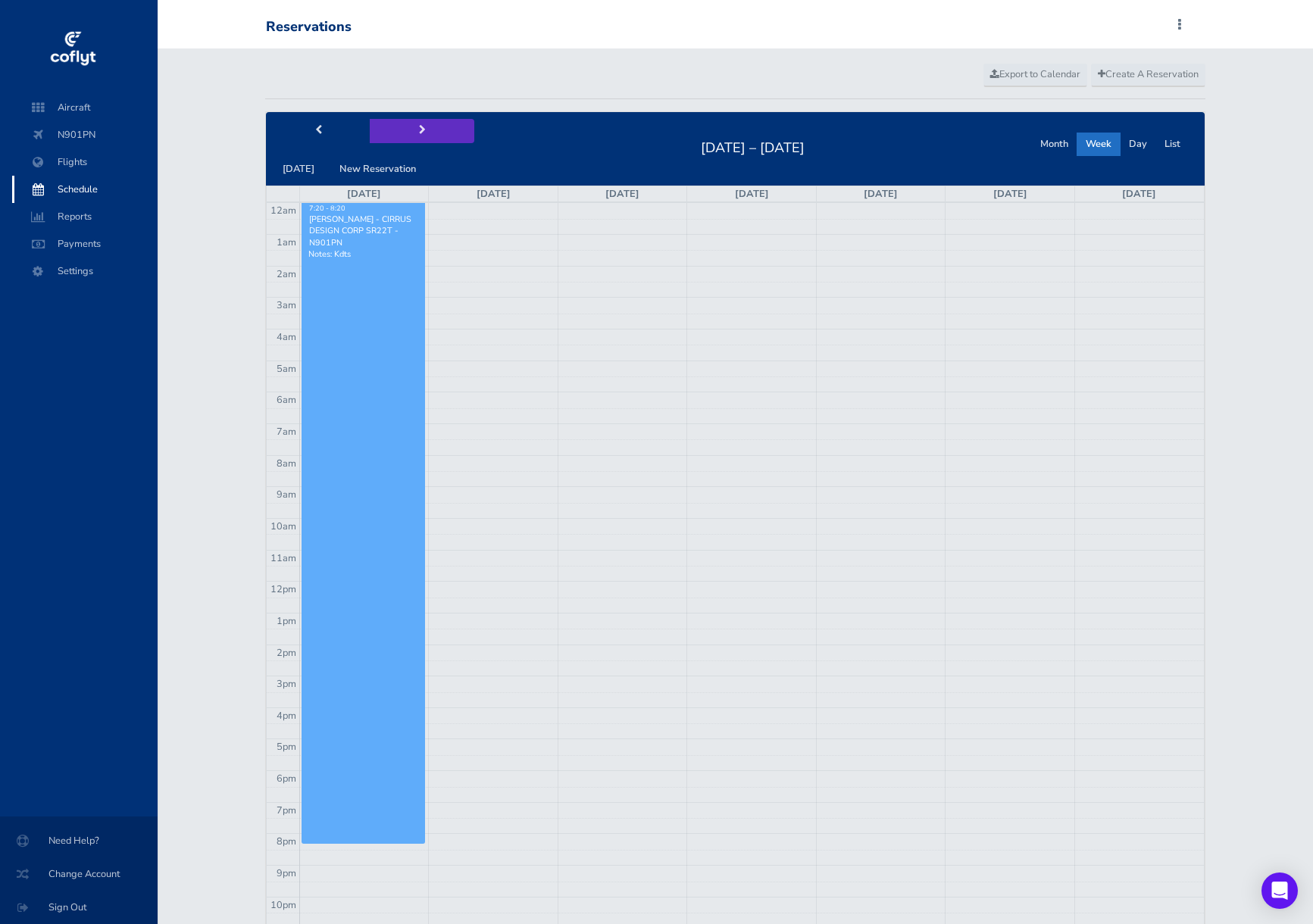
click at [421, 127] on button "next" at bounding box center [422, 131] width 105 height 23
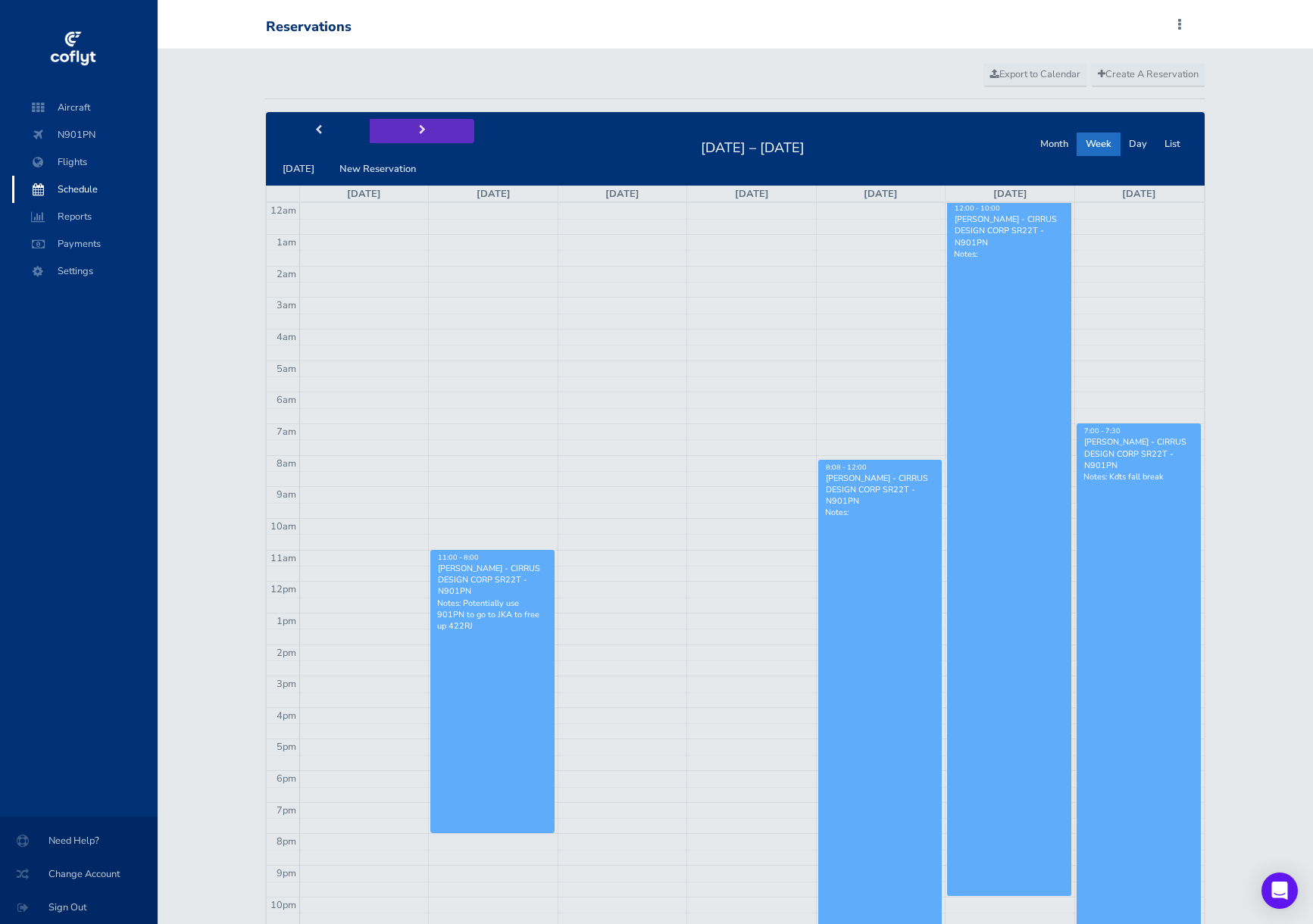
click at [421, 127] on button "next" at bounding box center [422, 131] width 105 height 23
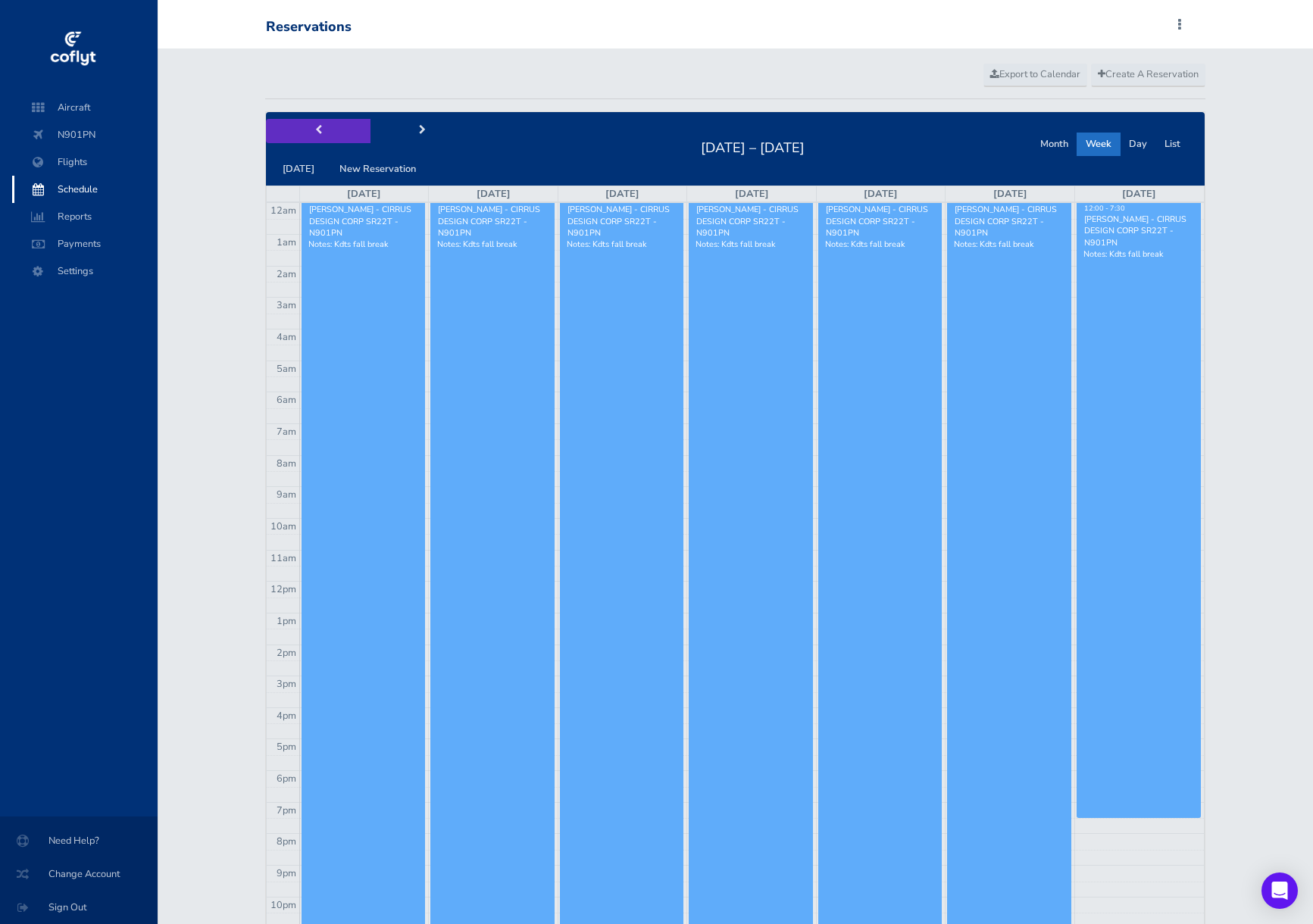
click at [305, 127] on button "prev" at bounding box center [318, 131] width 105 height 23
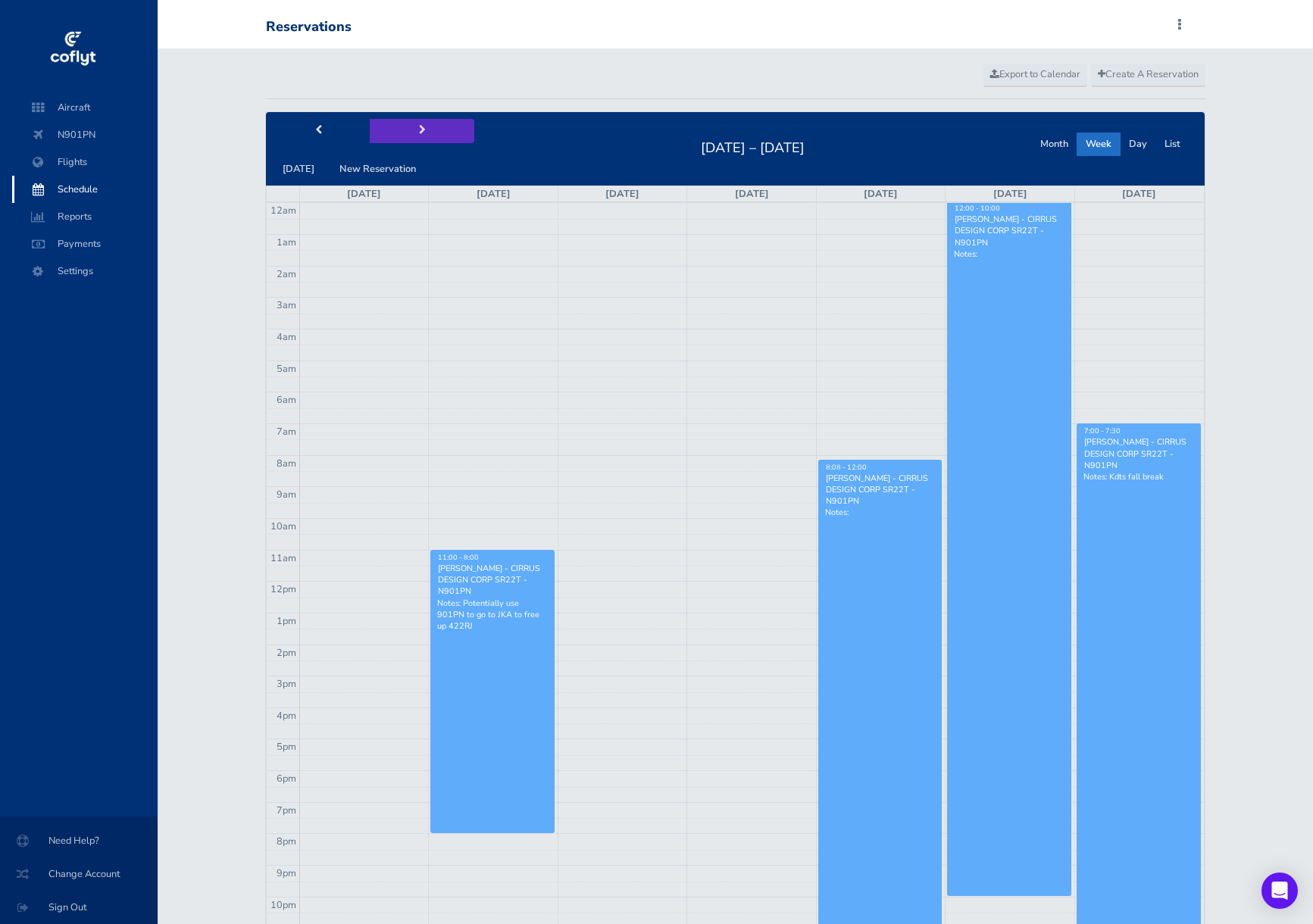
click at [385, 129] on button "next" at bounding box center [422, 131] width 105 height 23
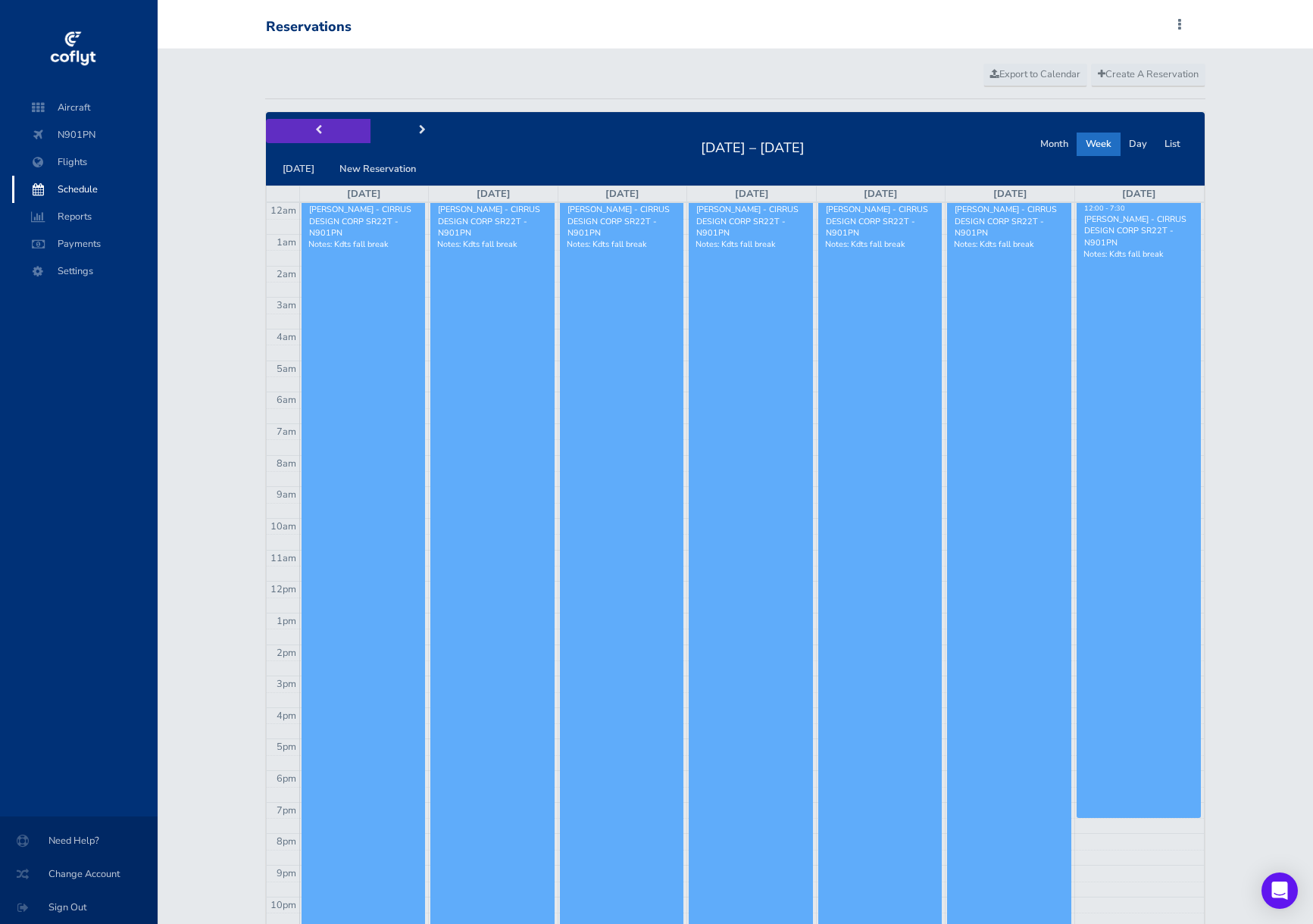
click at [311, 136] on button "prev" at bounding box center [318, 131] width 105 height 23
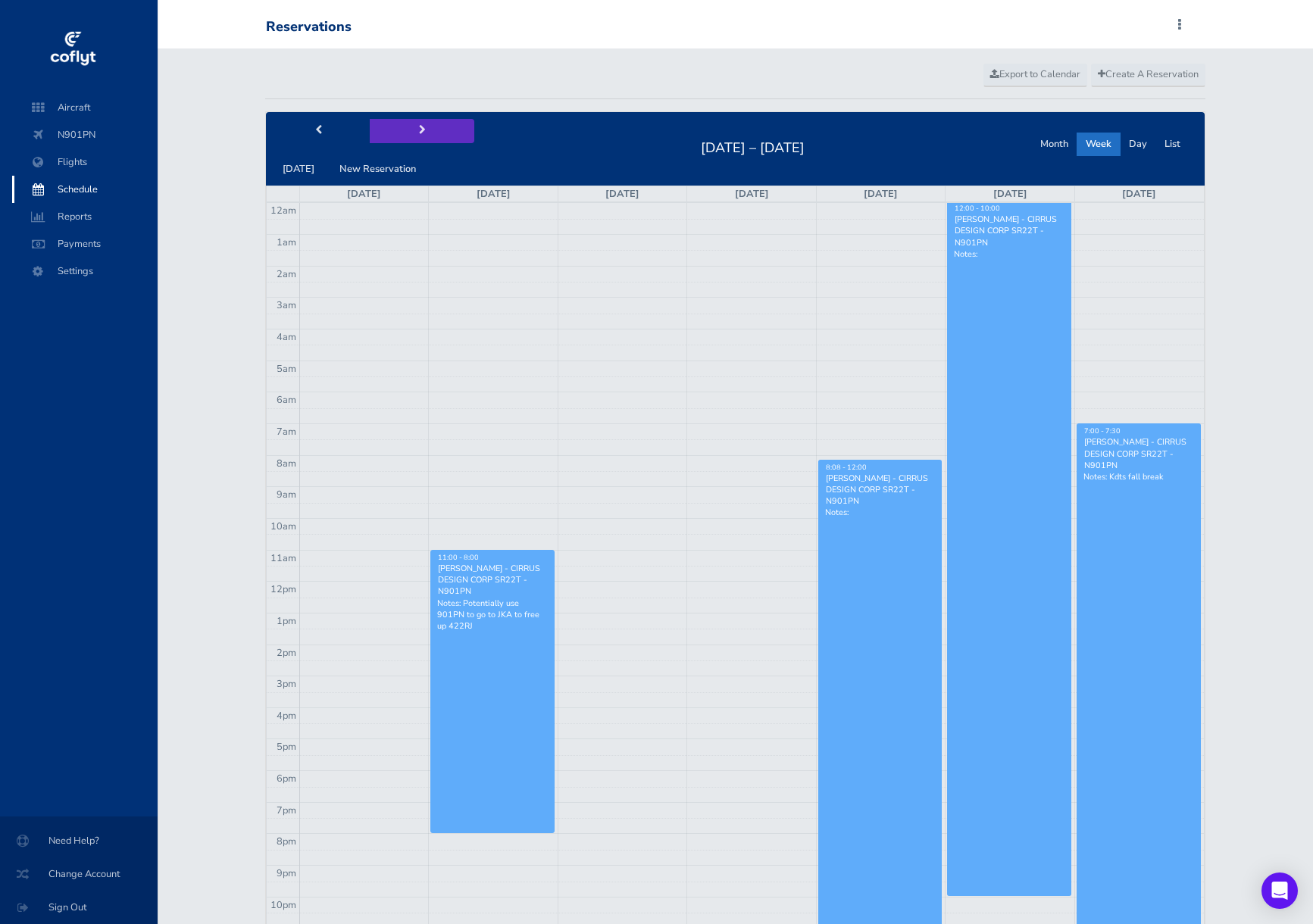
click at [398, 131] on button "next" at bounding box center [422, 131] width 105 height 23
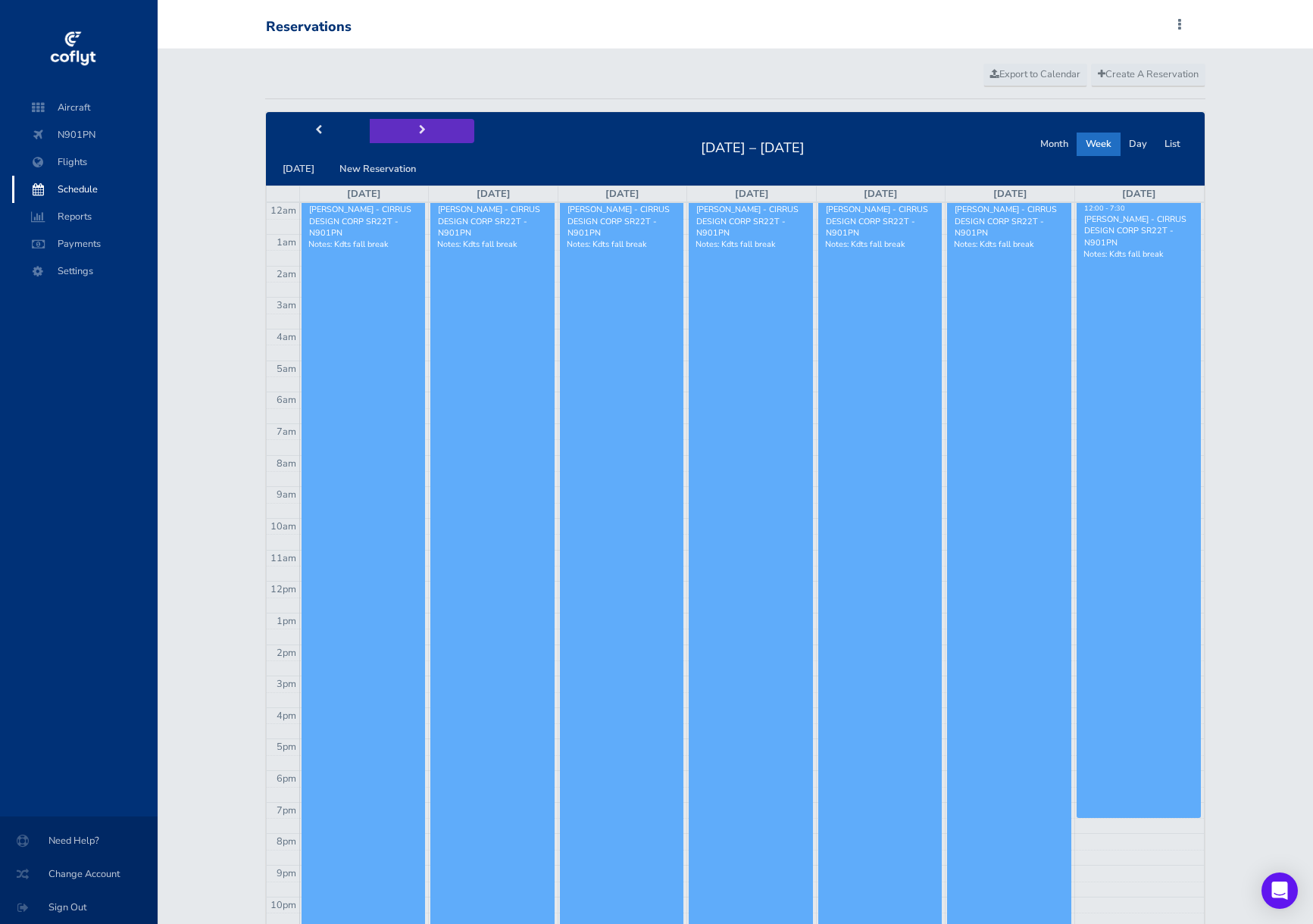
click at [398, 131] on button "next" at bounding box center [422, 131] width 105 height 23
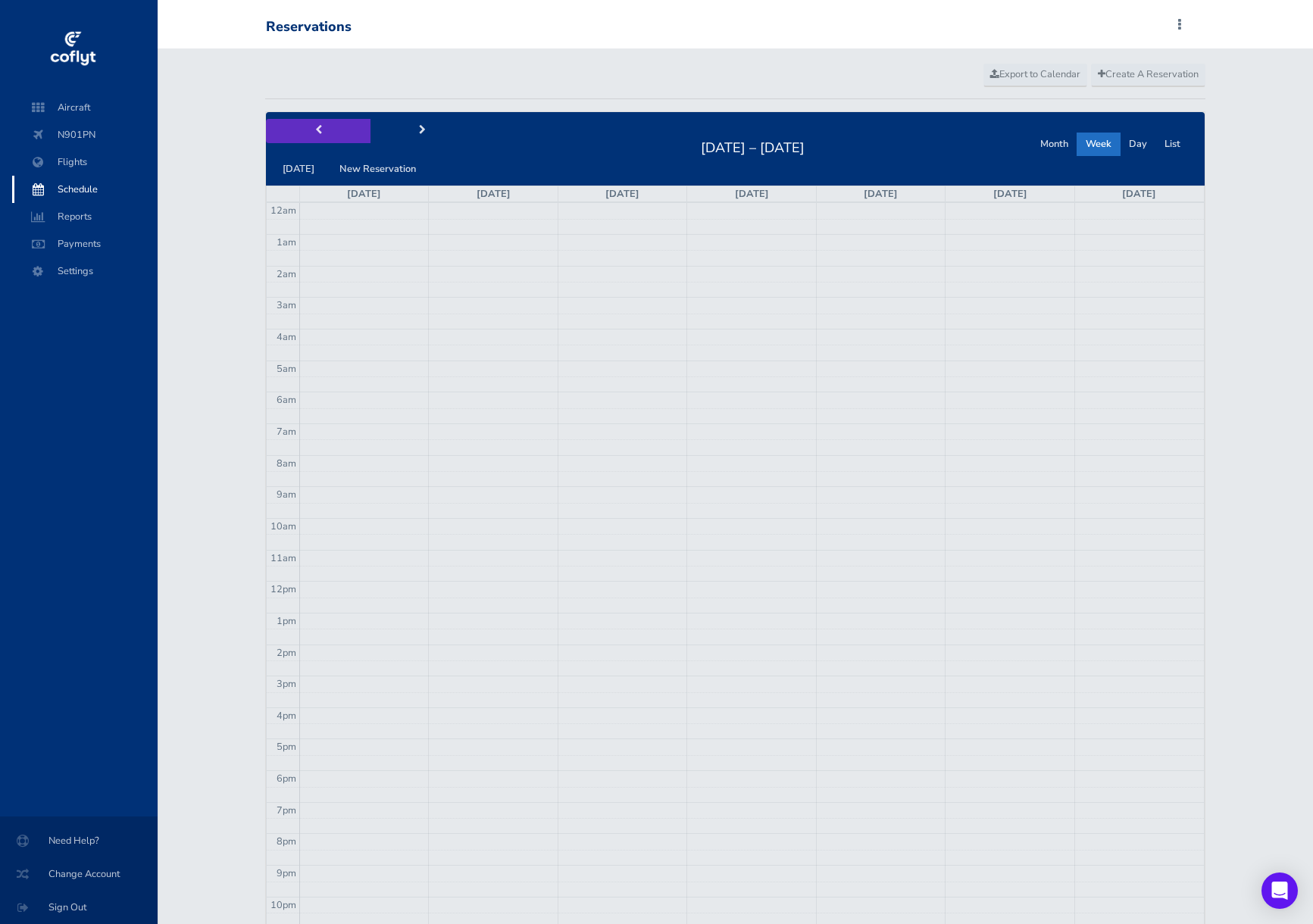
click at [316, 134] on span "prev" at bounding box center [319, 131] width 7 height 10
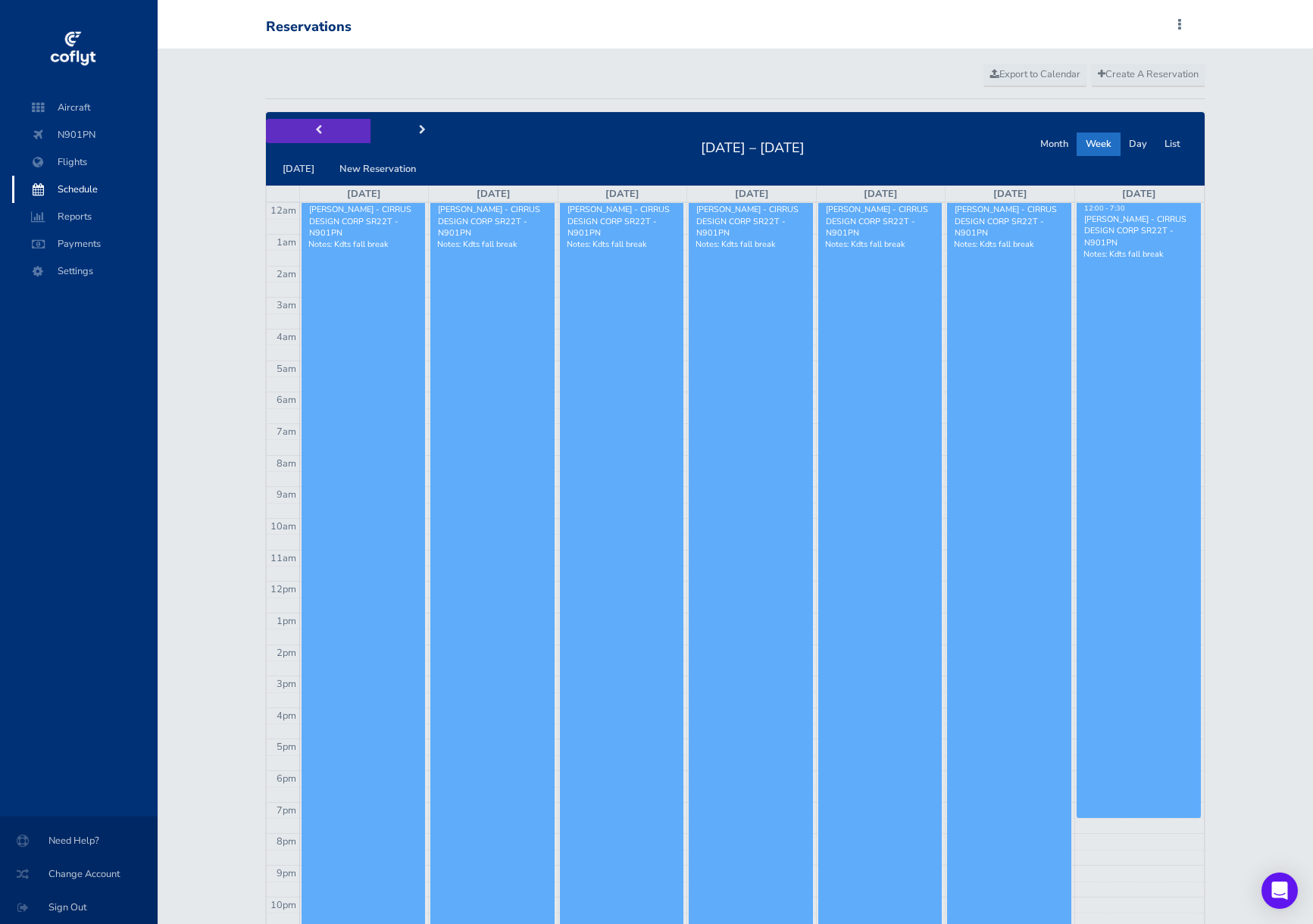
click at [332, 129] on button "prev" at bounding box center [318, 131] width 105 height 23
